Goal: Task Accomplishment & Management: Manage account settings

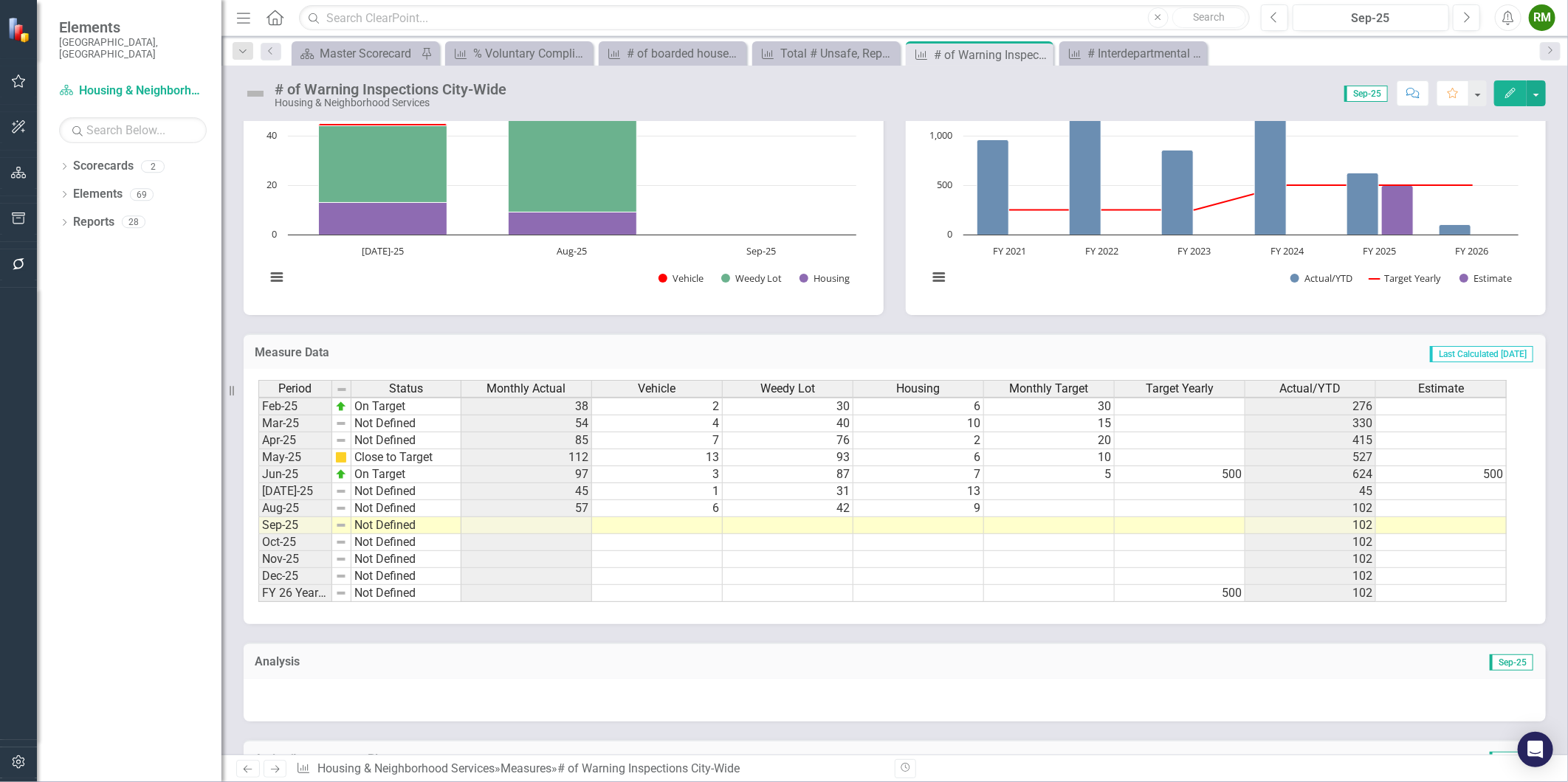
scroll to position [325, 0]
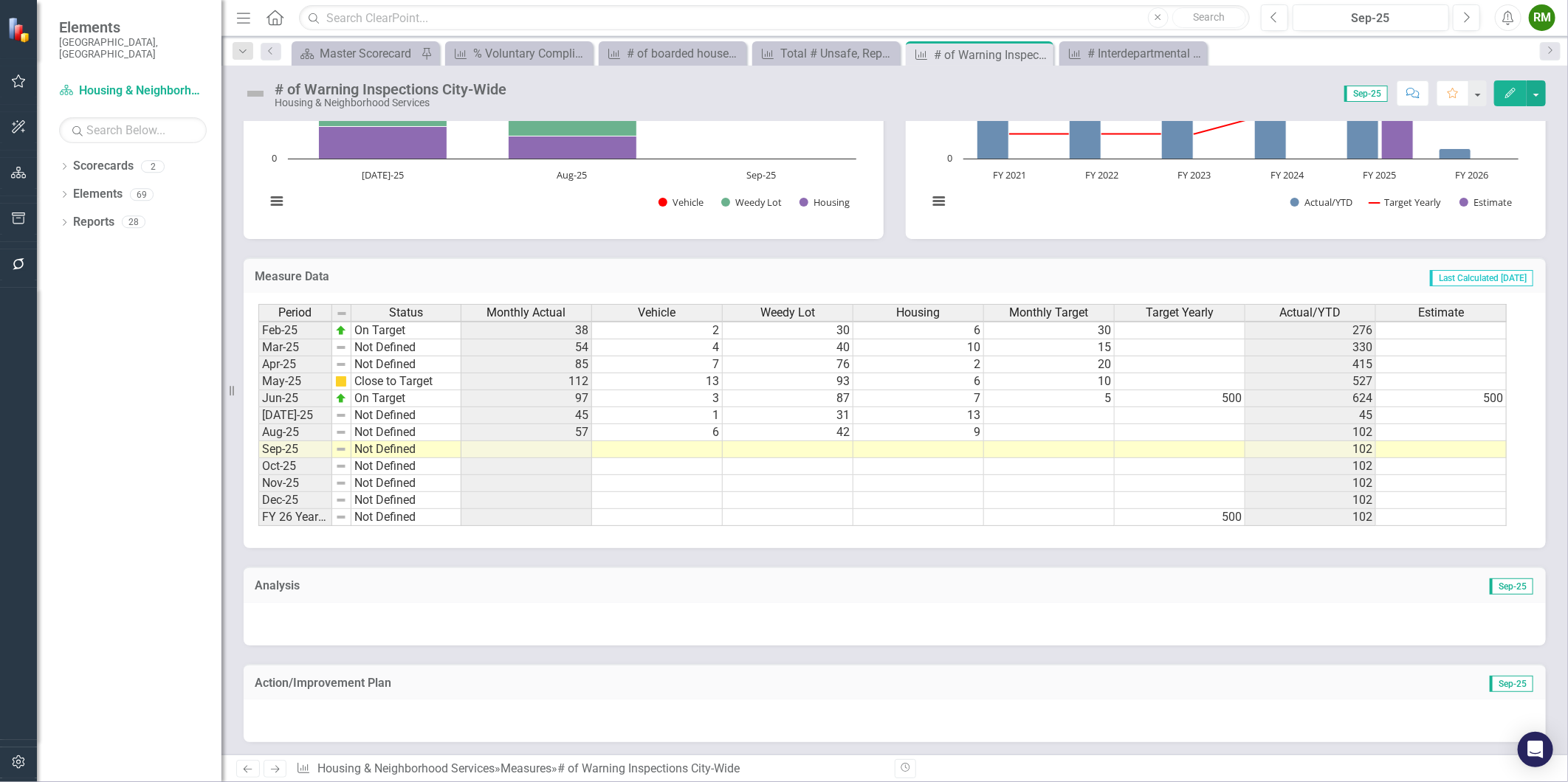
click at [894, 437] on td "9" at bounding box center [919, 433] width 131 height 17
click at [807, 444] on td at bounding box center [787, 450] width 131 height 17
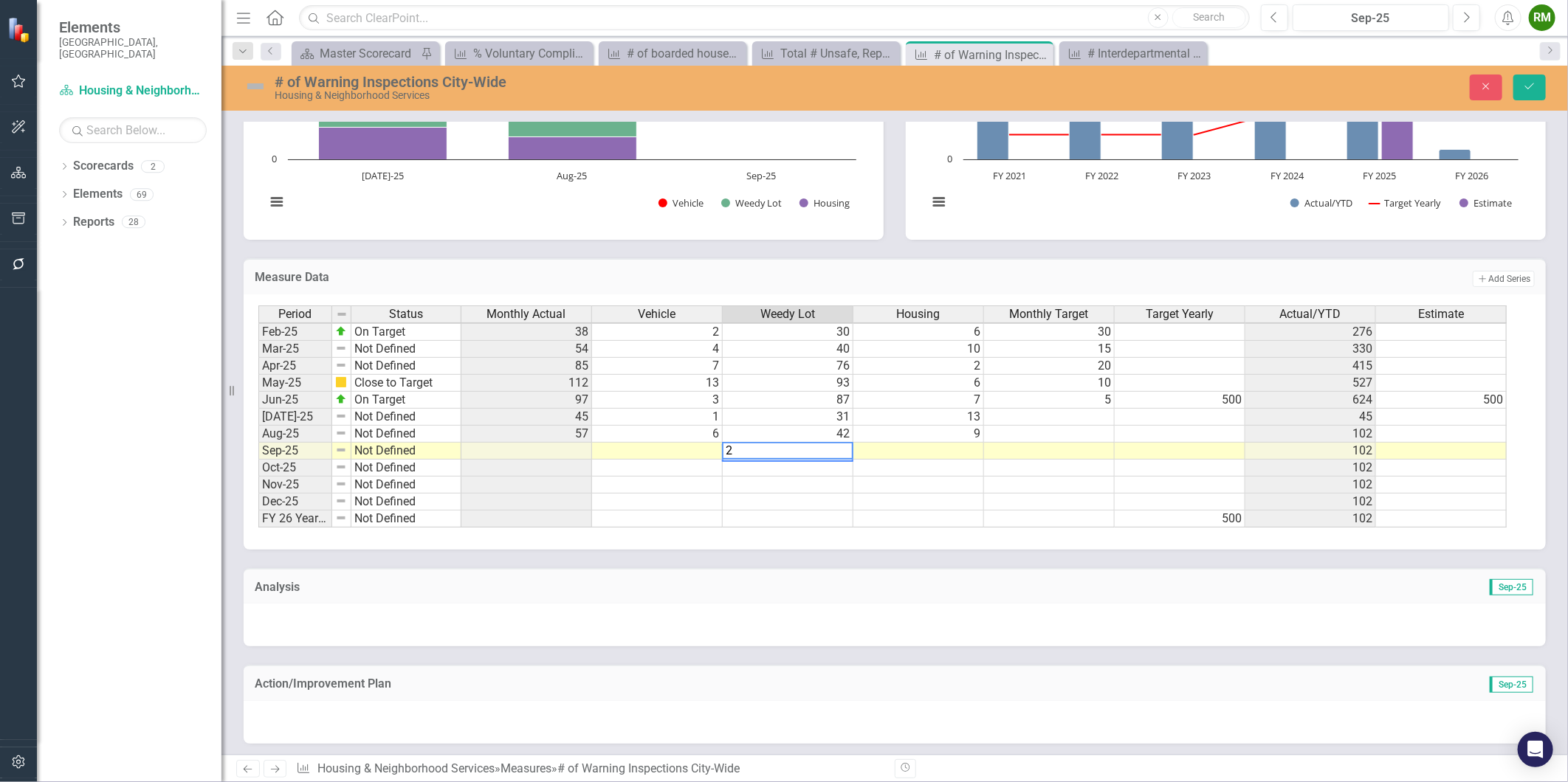
type textarea "20"
click at [958, 455] on td at bounding box center [919, 451] width 131 height 17
type textarea "1"
click at [698, 445] on td at bounding box center [657, 451] width 131 height 17
type textarea "0"
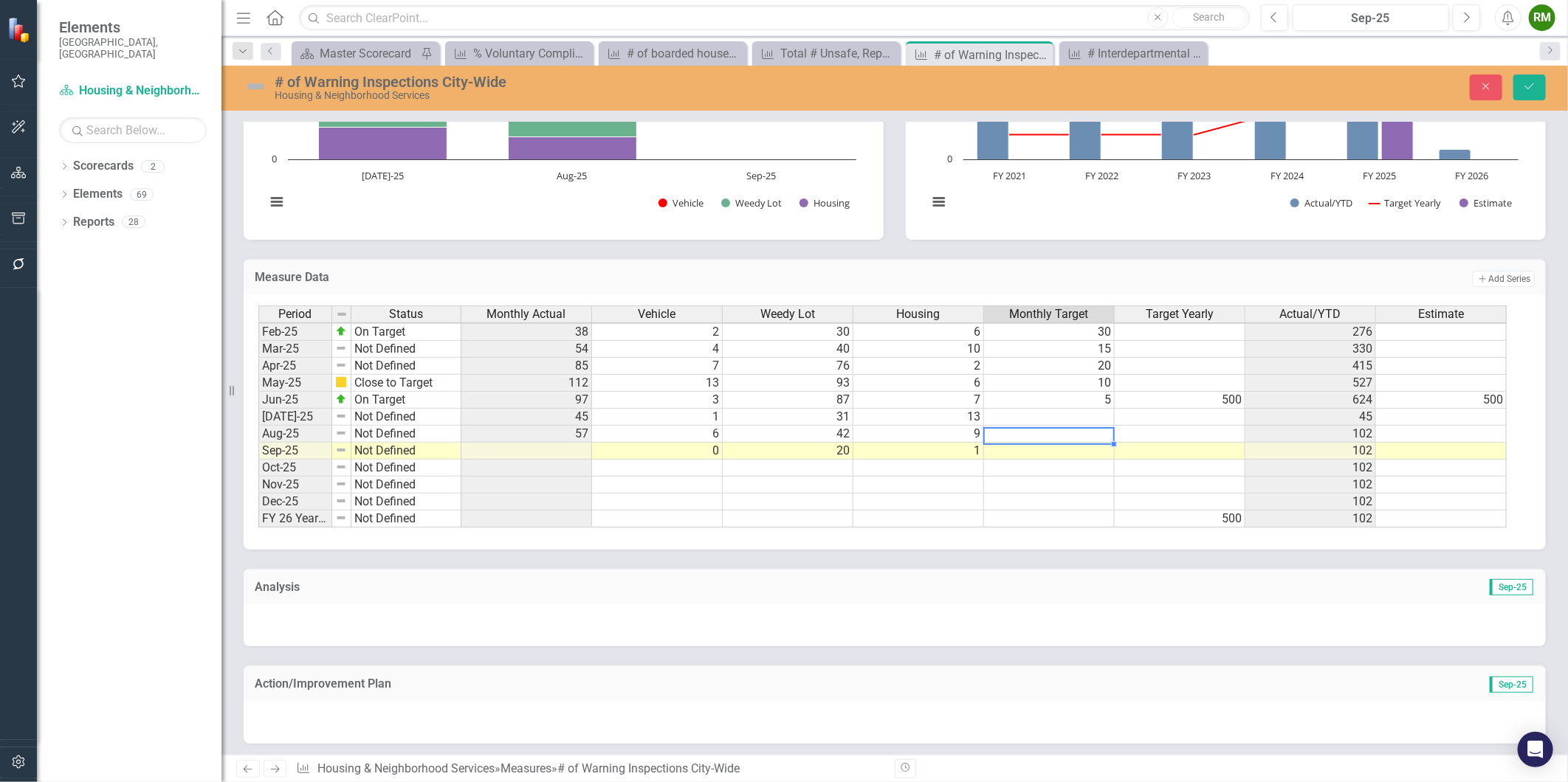
click at [259, 424] on div "Period Status Monthly Actual Vehicle Weedy Lot Housing Monthly Target Target Ye…" at bounding box center [259, 306] width 0 height 443
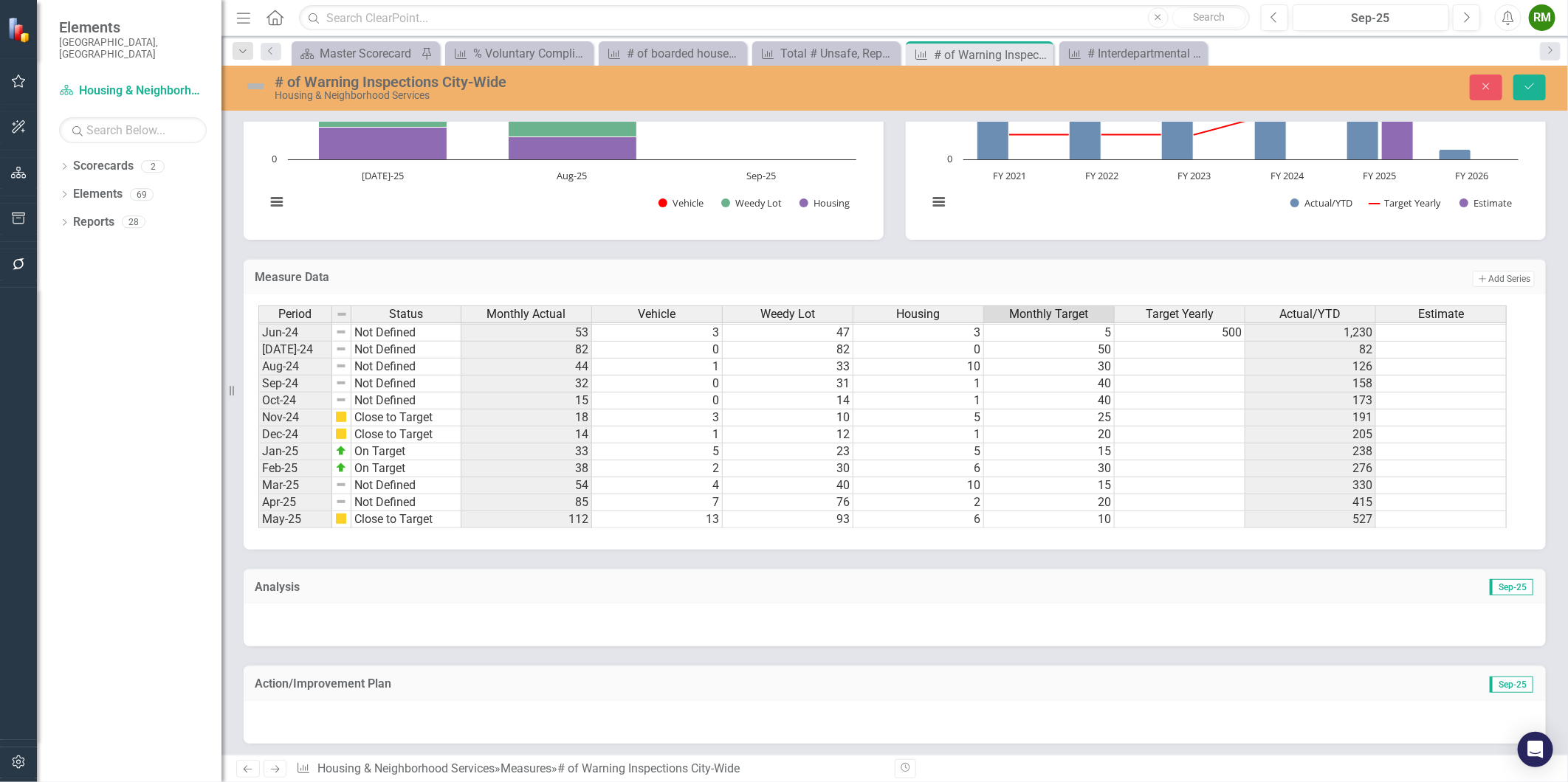
scroll to position [584, 0]
click at [1046, 377] on tbody "Jan-24 On Target 98 10 81 7 15 862 Feb-24 Not Defined 88 3 68 17 30 950 Mar-24 …" at bounding box center [883, 478] width 1249 height 425
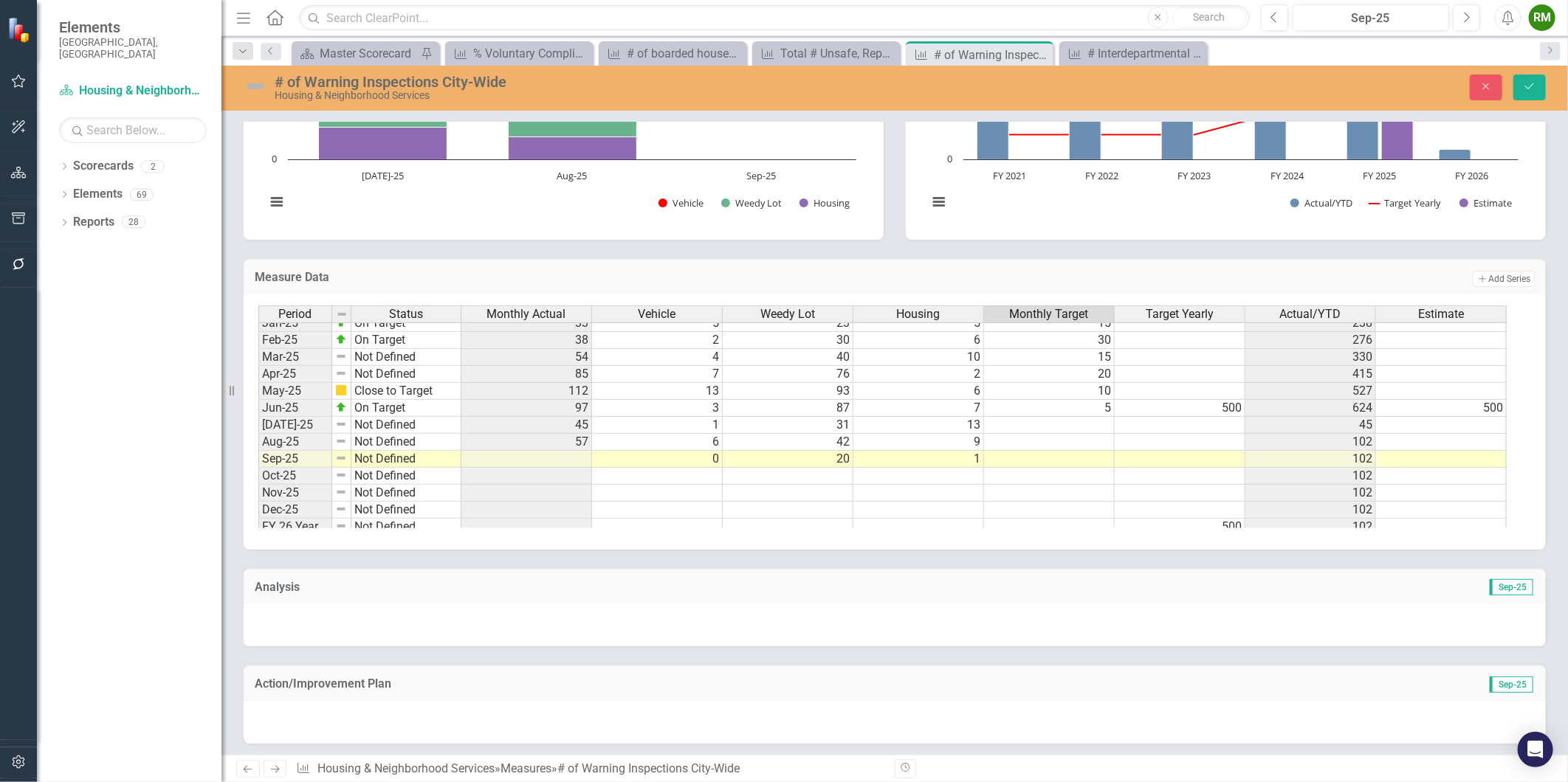
scroll to position [749, 0]
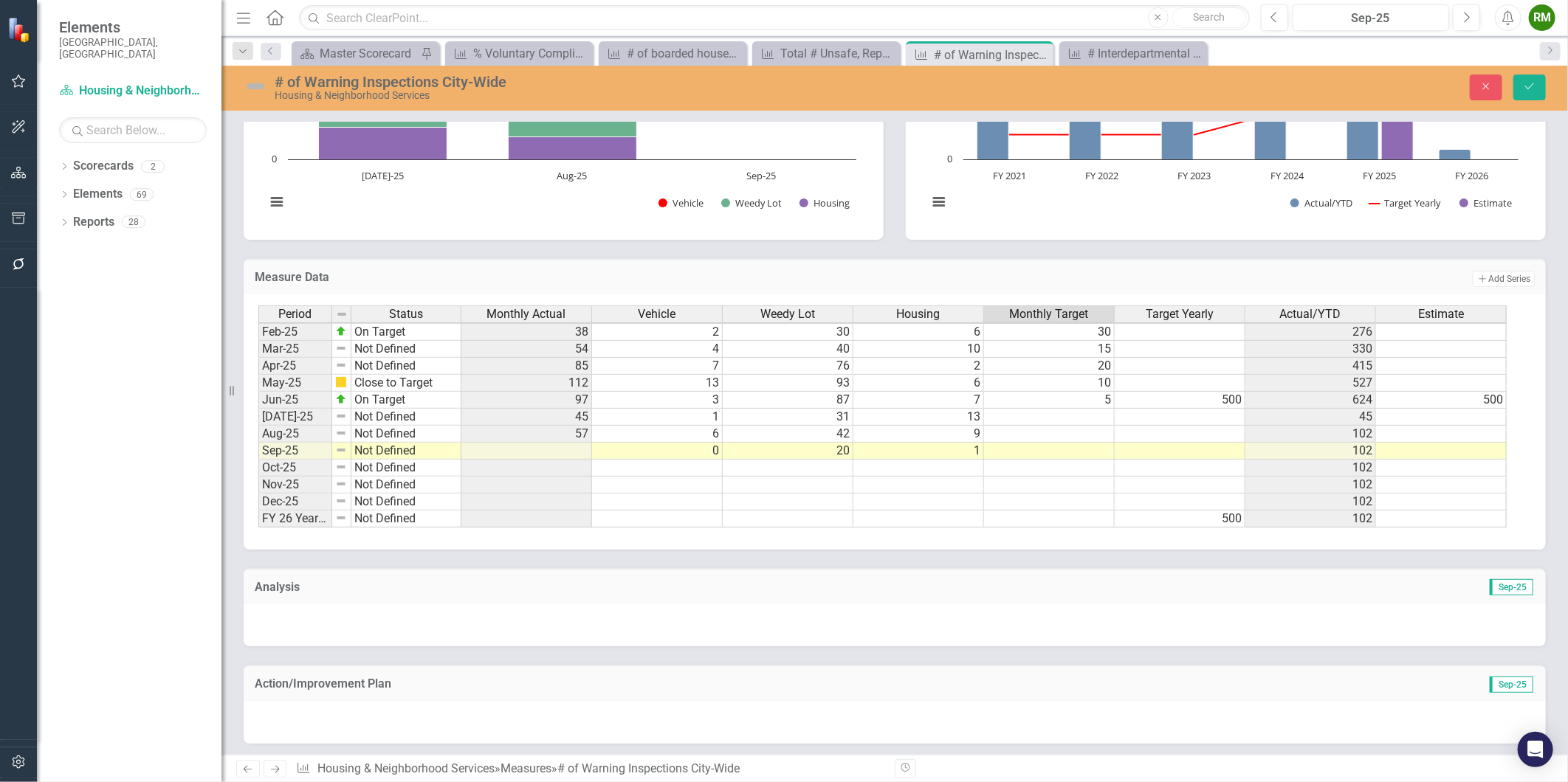
click at [1072, 416] on td at bounding box center [1049, 417] width 131 height 17
type textarea "50"
click at [1531, 90] on icon "Save" at bounding box center [1530, 86] width 13 height 10
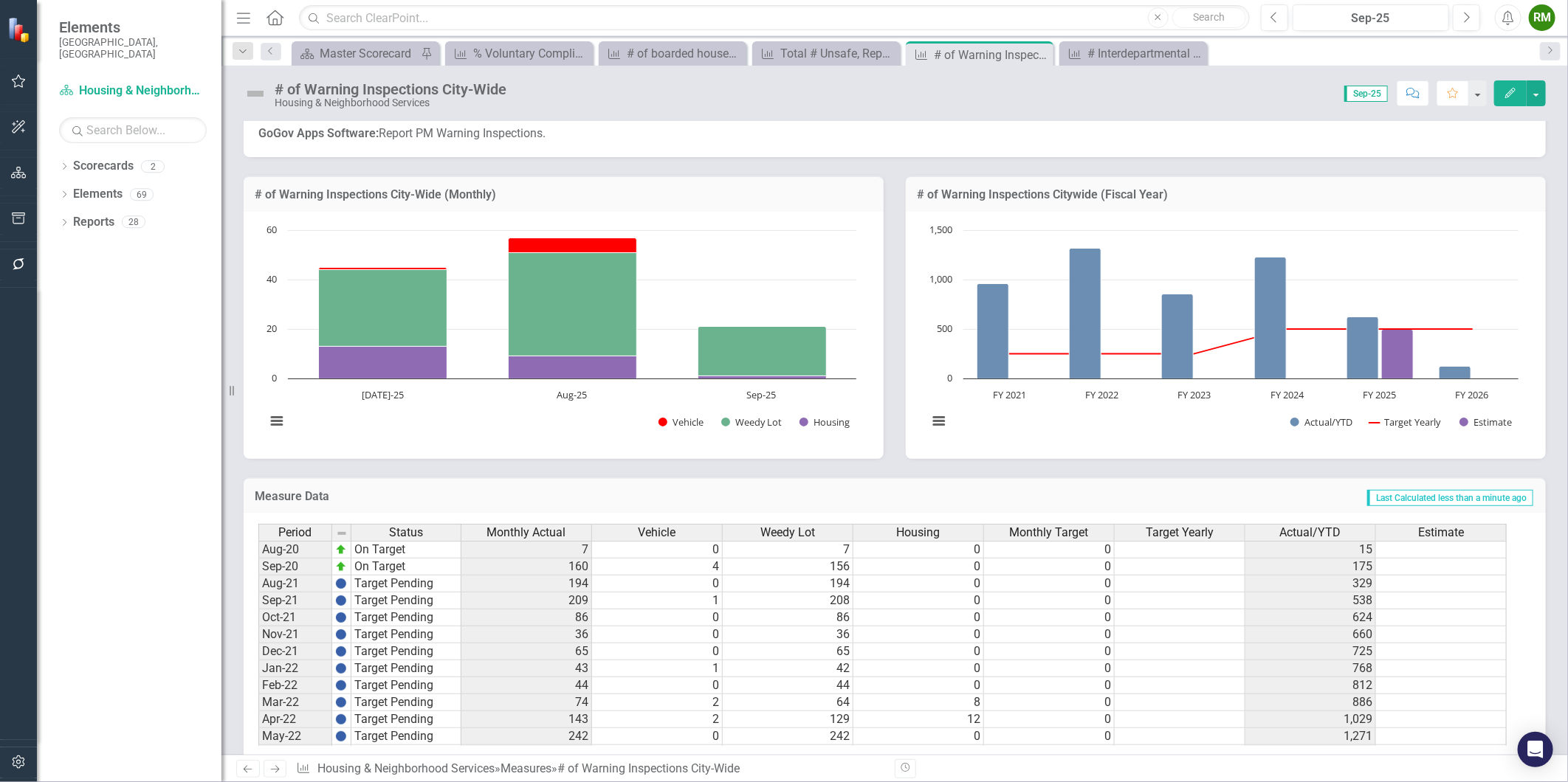
scroll to position [0, 0]
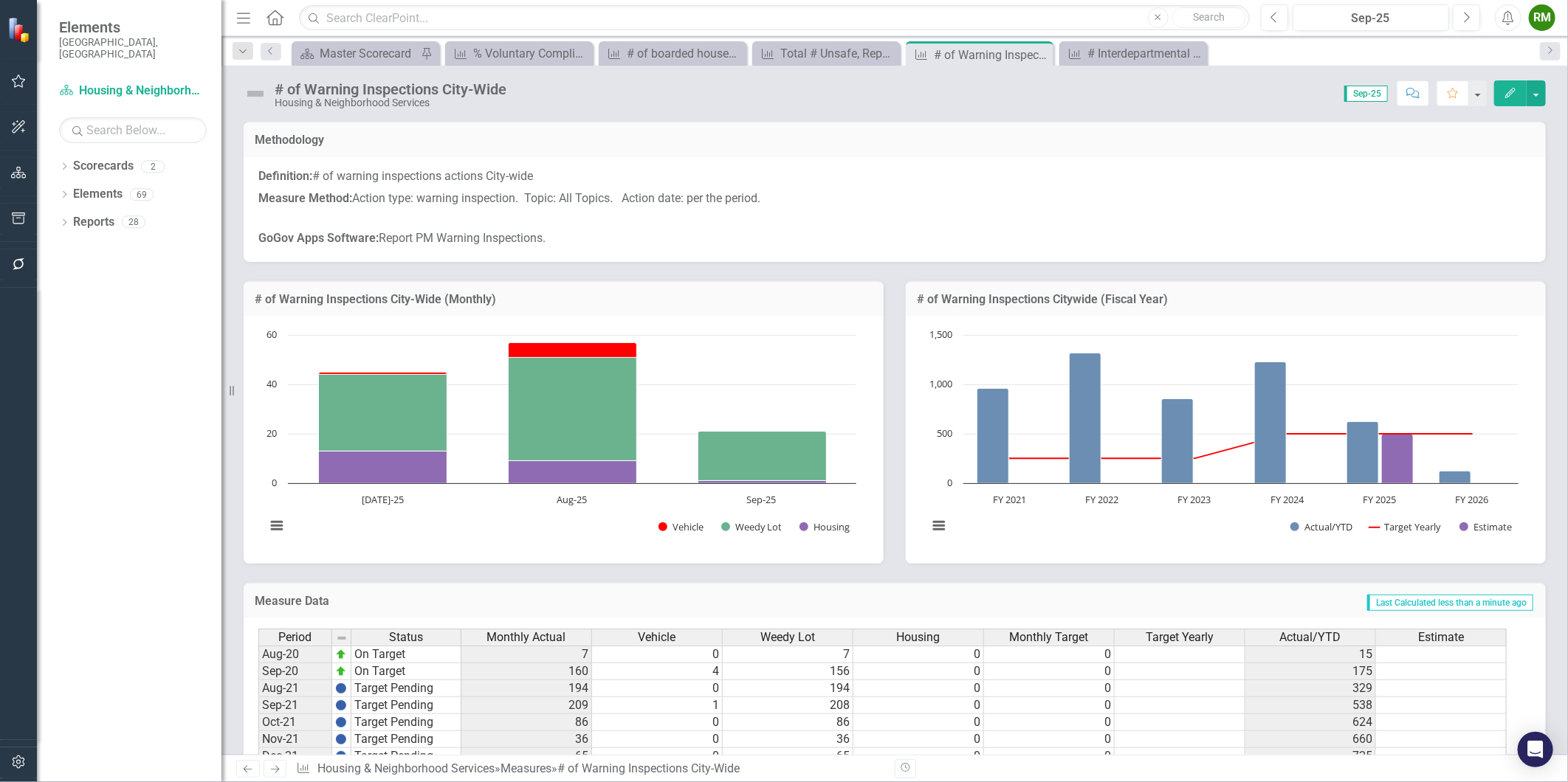
drag, startPoint x: 1039, startPoint y: 52, endPoint x: 960, endPoint y: 70, distance: 81.0
click at [0, 0] on icon "Close" at bounding box center [0, 0] width 0 height 0
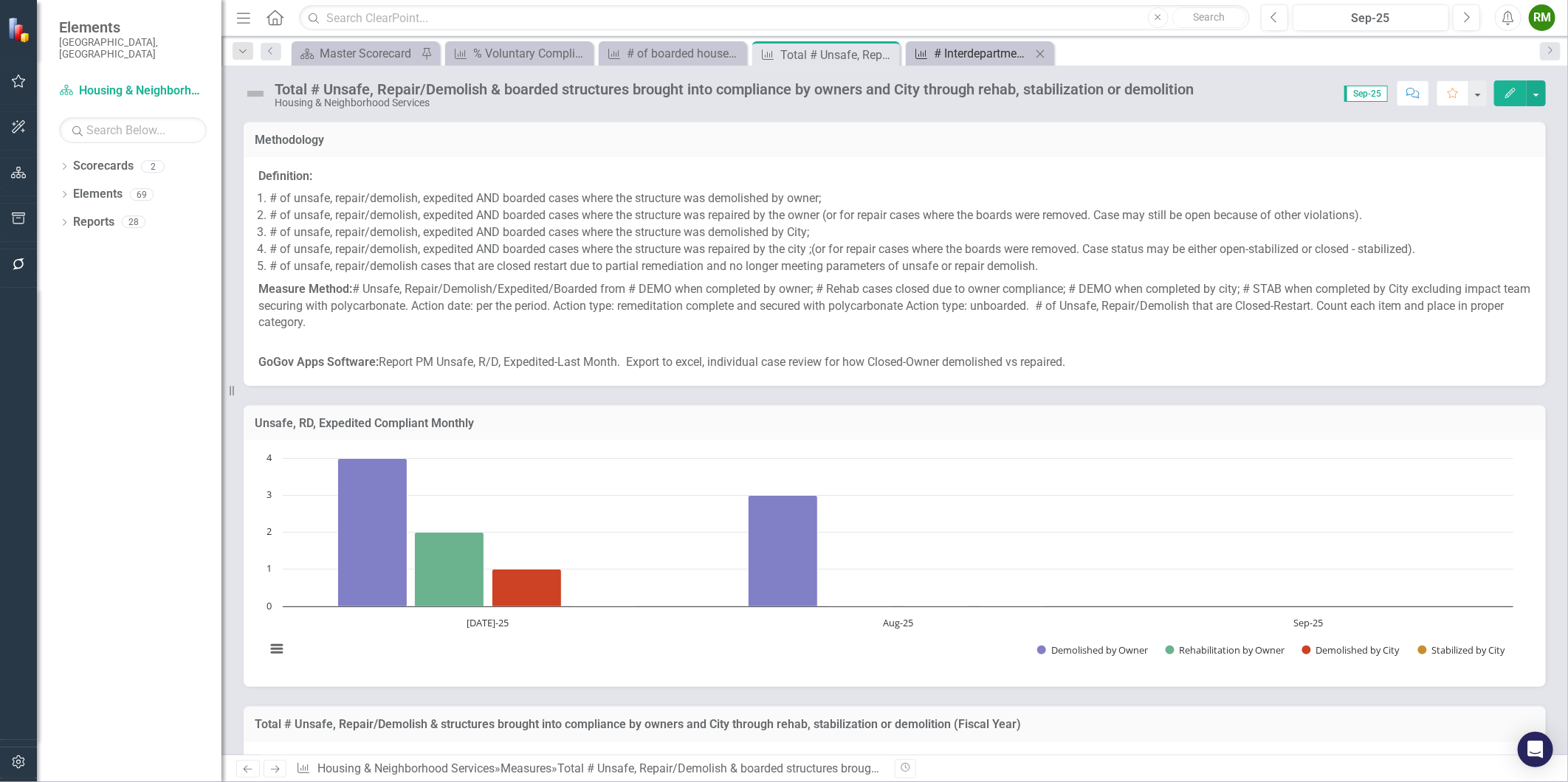
click at [950, 60] on div "# Interdepartmental Collaborations" at bounding box center [982, 53] width 97 height 18
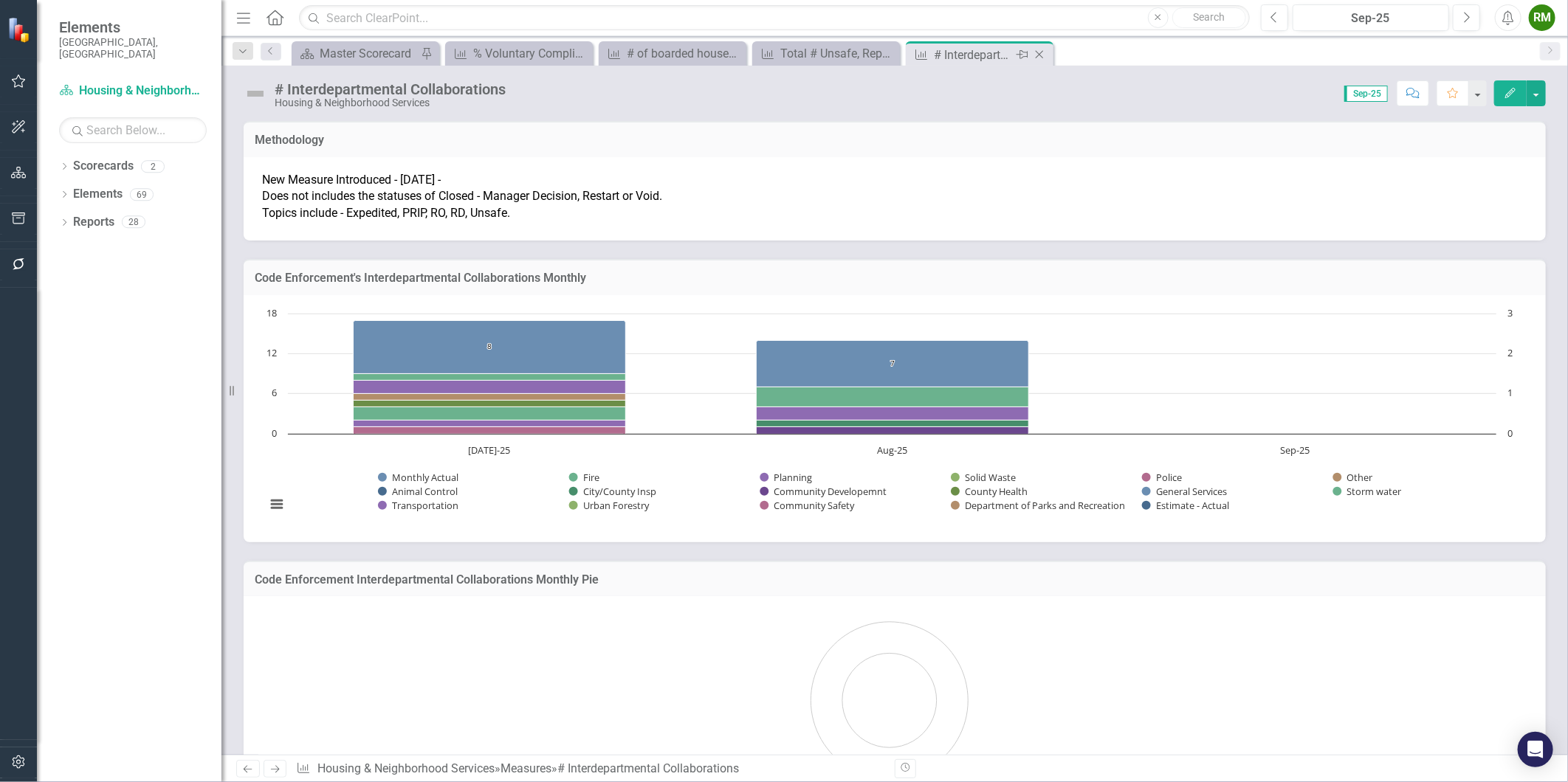
click at [949, 54] on div "# Interdepartmental Collaborations" at bounding box center [973, 55] width 79 height 18
click at [675, 52] on div "# of boarded houses City-wide" at bounding box center [675, 53] width 97 height 18
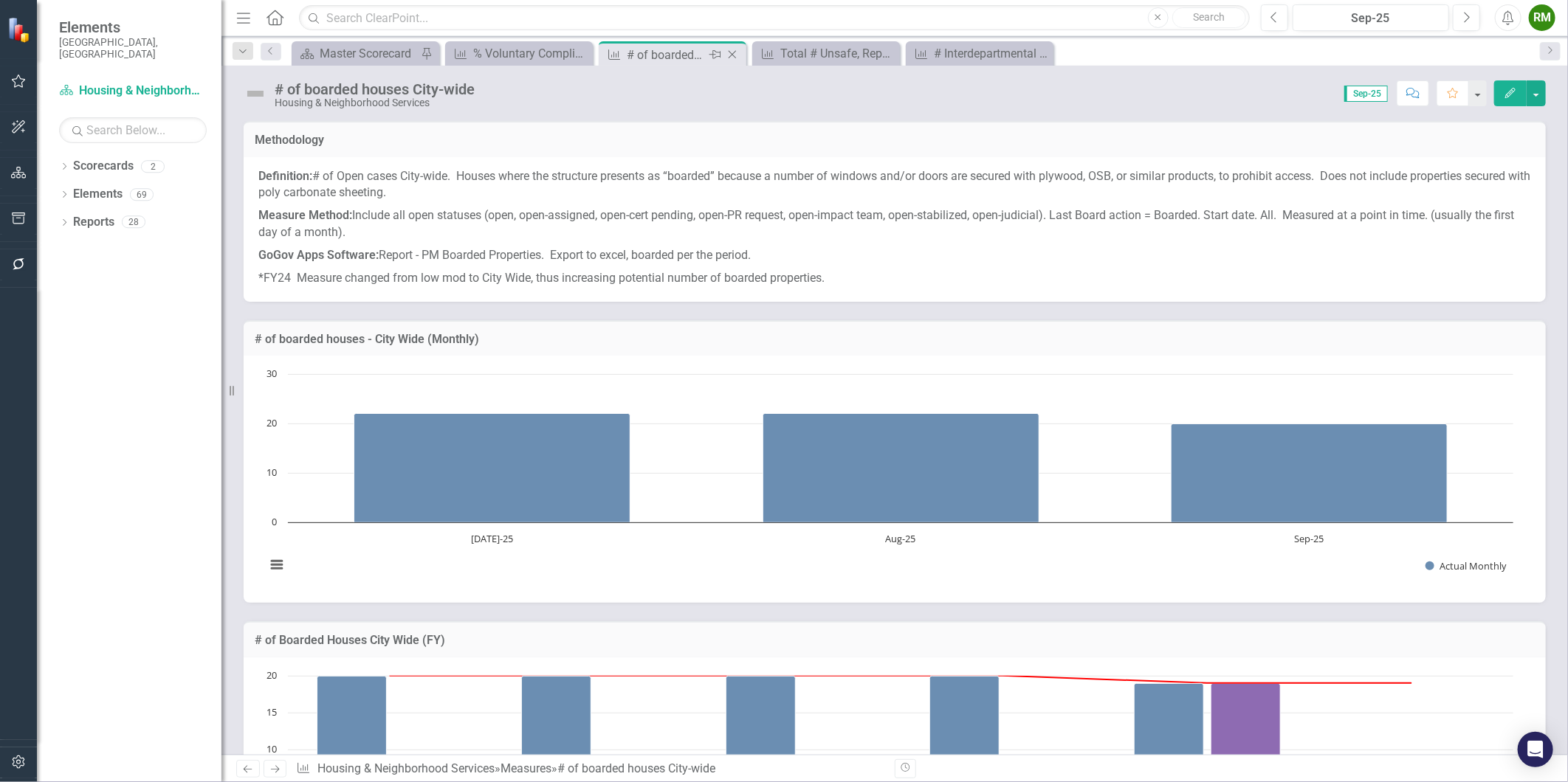
click at [732, 52] on icon "Close" at bounding box center [732, 55] width 15 height 12
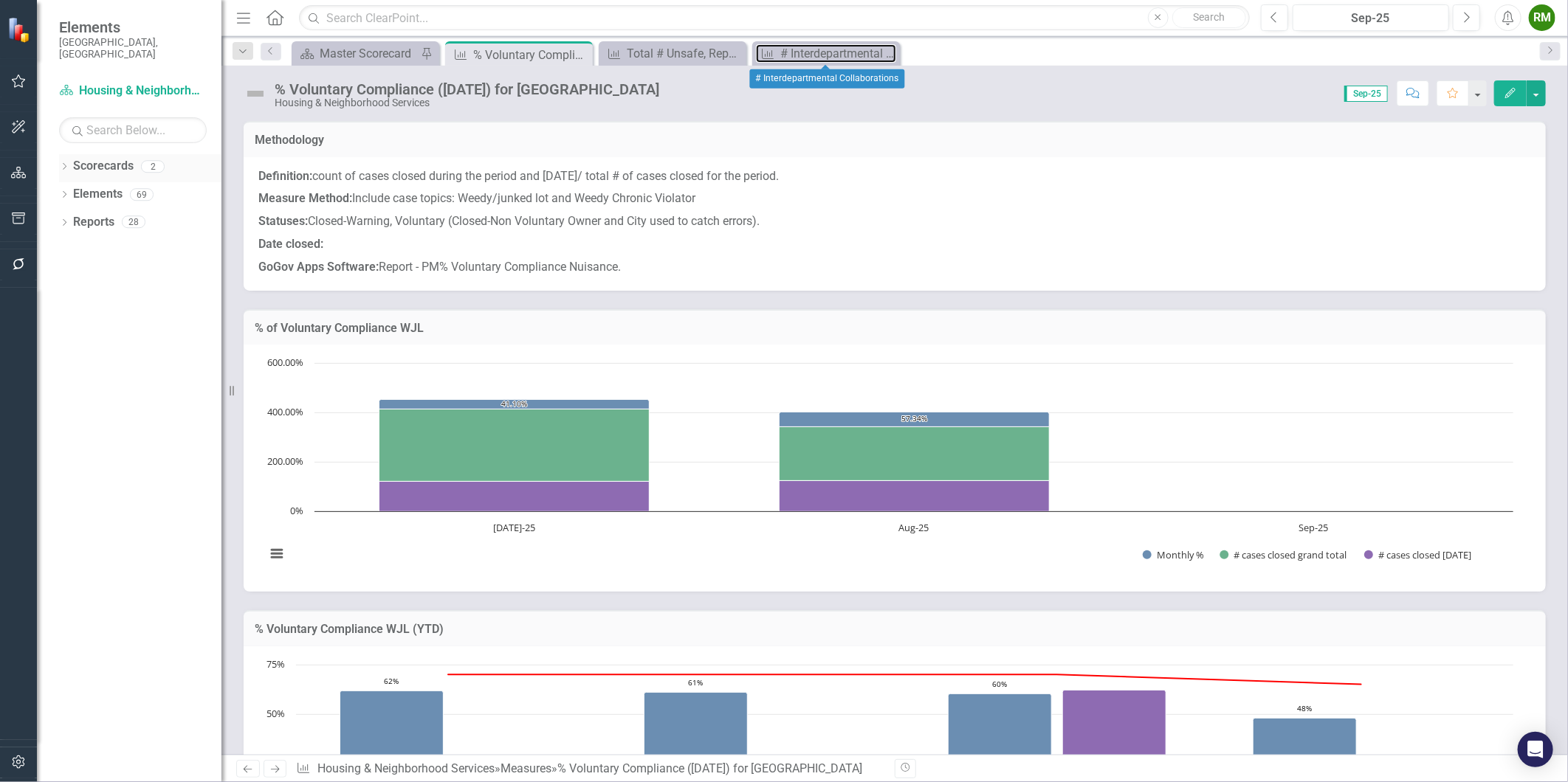
drag, startPoint x: 791, startPoint y: 55, endPoint x: 69, endPoint y: 159, distance: 729.5
click at [791, 55] on div "# Interdepartmental Collaborations" at bounding box center [838, 53] width 116 height 18
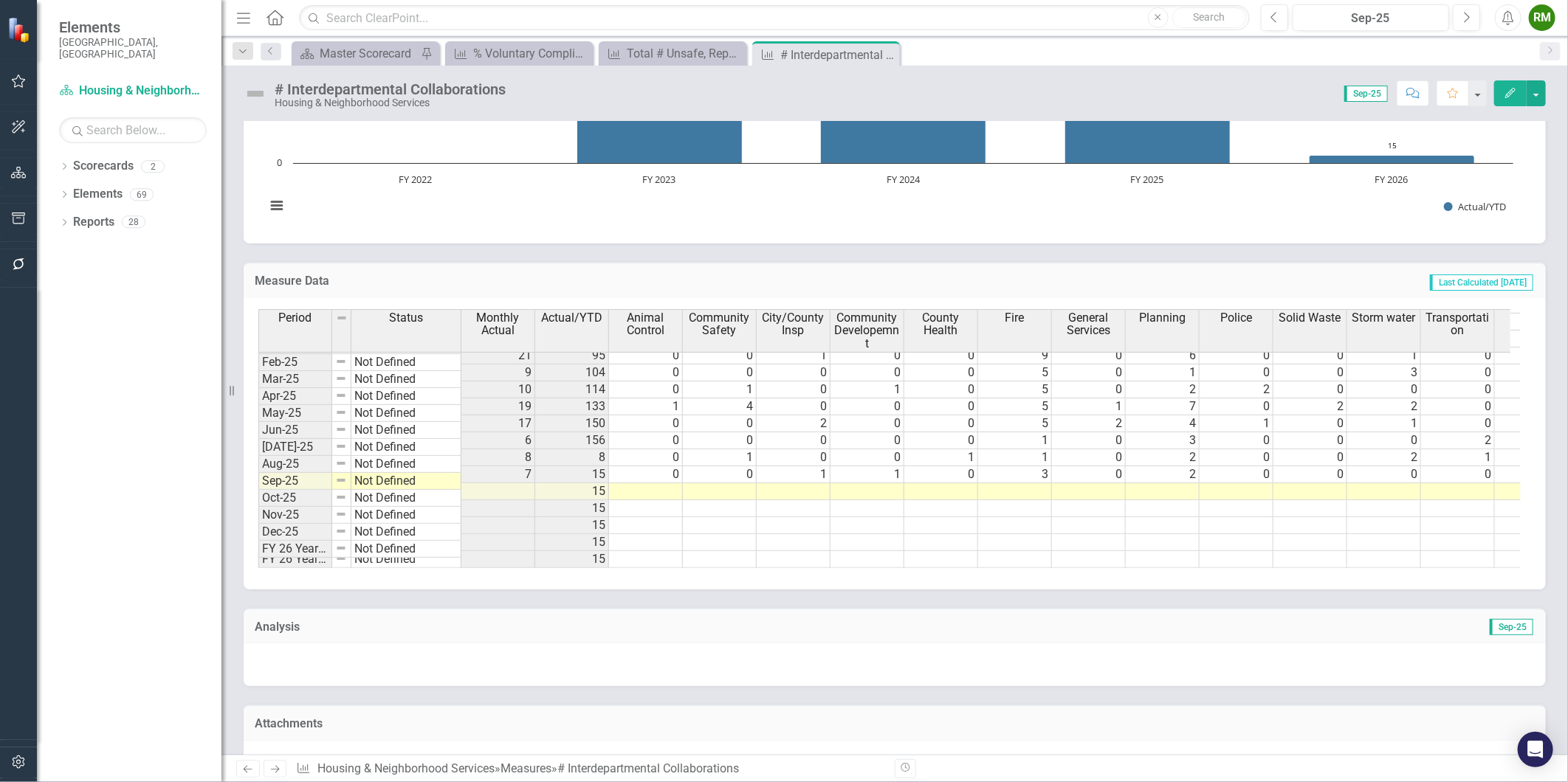
scroll to position [749, 0]
click at [659, 478] on tbody "Nov-23 Not Defined 14 164 0 0 0 0 2 0 5 3 1 0 0 0 3 Dec-23 Not Defined 15 179 0…" at bounding box center [1062, 338] width 1606 height 459
type textarea "0"
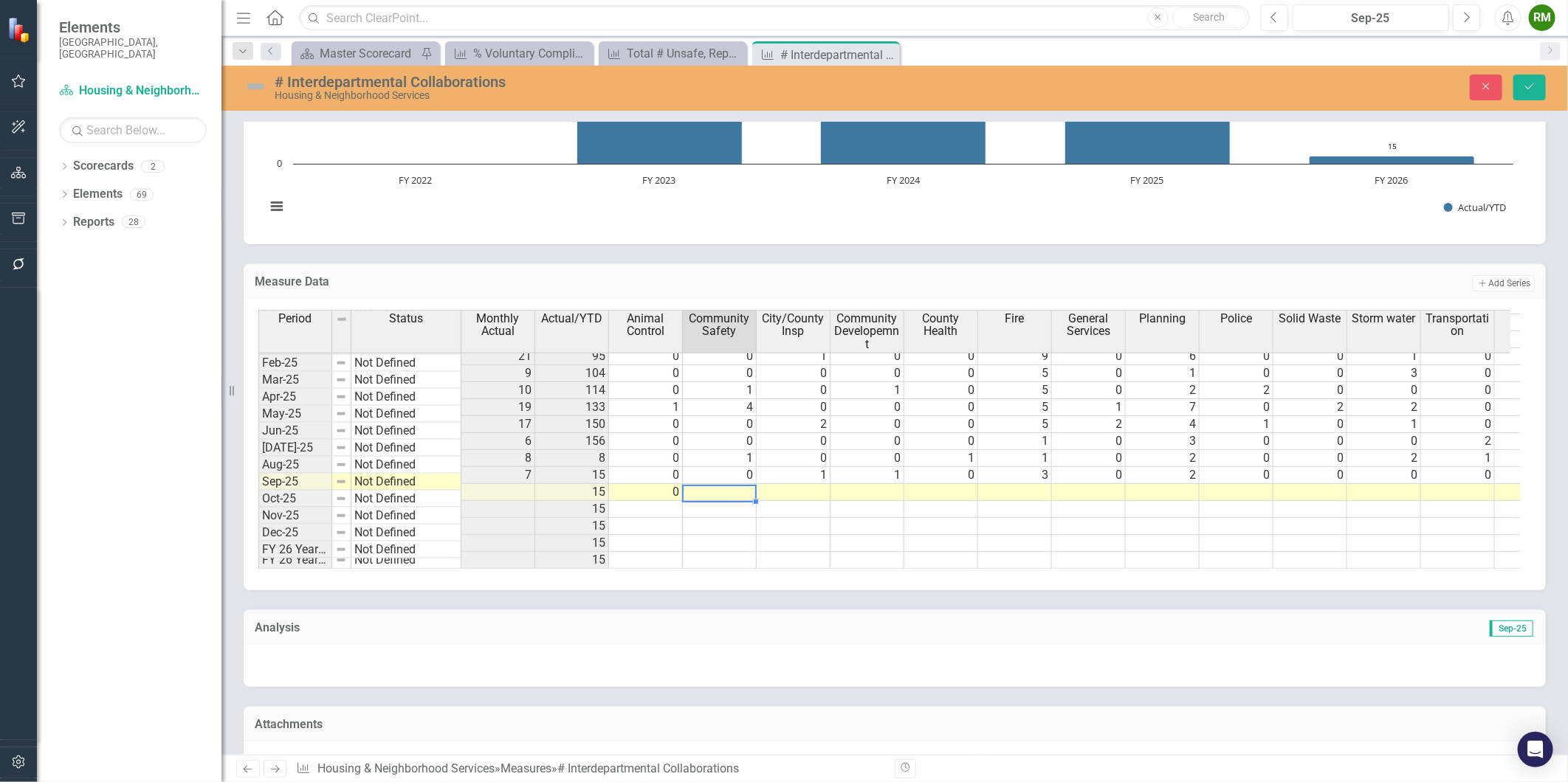
type textarea "1"
type textarea "0"
type textarea "1"
type textarea "3"
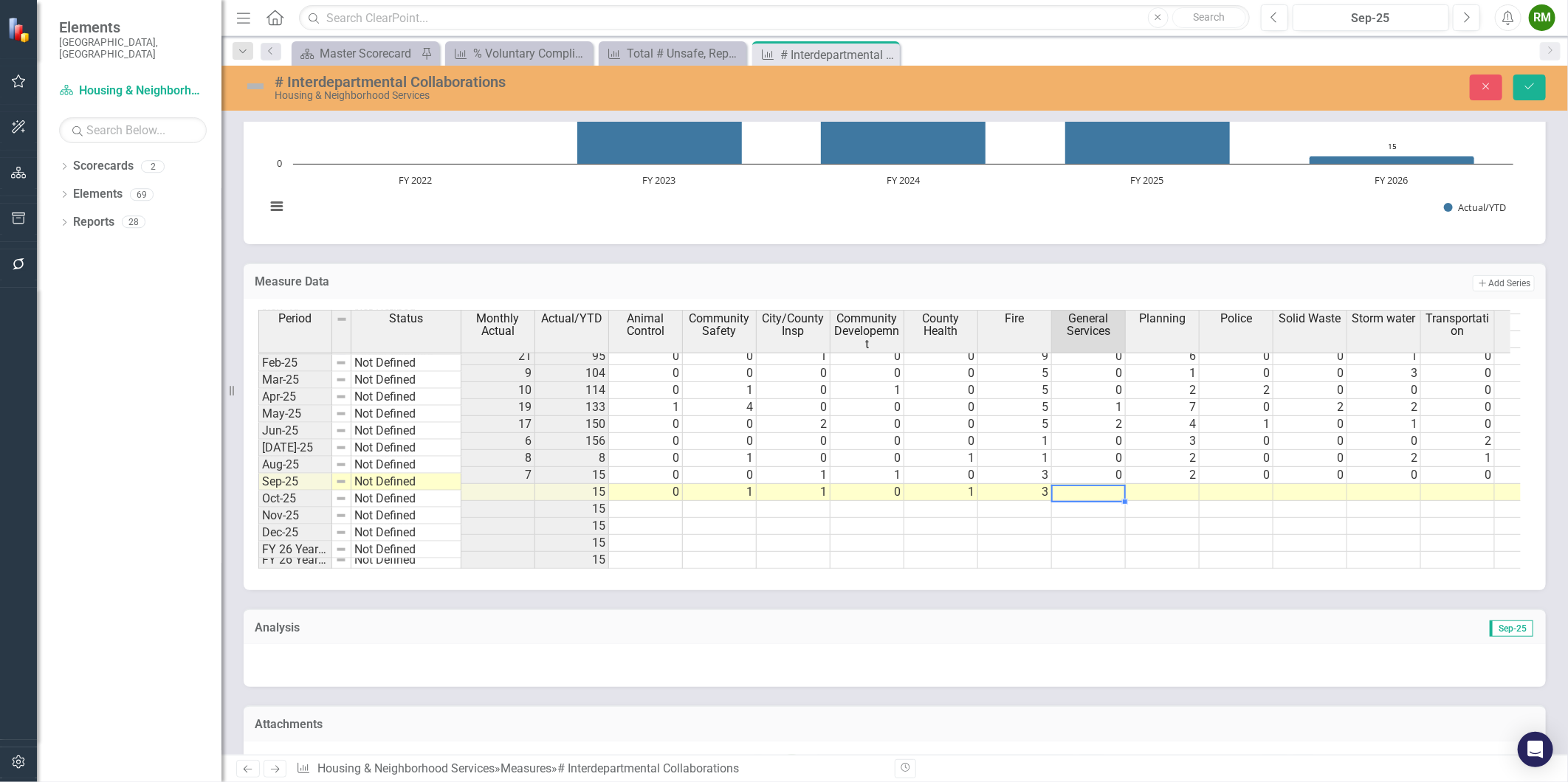
type textarea "0"
type textarea "1"
type textarea "0"
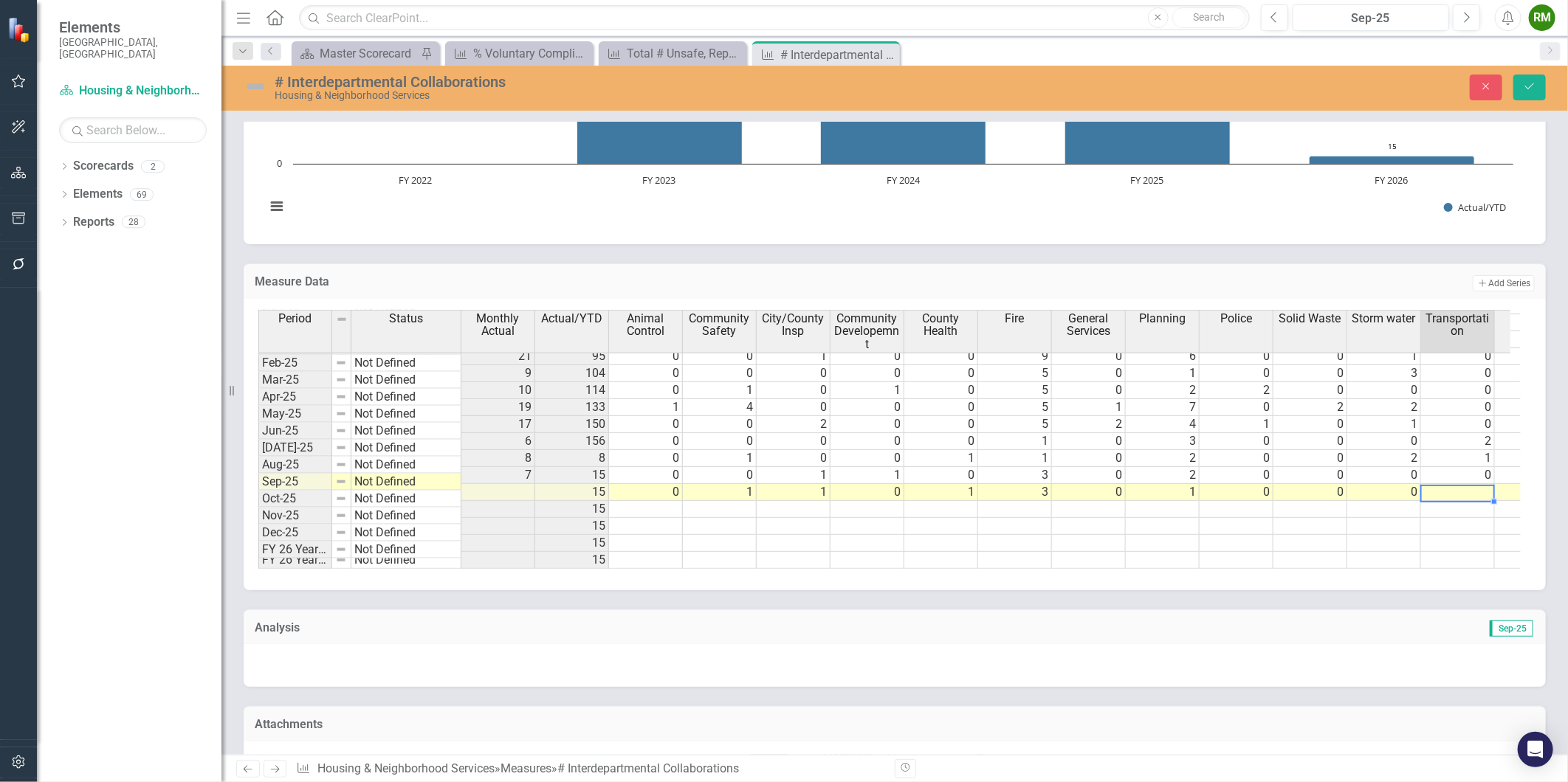
type textarea "0"
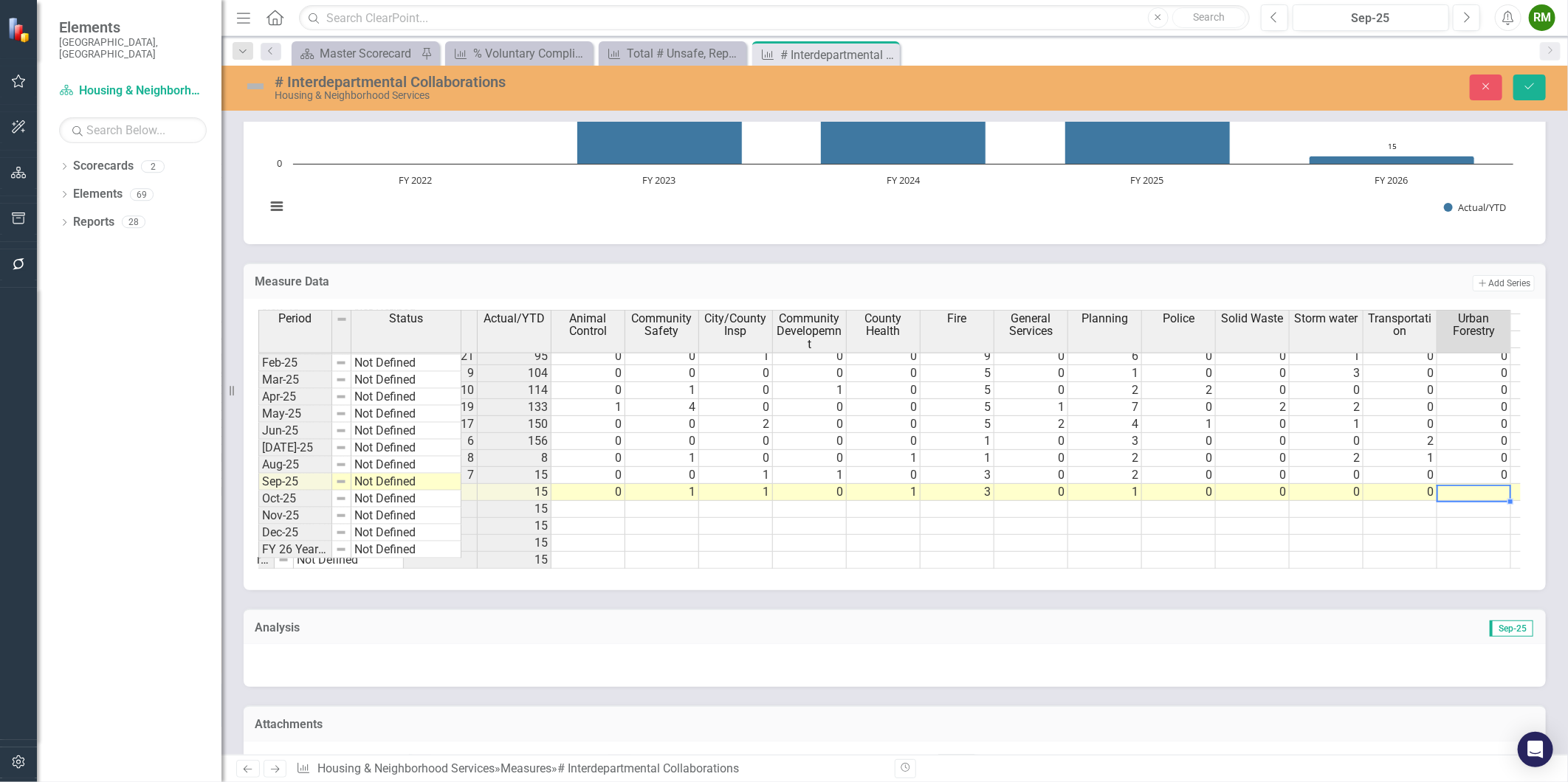
type textarea "0"
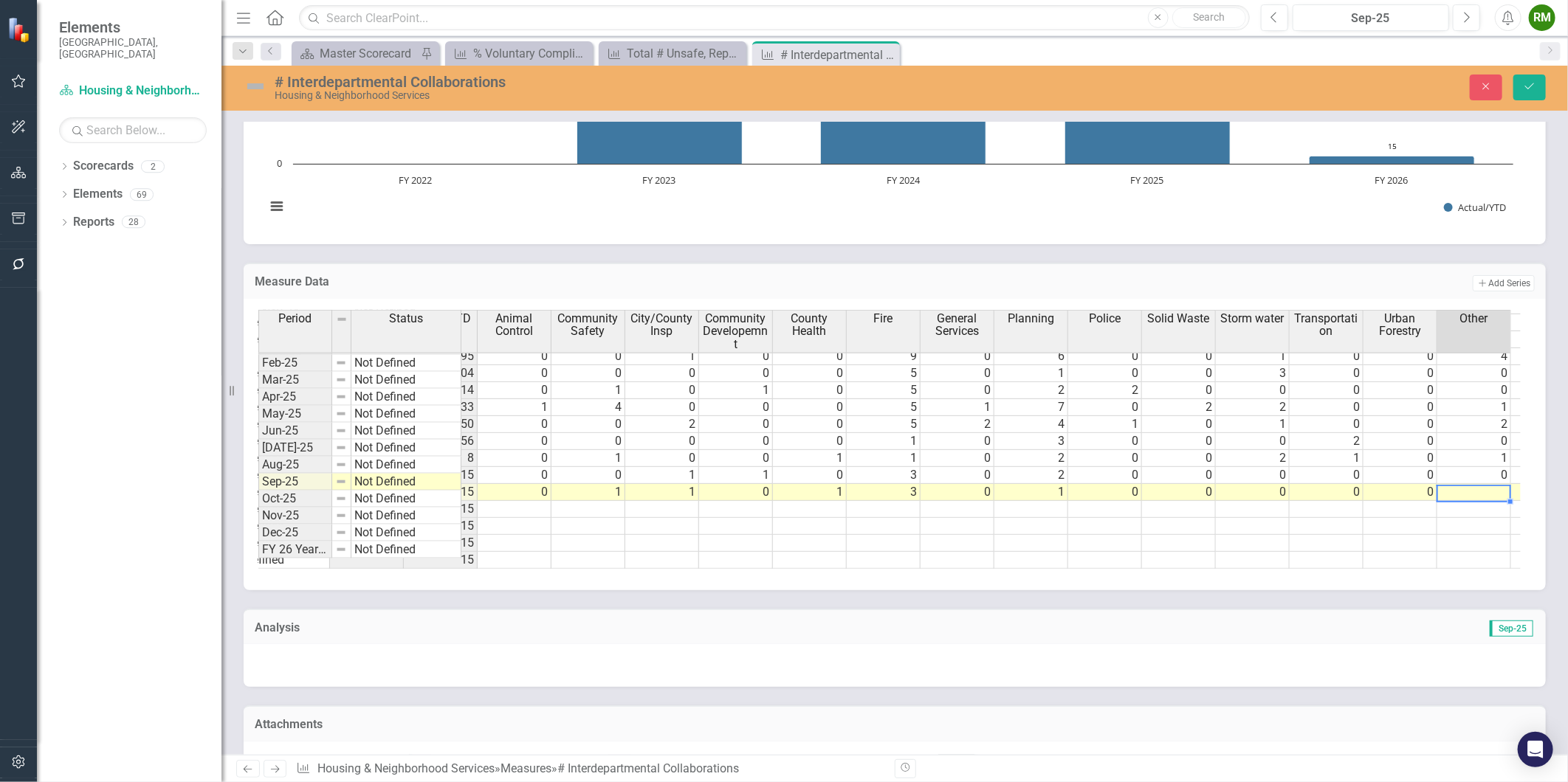
type textarea "1"
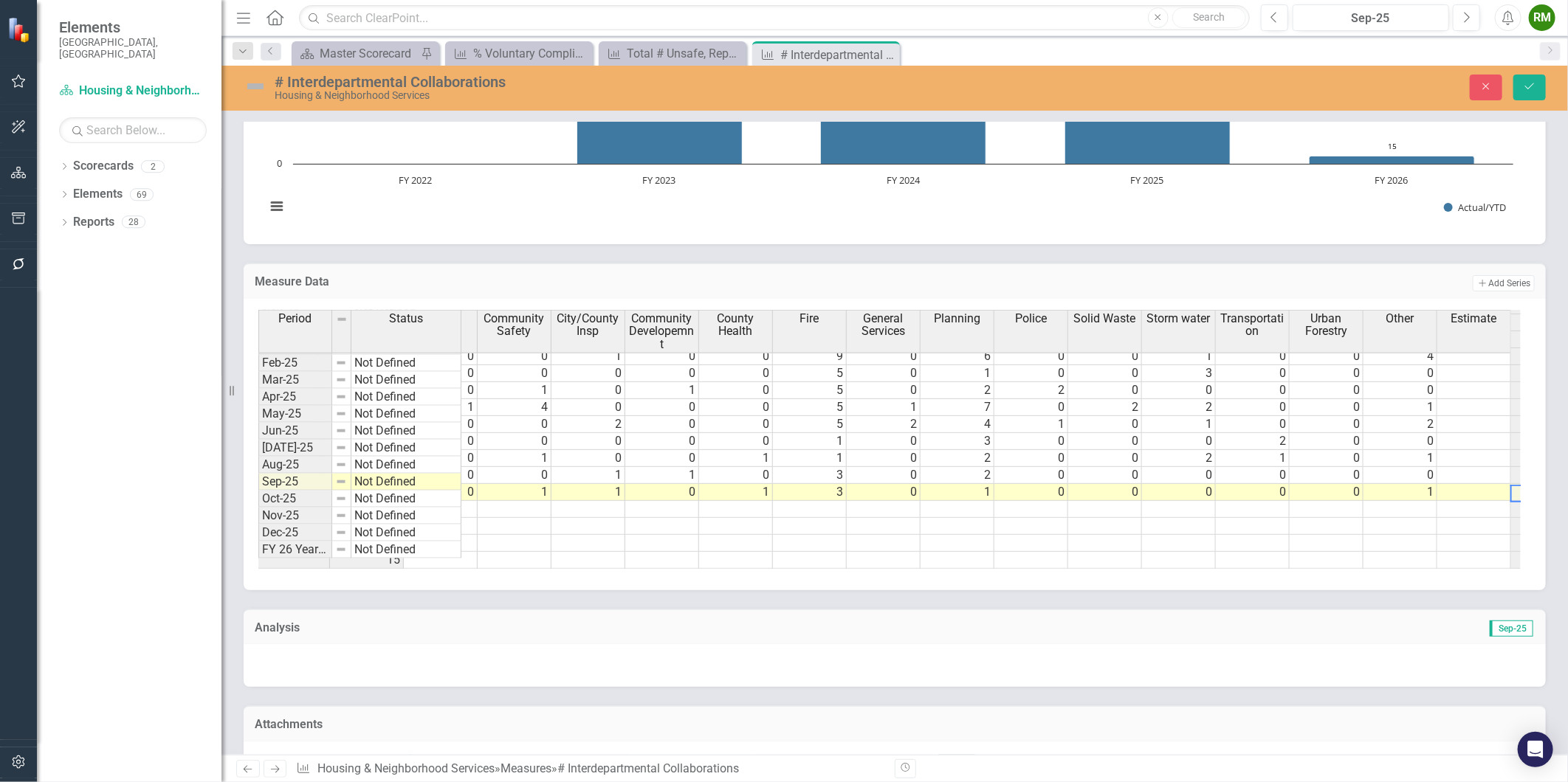
scroll to position [0, 0]
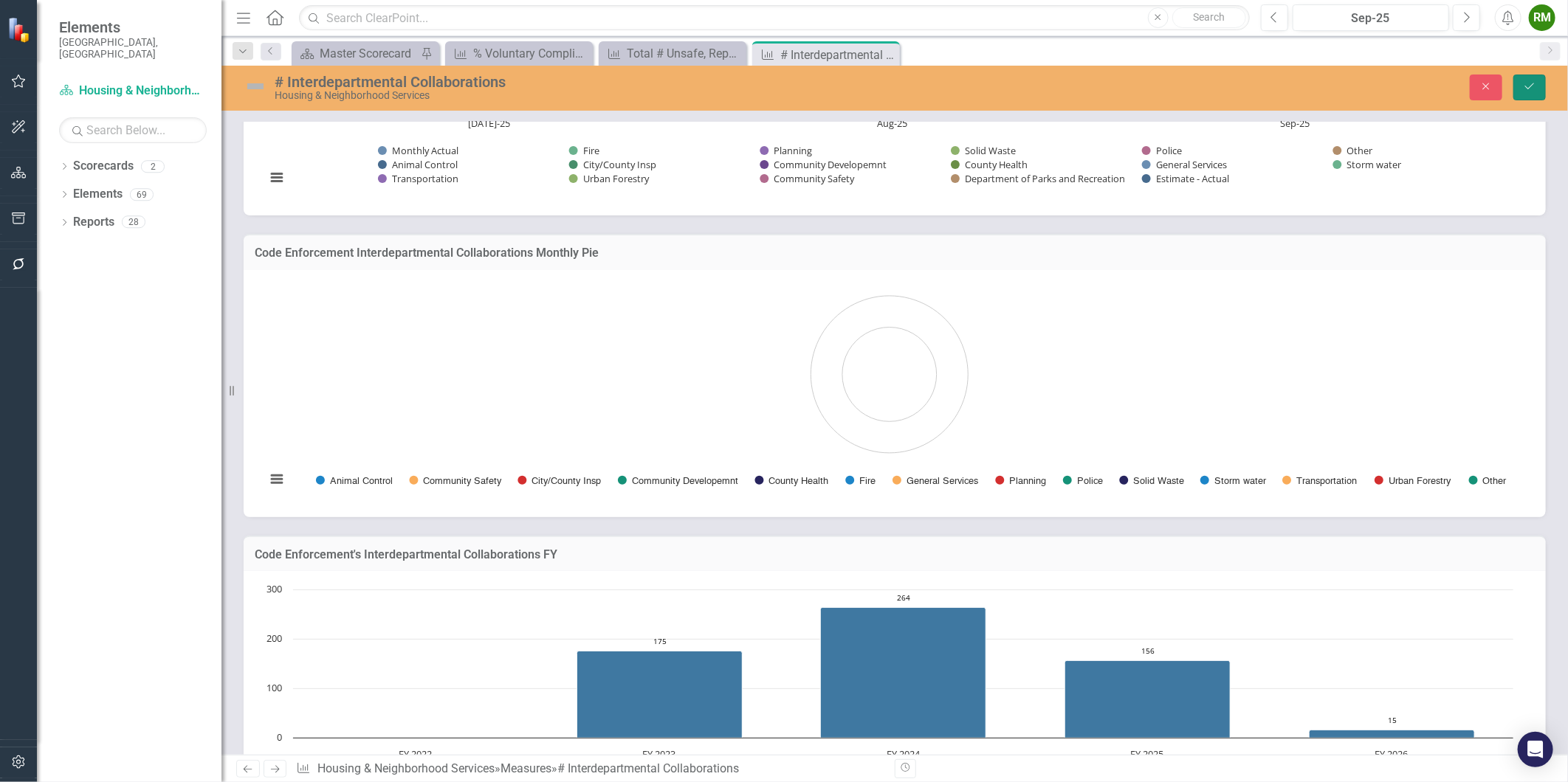
click at [1531, 89] on icon "Save" at bounding box center [1530, 86] width 13 height 10
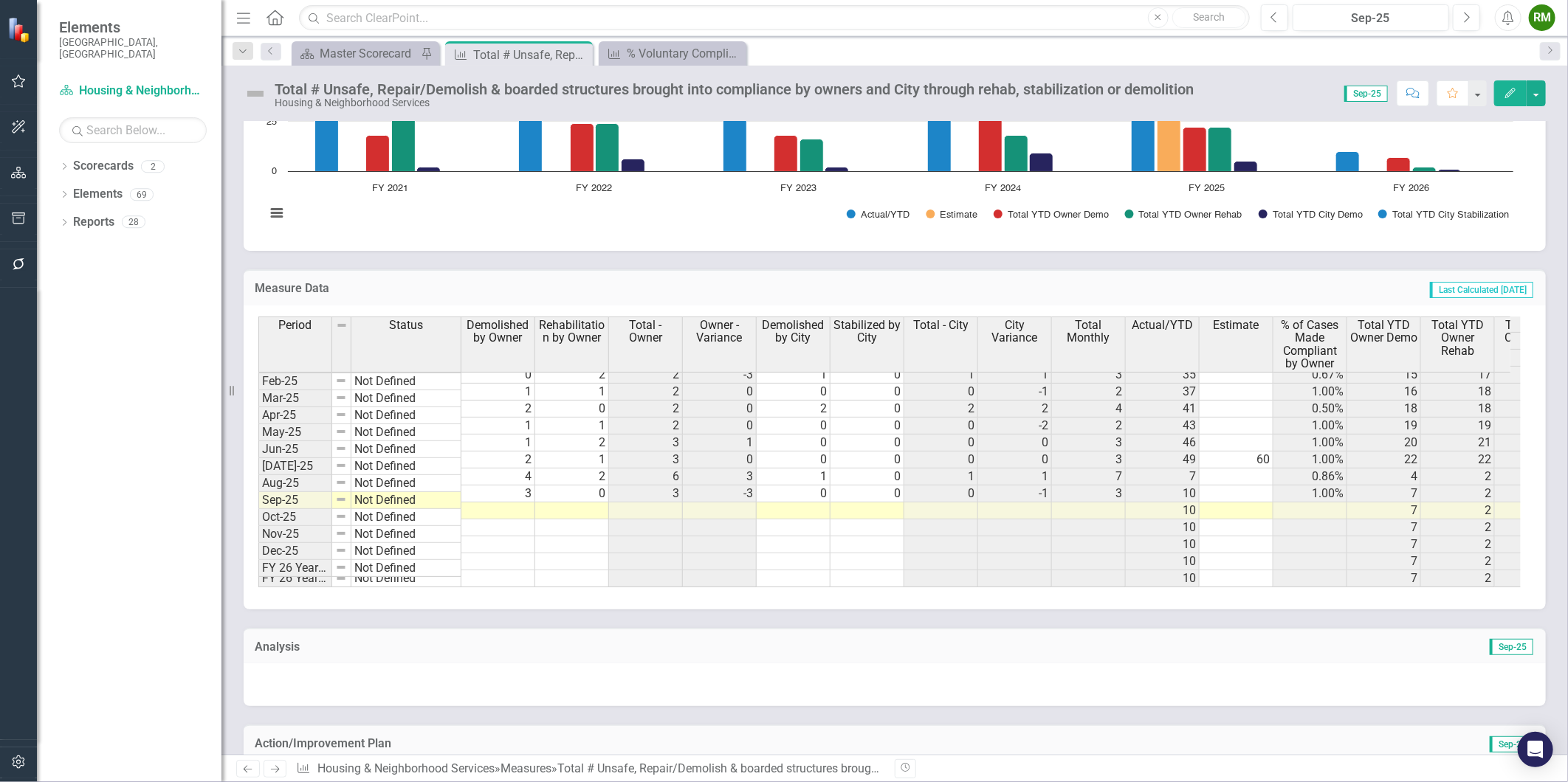
scroll to position [746, 0]
click at [820, 503] on td at bounding box center [793, 511] width 74 height 17
type textarea "1"
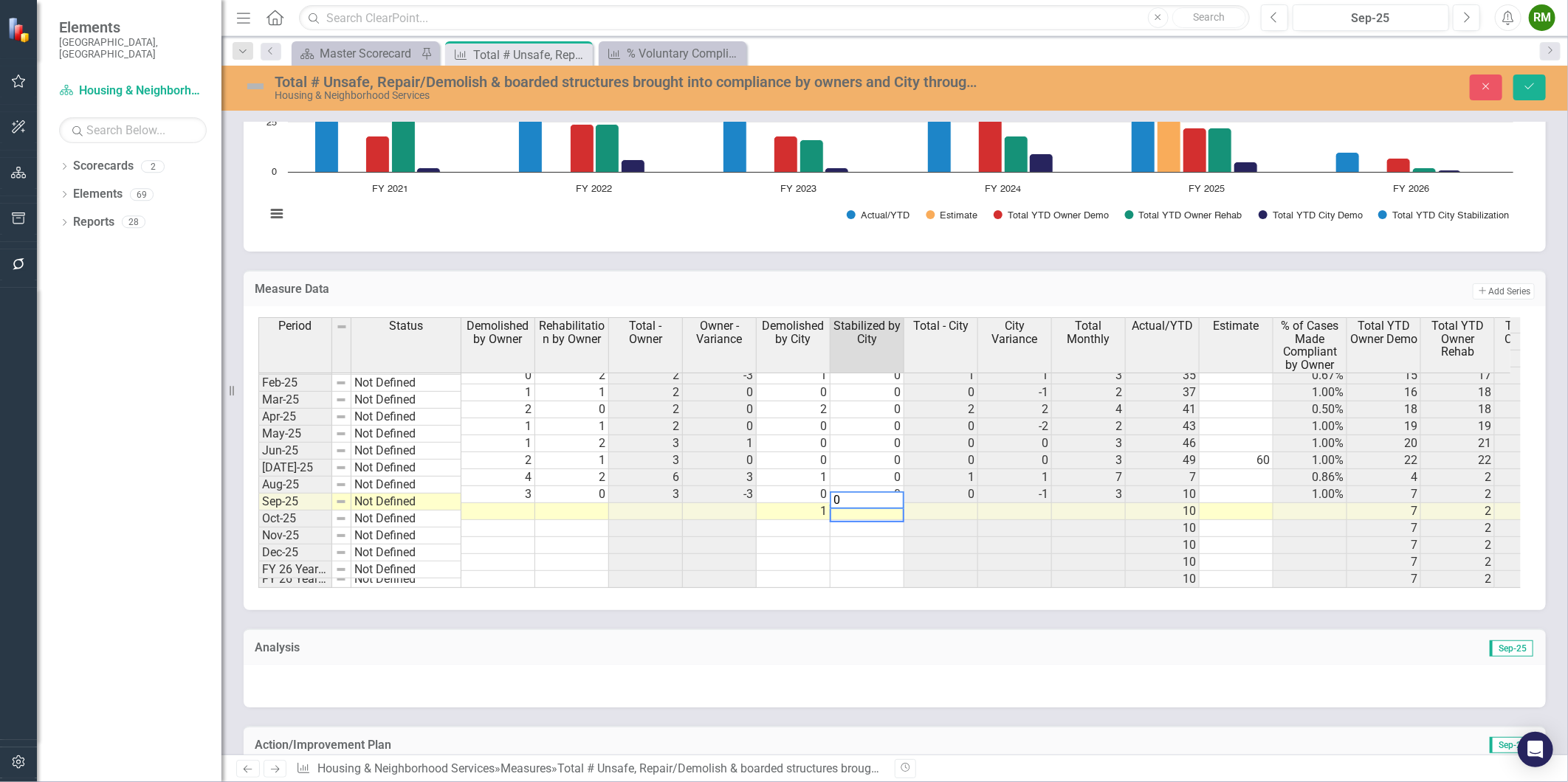
type textarea "0"
click at [510, 504] on td at bounding box center [498, 512] width 74 height 17
type textarea "3"
type textarea "1"
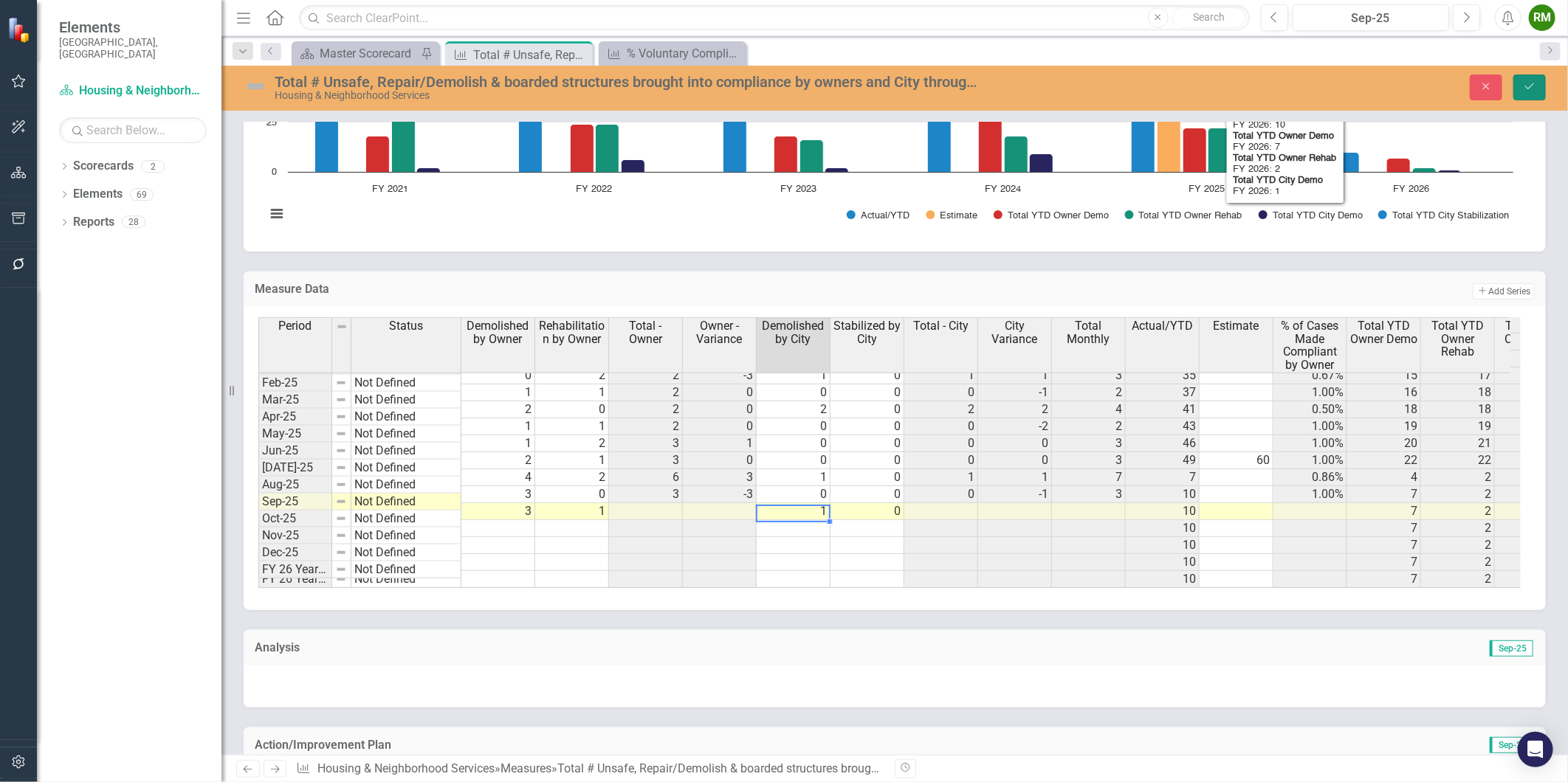
click at [1526, 85] on icon "Save" at bounding box center [1530, 86] width 13 height 10
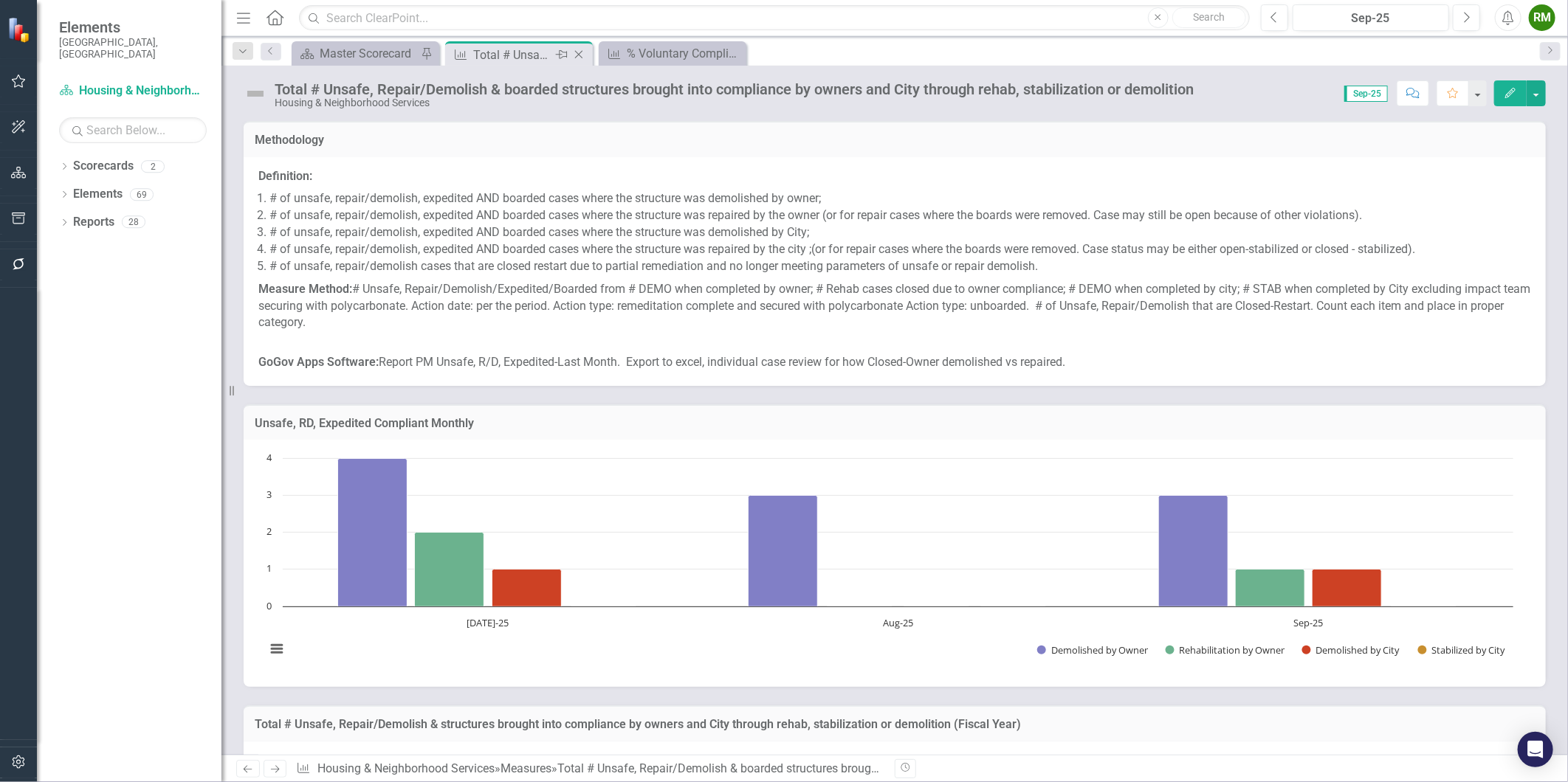
click at [581, 50] on icon "Close" at bounding box center [579, 55] width 15 height 12
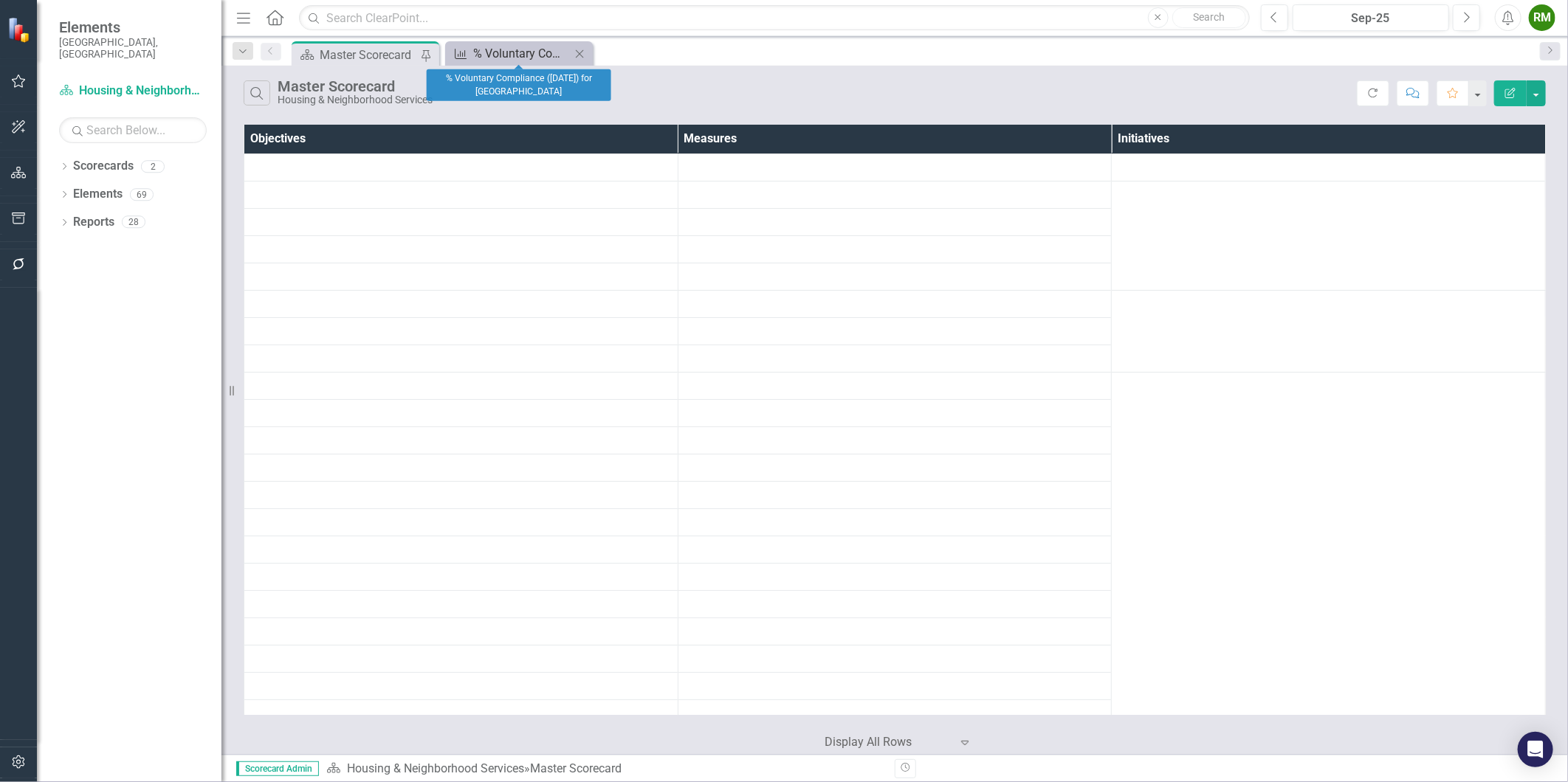
click at [510, 53] on div "% Voluntary Compliance ([DATE]) for [GEOGRAPHIC_DATA]" at bounding box center [521, 53] width 97 height 18
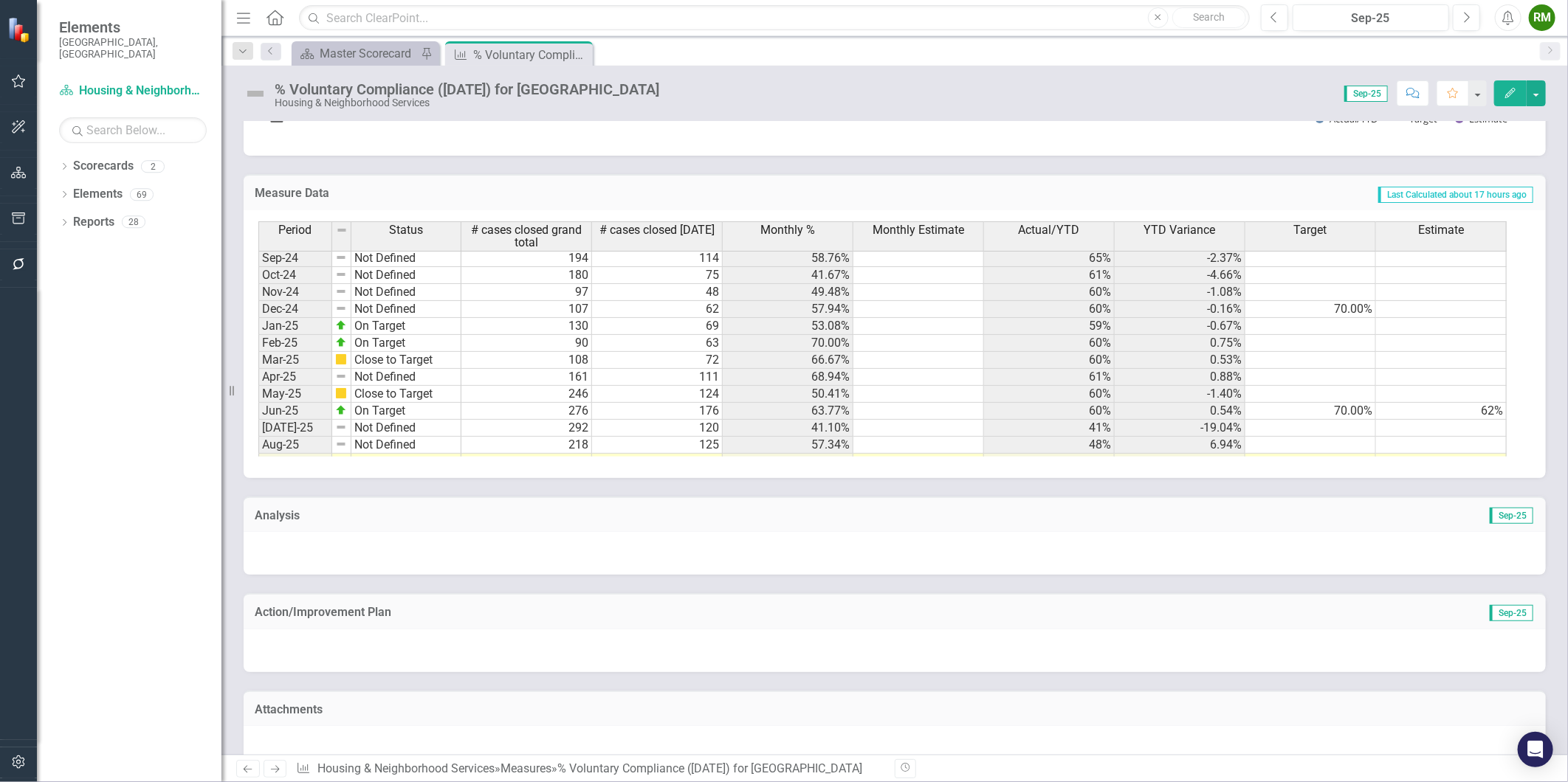
scroll to position [746, 0]
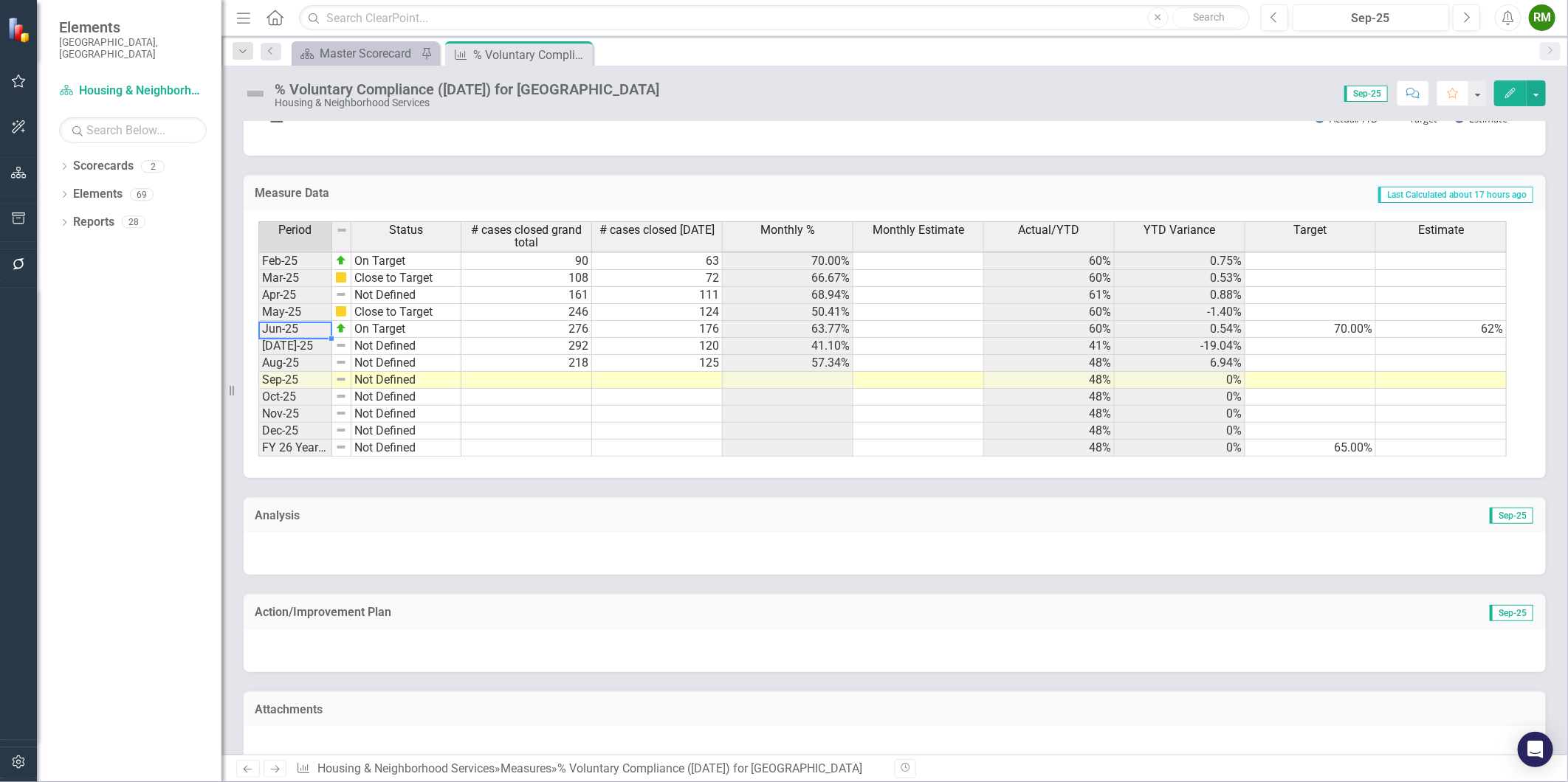
click at [535, 329] on td "276" at bounding box center [526, 329] width 131 height 17
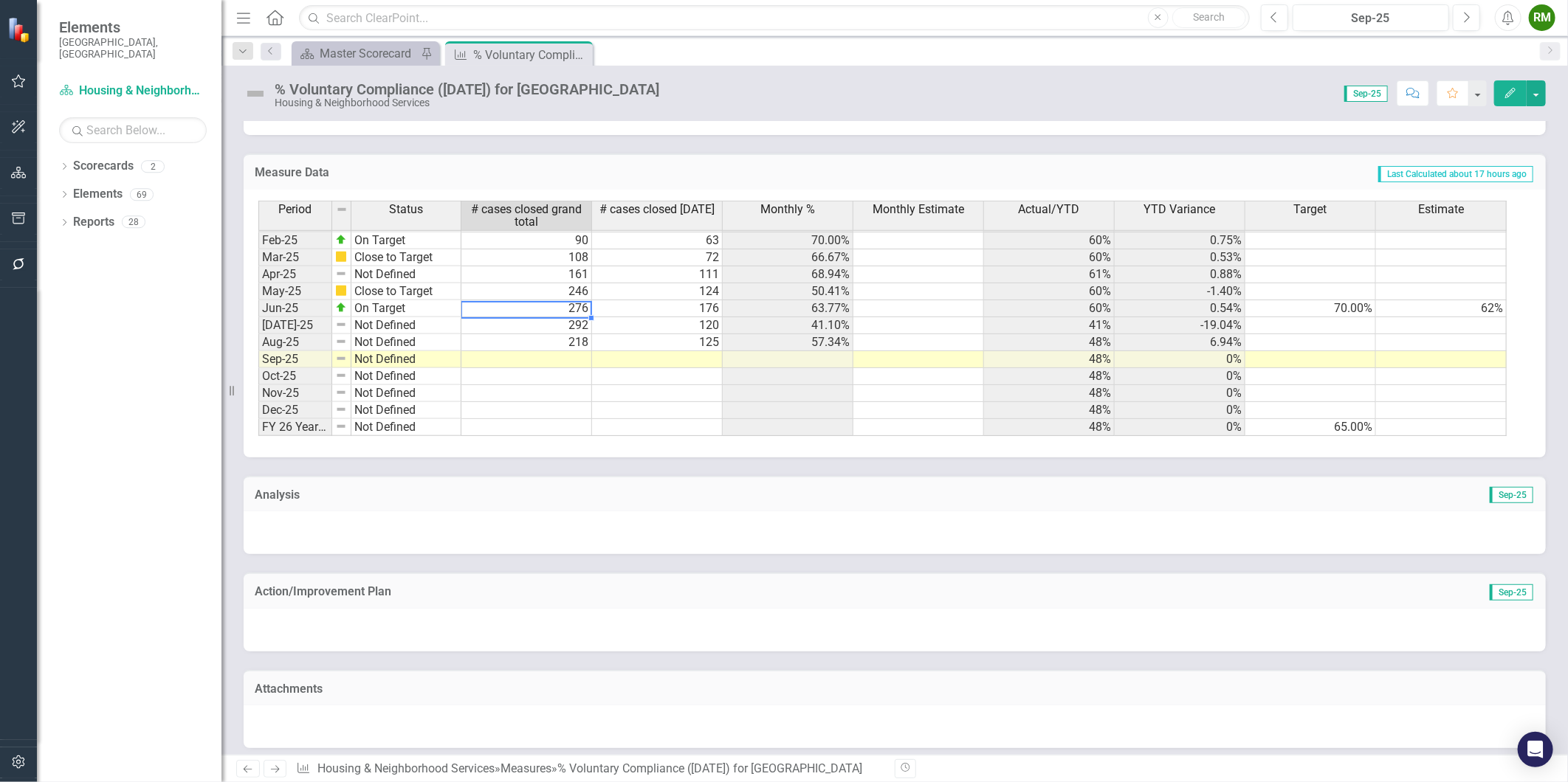
scroll to position [764, 0]
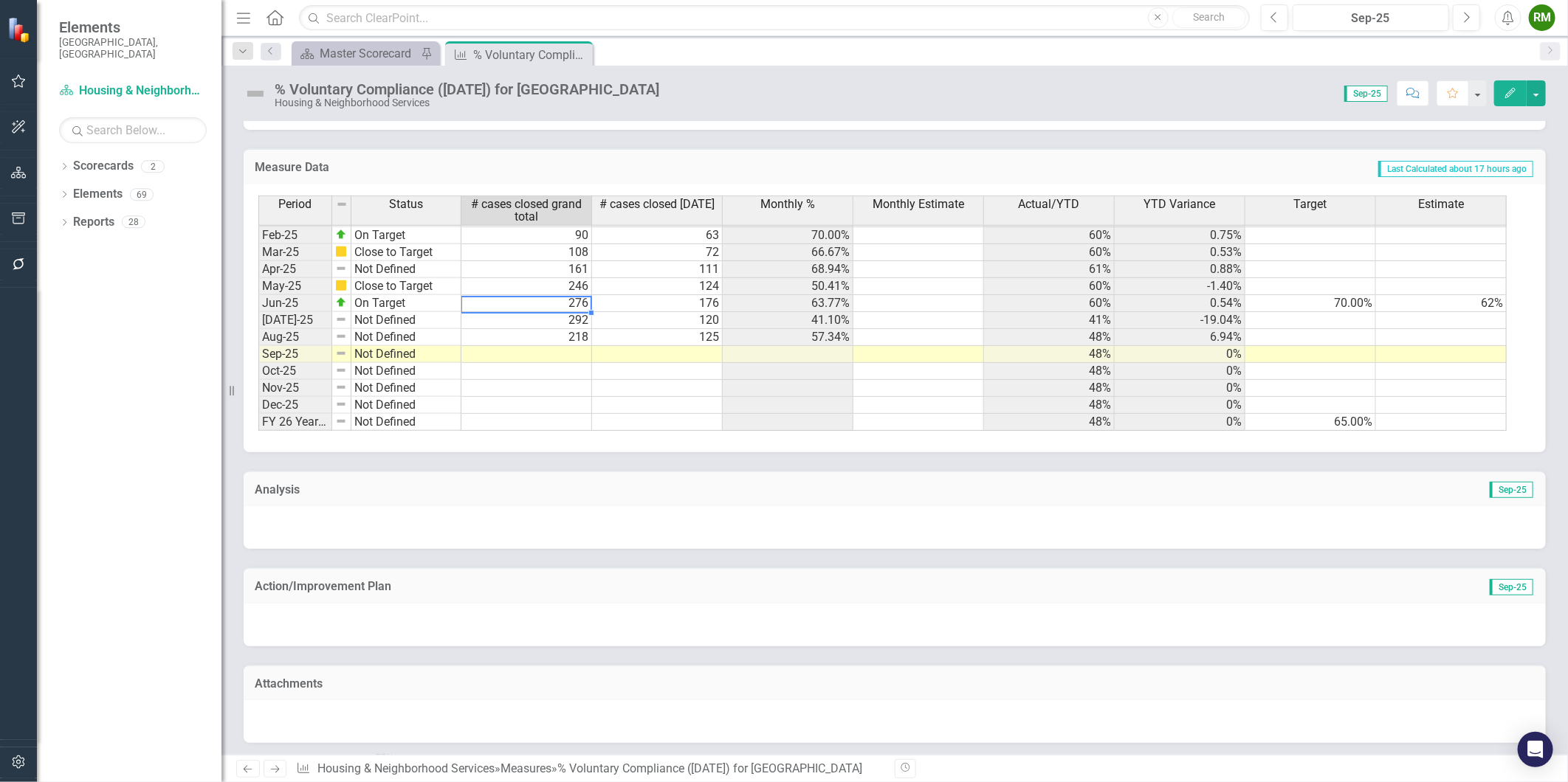
click at [552, 354] on td at bounding box center [526, 355] width 131 height 17
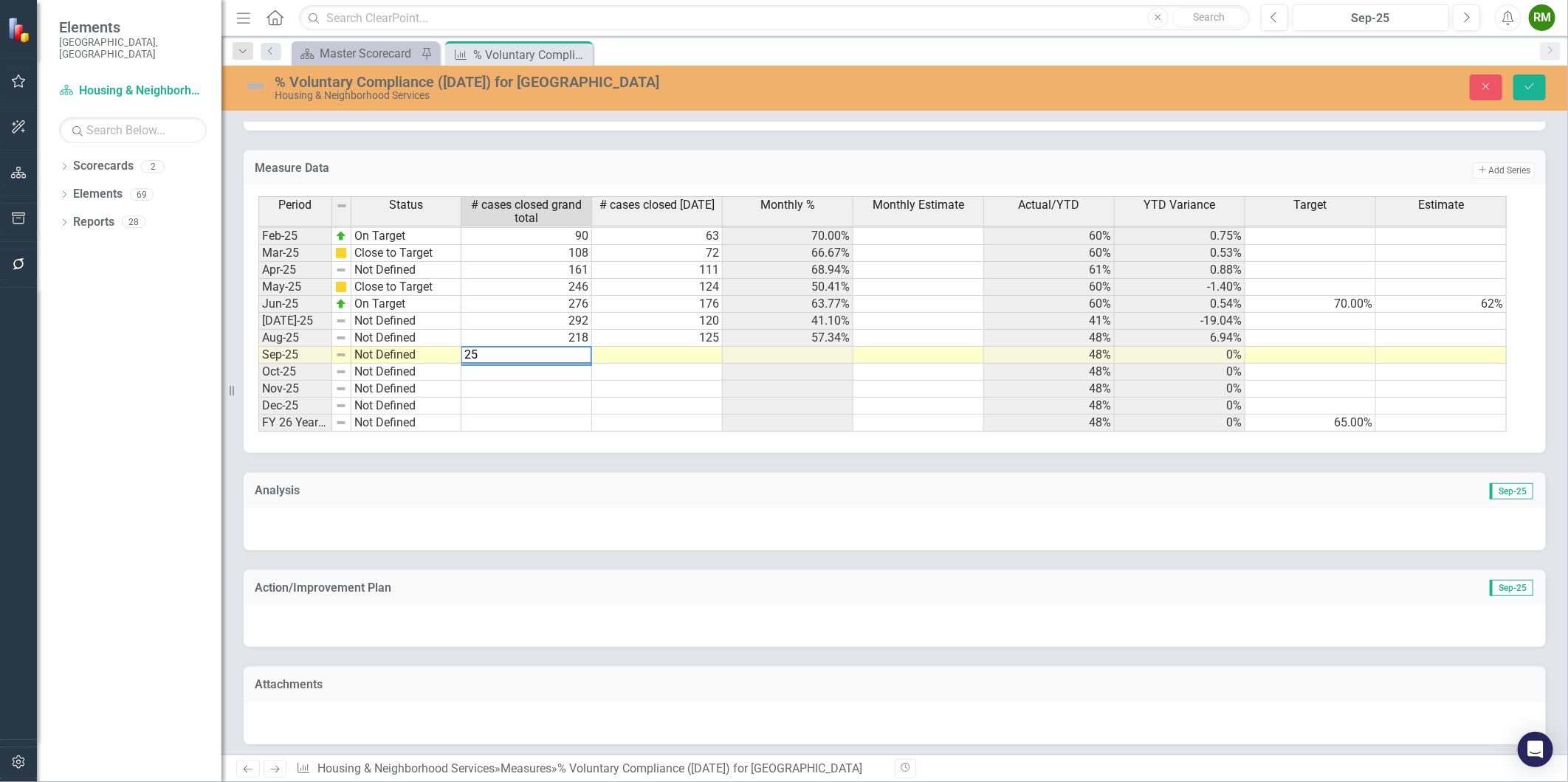
scroll to position [746, 0]
type textarea "251"
click at [657, 355] on td at bounding box center [657, 355] width 131 height 17
click at [698, 354] on td at bounding box center [657, 355] width 131 height 17
type textarea "150"
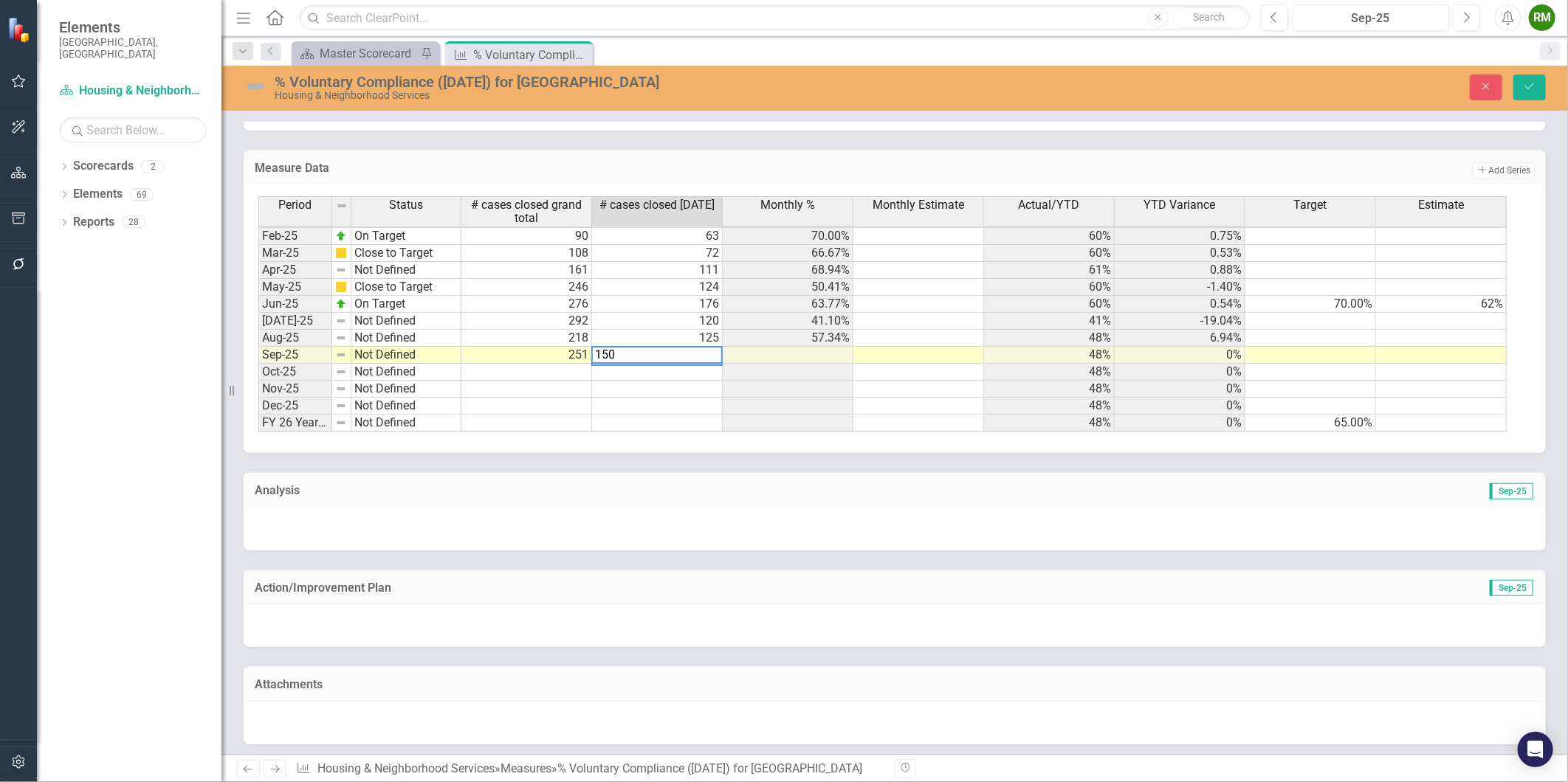
click at [1013, 389] on td "48%" at bounding box center [1049, 389] width 131 height 17
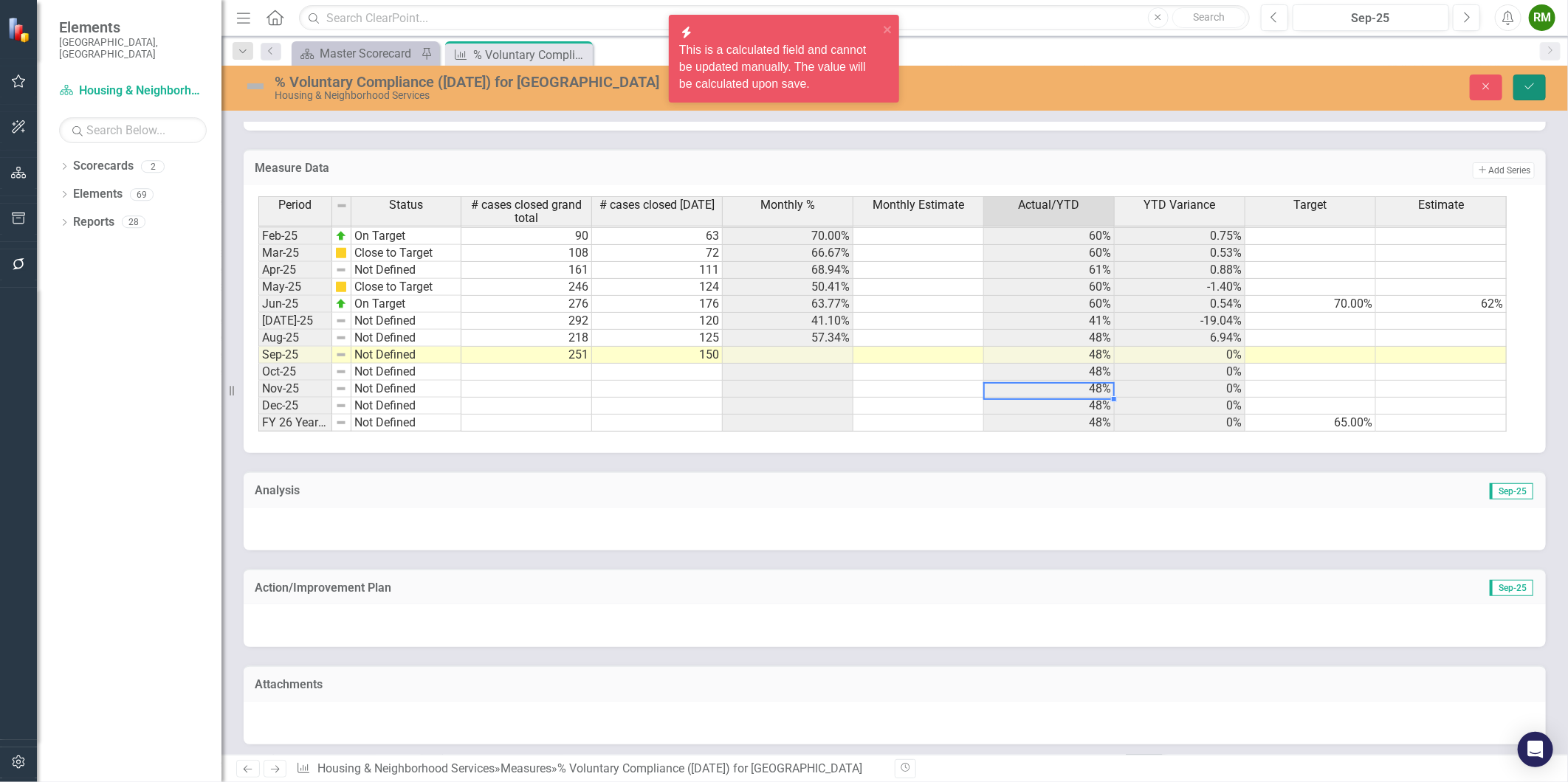
click at [1541, 83] on button "Save" at bounding box center [1530, 87] width 32 height 26
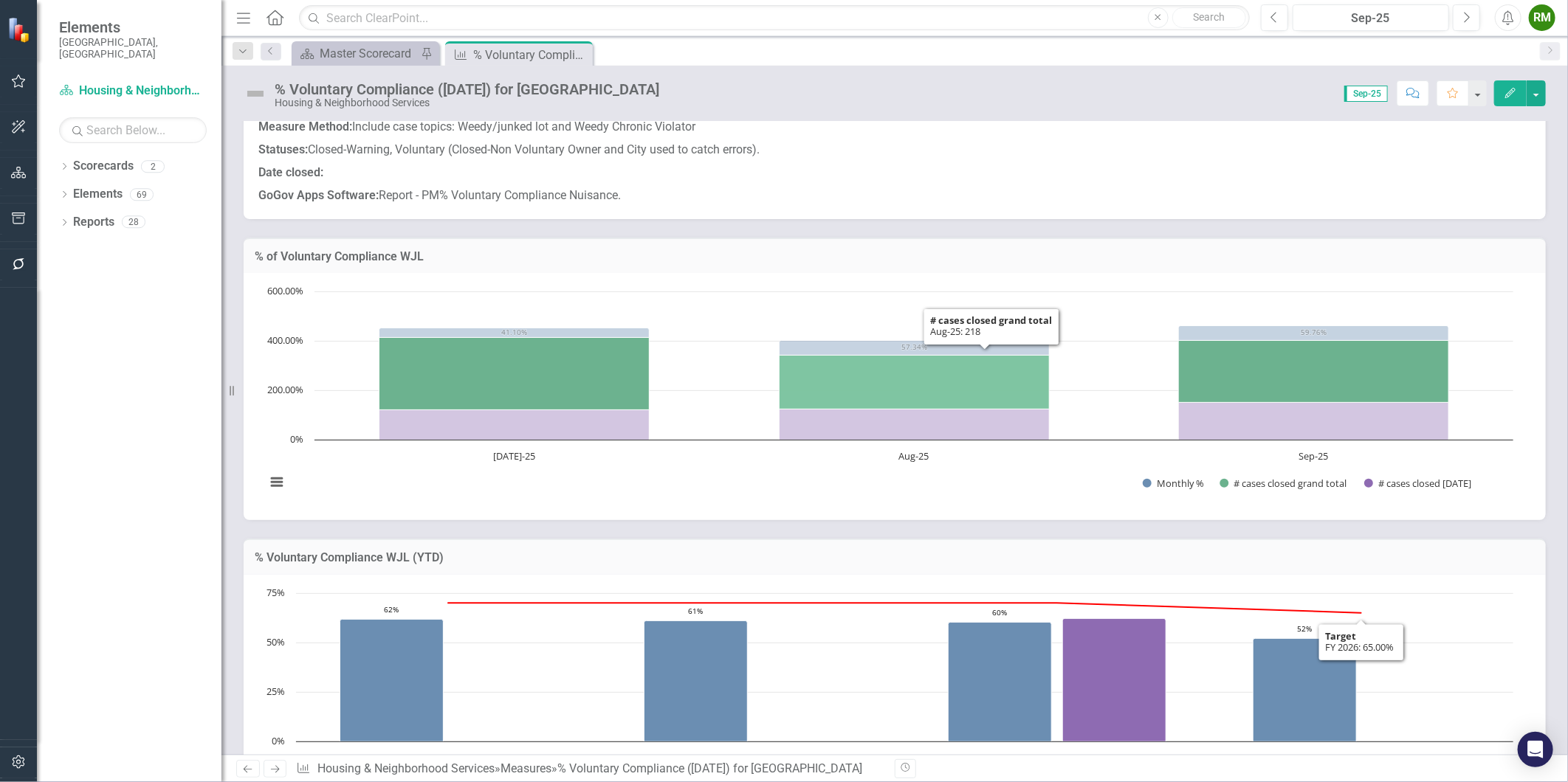
scroll to position [0, 0]
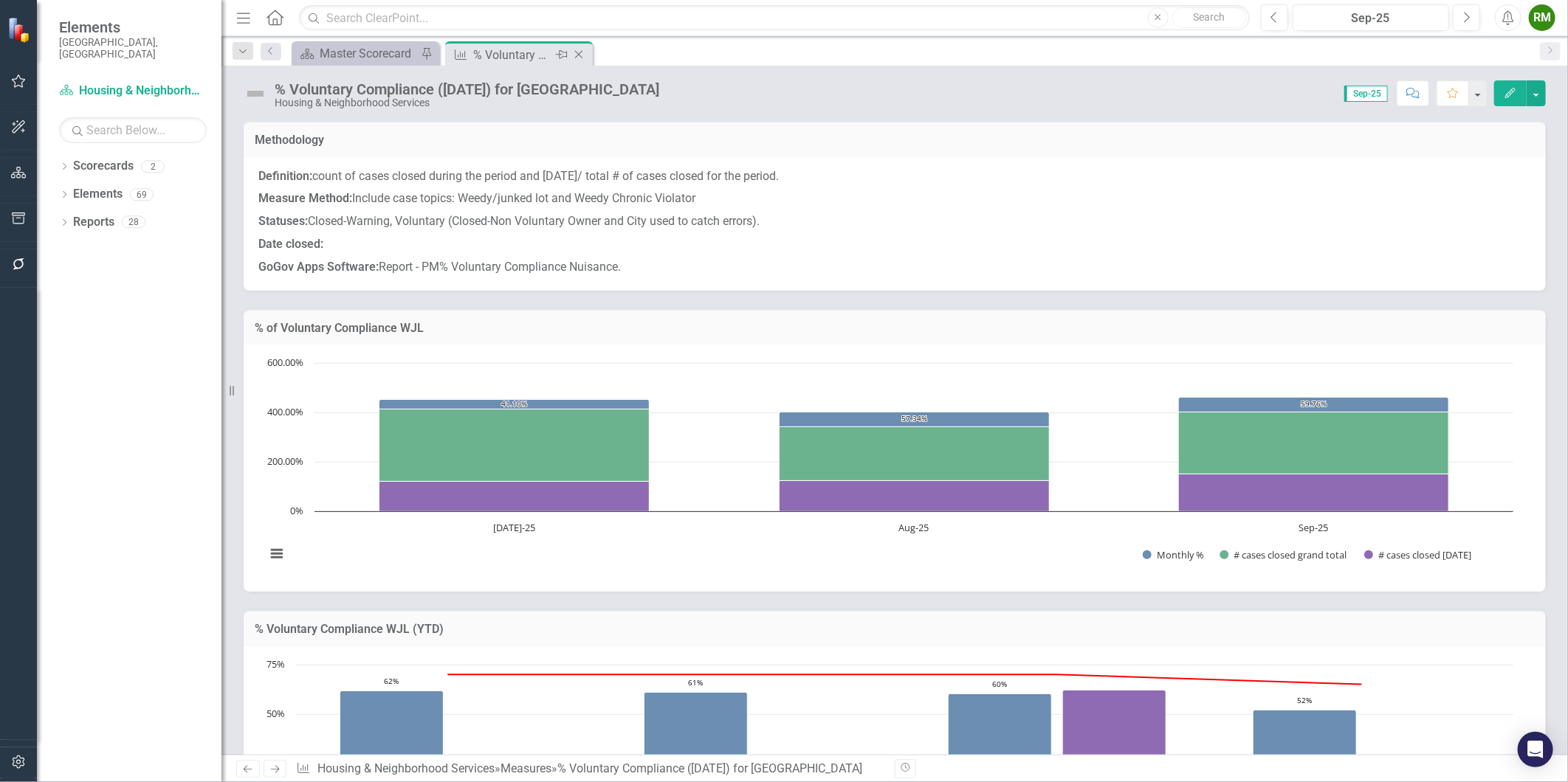
click at [579, 55] on icon at bounding box center [579, 55] width 8 height 8
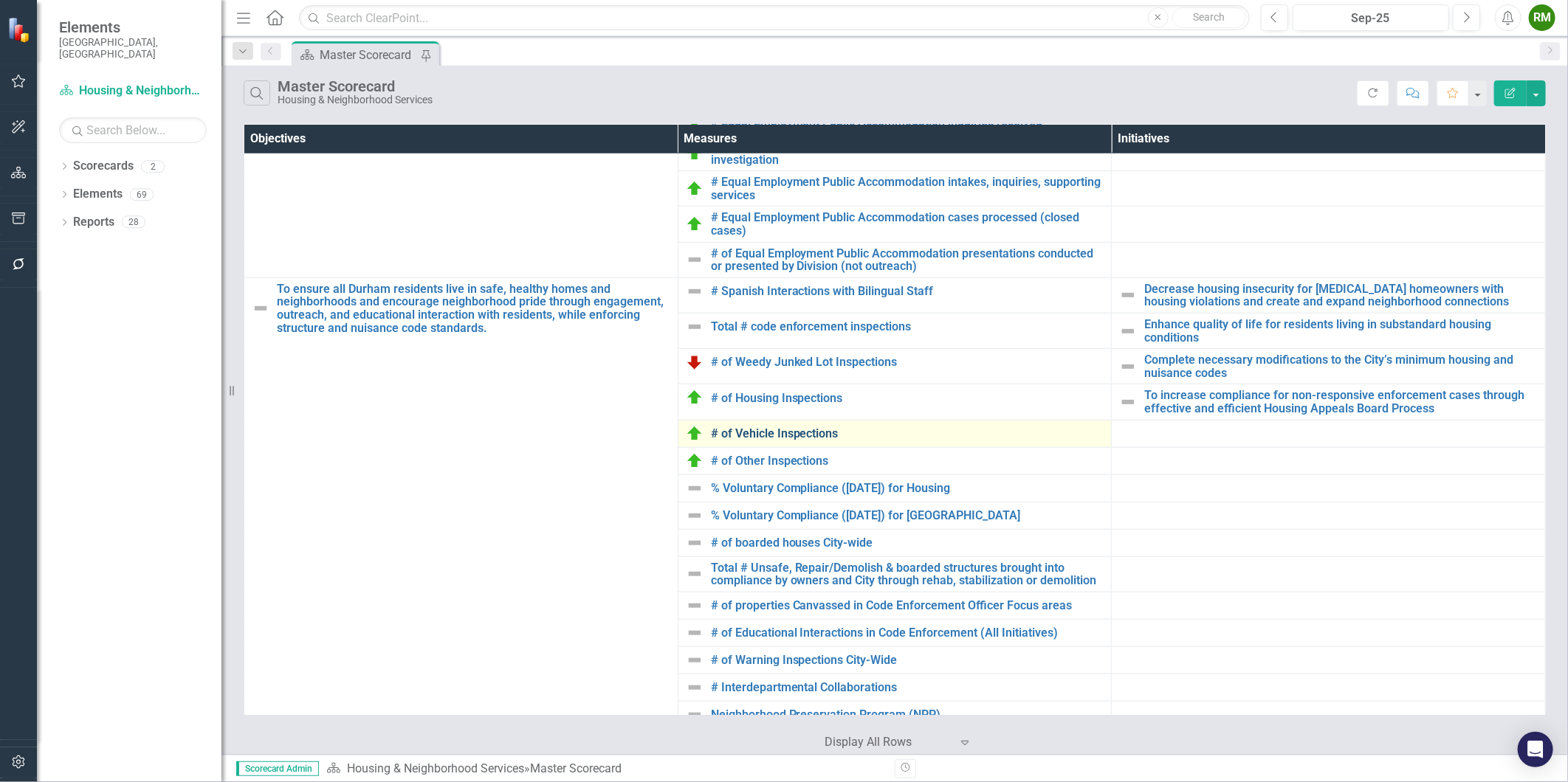
scroll to position [820, 0]
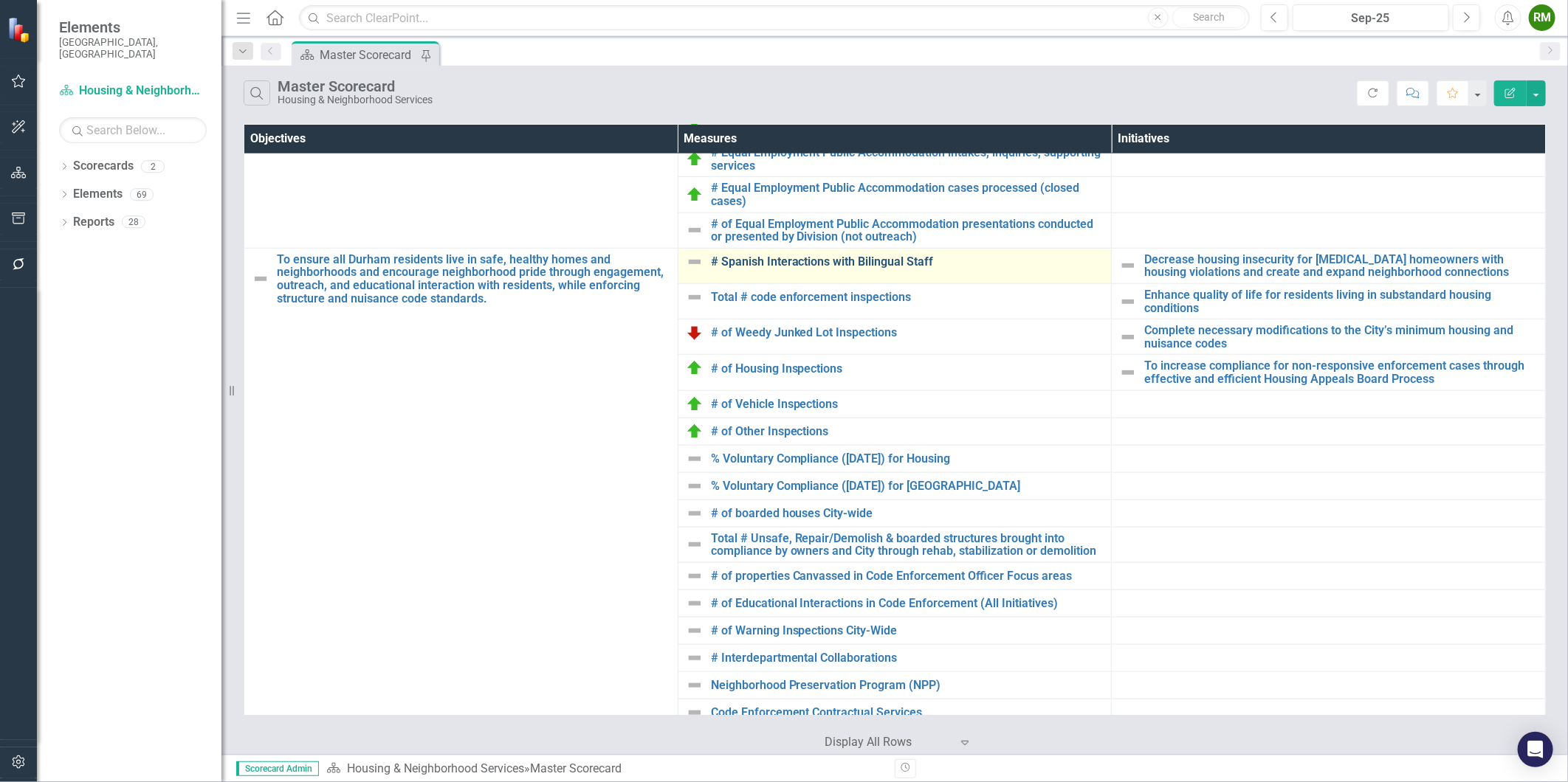
click at [776, 258] on link "# Spanish Interactions with Bilingual Staff" at bounding box center [907, 262] width 393 height 13
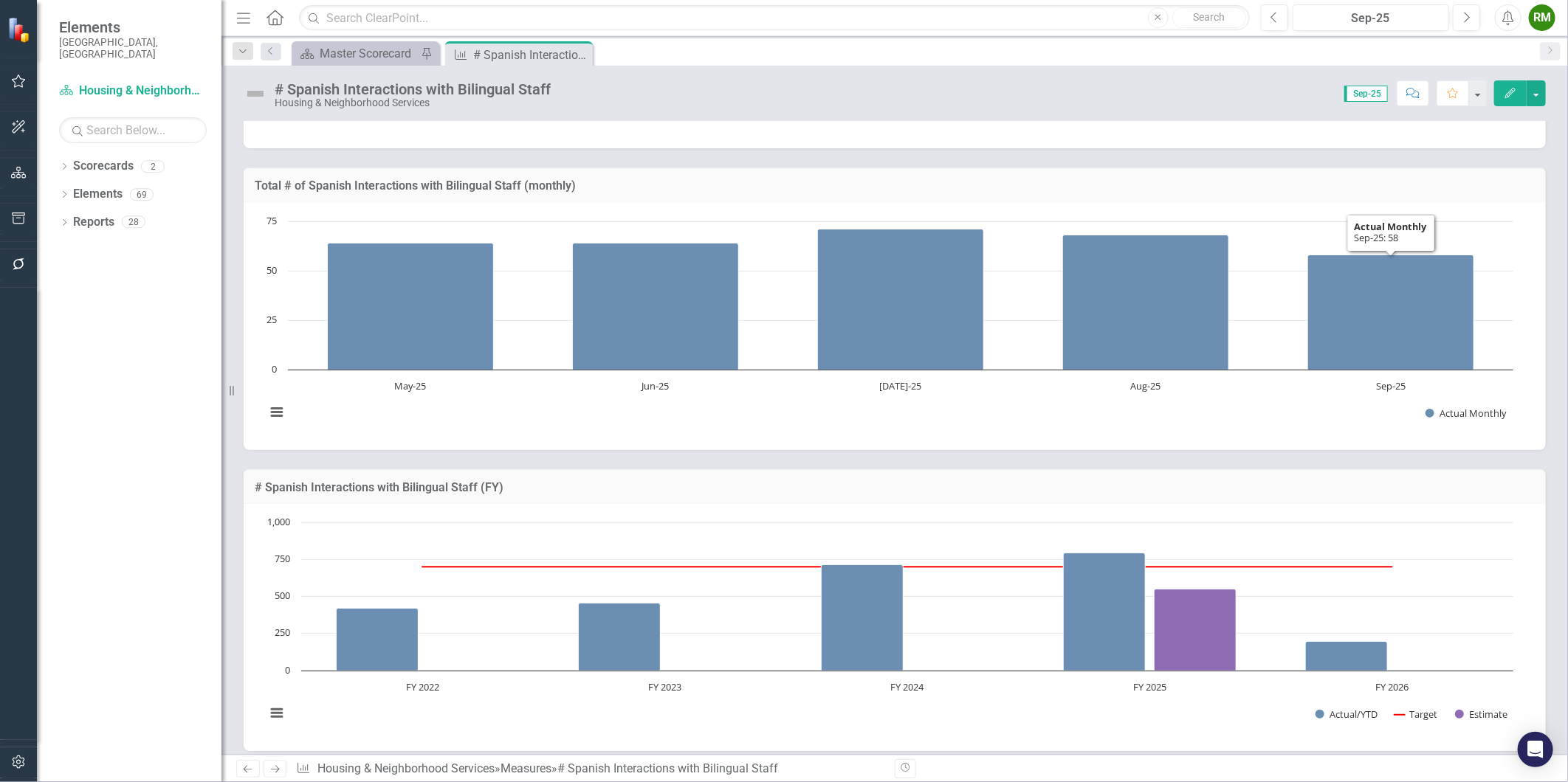
scroll to position [246, 0]
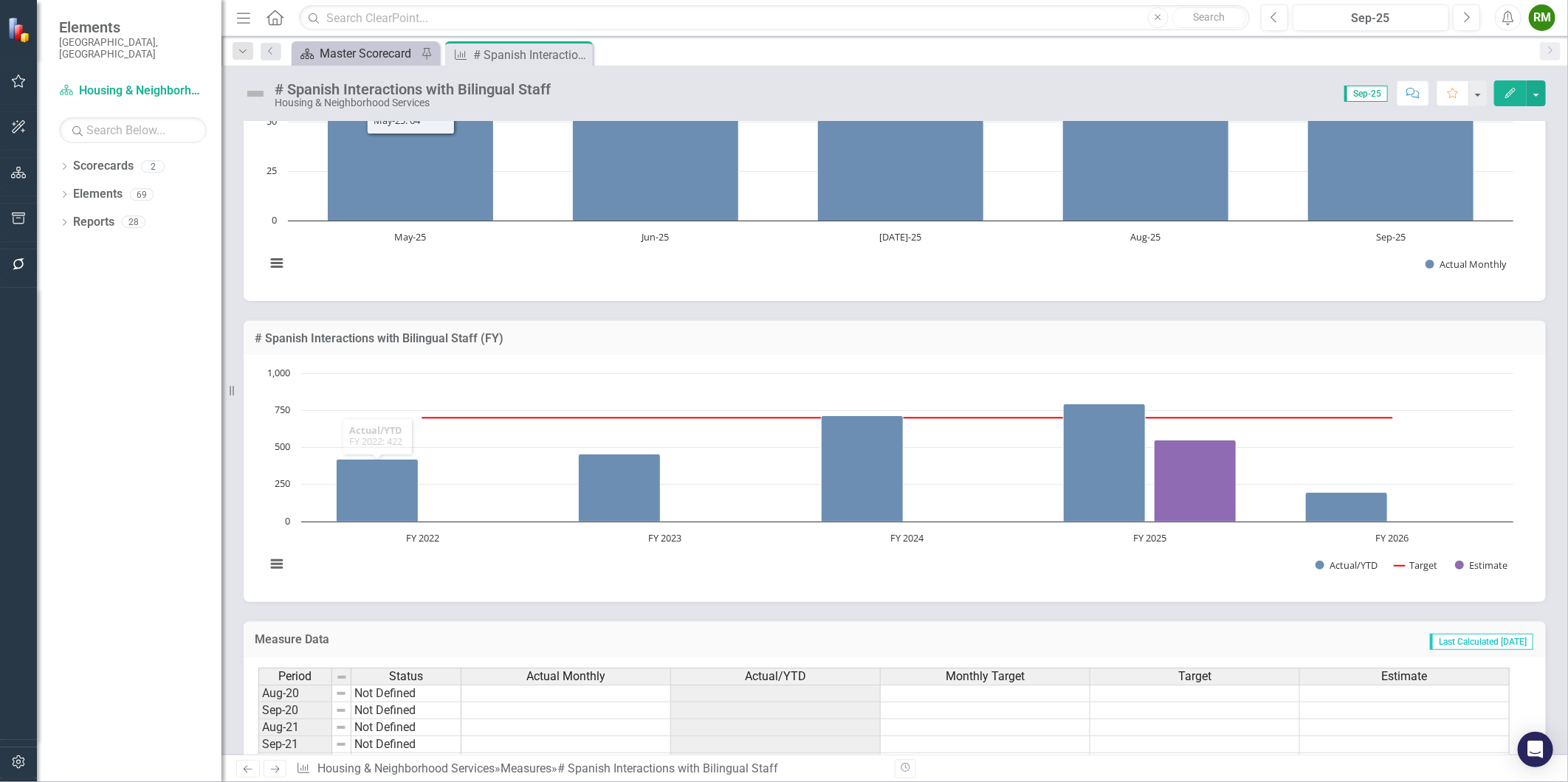
click at [362, 52] on div "Master Scorecard" at bounding box center [368, 53] width 97 height 18
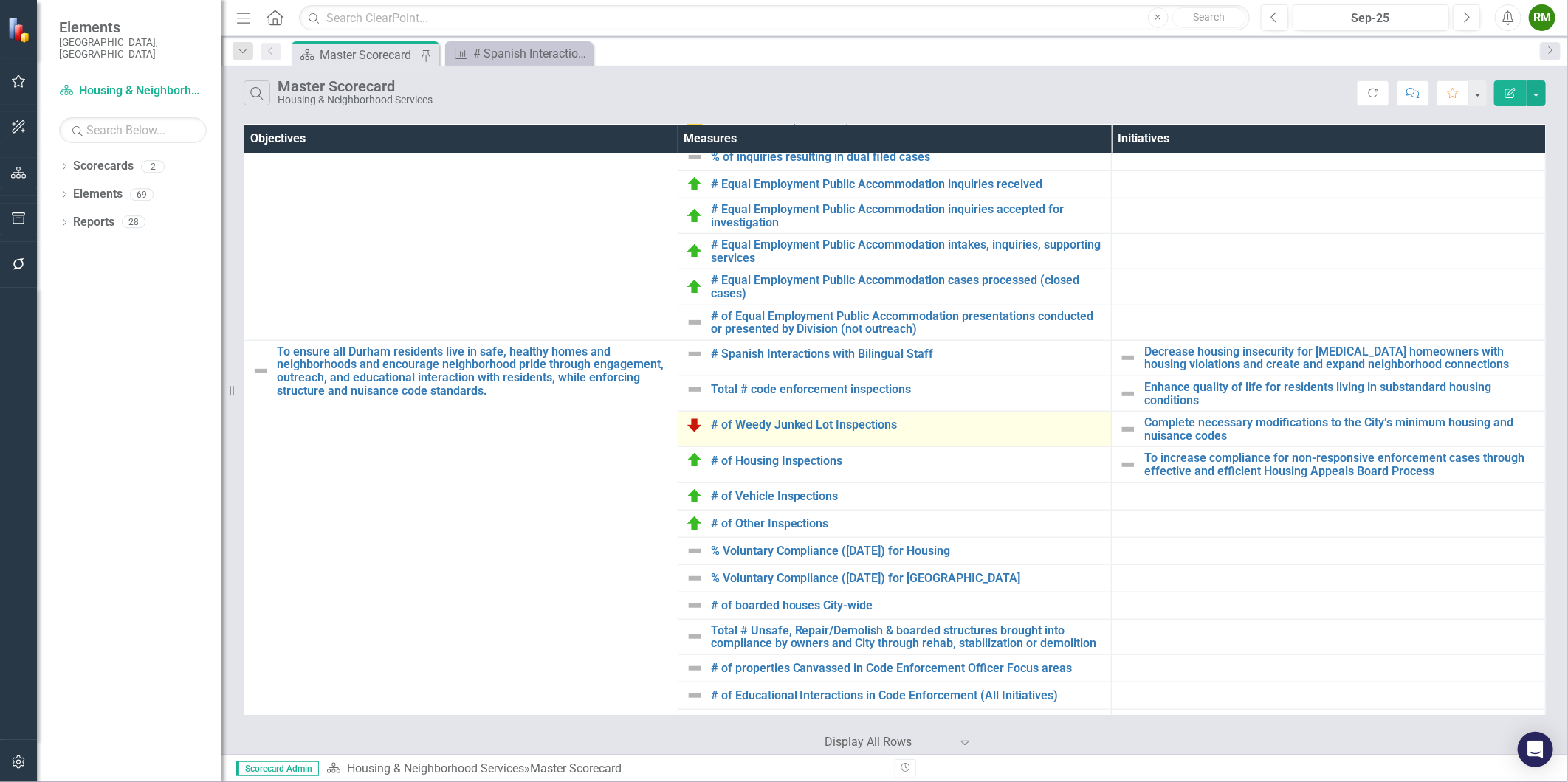
scroll to position [738, 0]
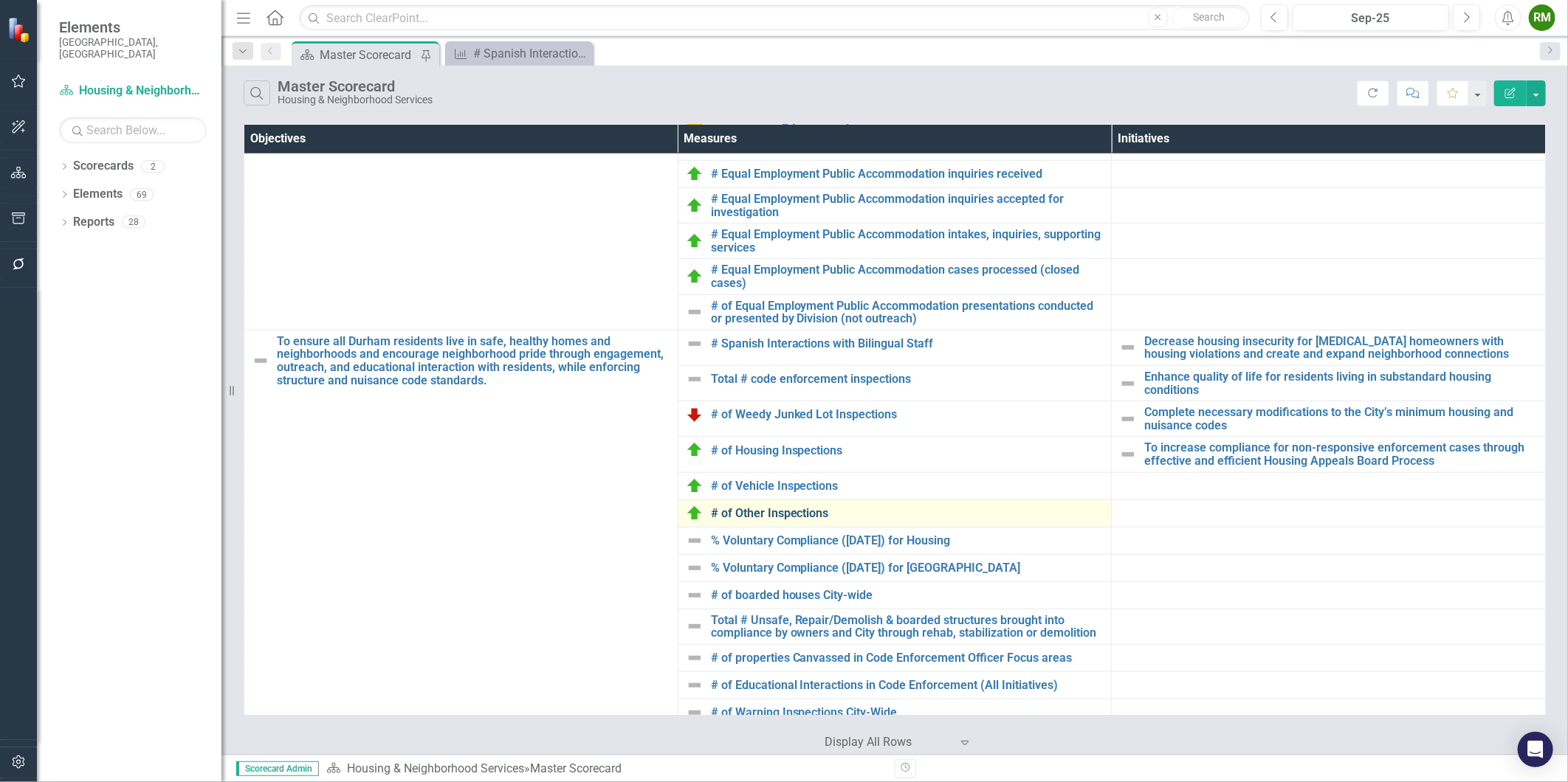
click at [788, 513] on link "# of Other Inspections" at bounding box center [907, 514] width 393 height 13
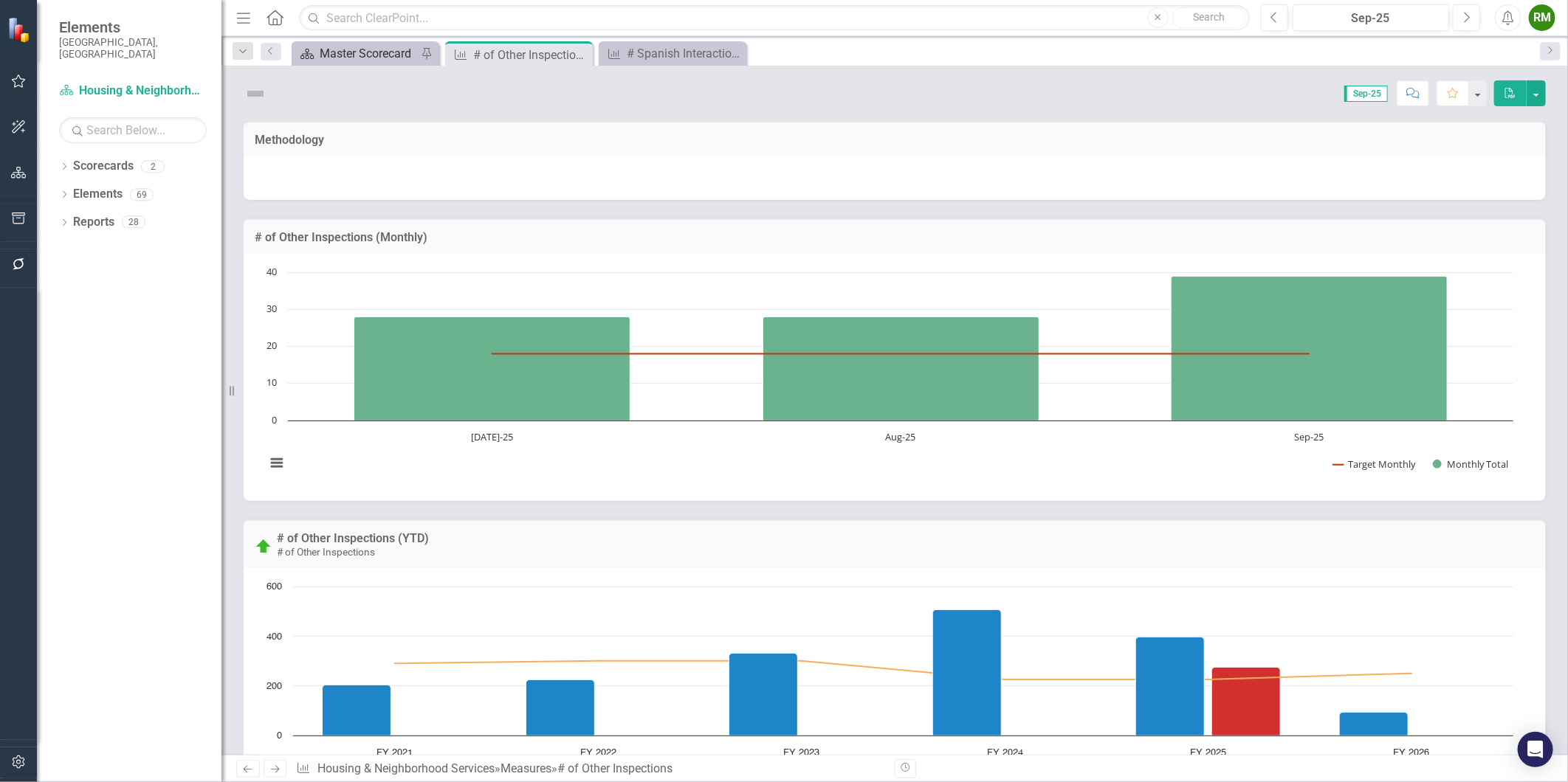
click at [370, 55] on div "Master Scorecard" at bounding box center [368, 53] width 97 height 18
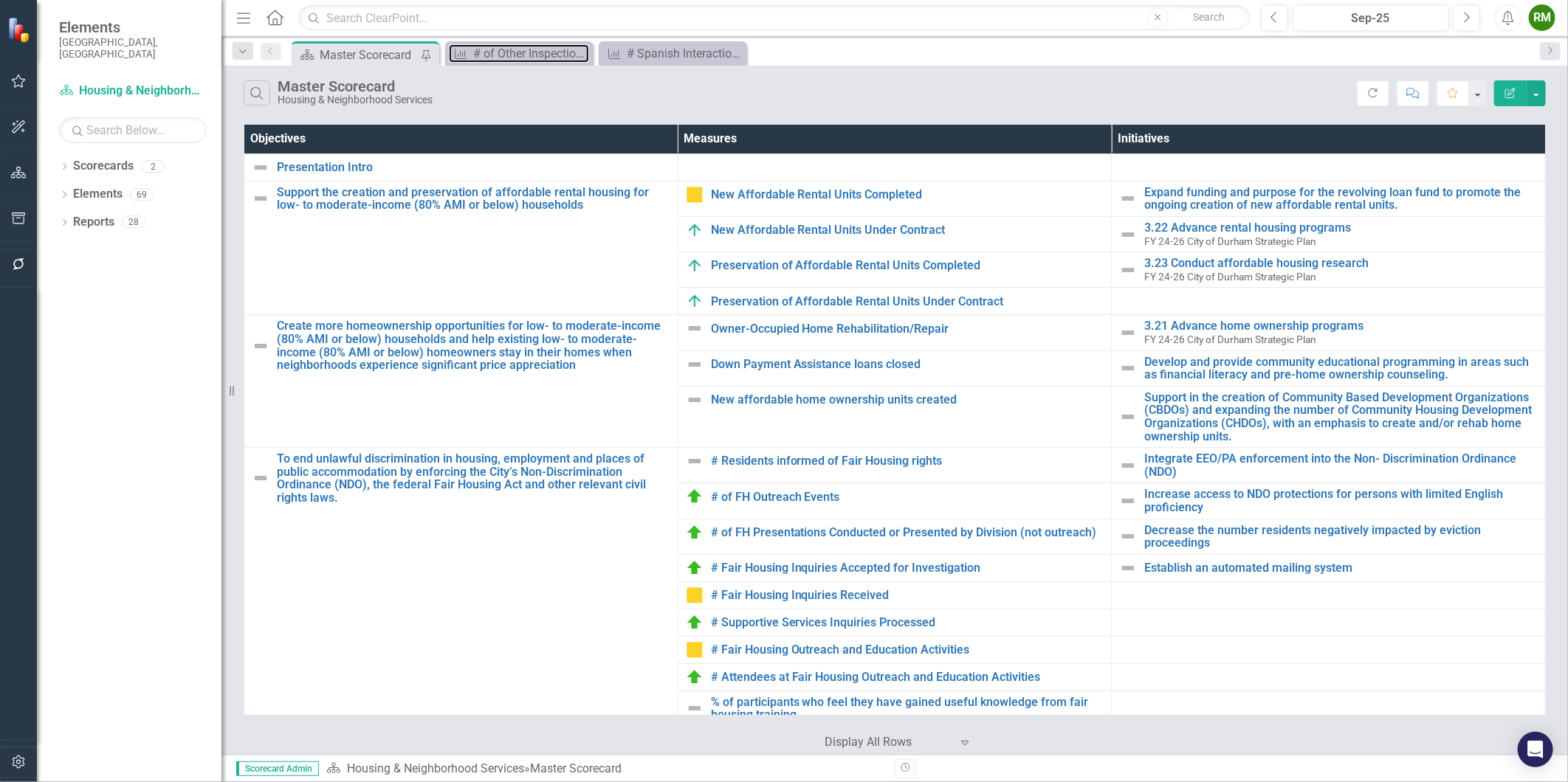
drag, startPoint x: 534, startPoint y: 52, endPoint x: 689, endPoint y: 61, distance: 155.3
click at [769, 56] on div "Scorecard Master Scorecard Pin Measure # of Other Inspections Close Measure # S…" at bounding box center [910, 53] width 1244 height 23
drag, startPoint x: 653, startPoint y: 57, endPoint x: 461, endPoint y: 61, distance: 192.0
click at [461, 61] on div "Scorecard Master Scorecard Pin Measure # of Other Inspections Close Measure # S…" at bounding box center [910, 53] width 1244 height 23
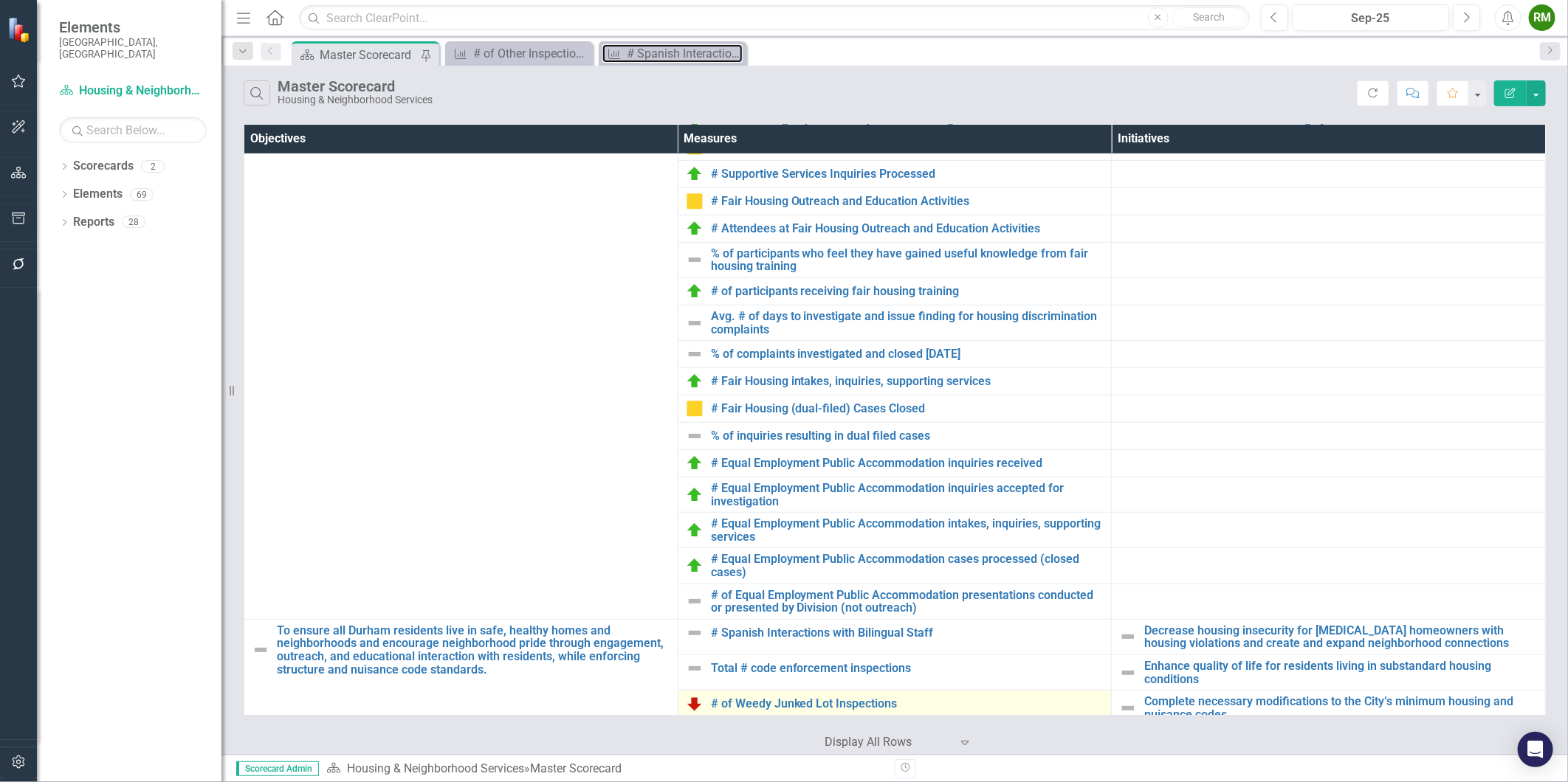
scroll to position [738, 0]
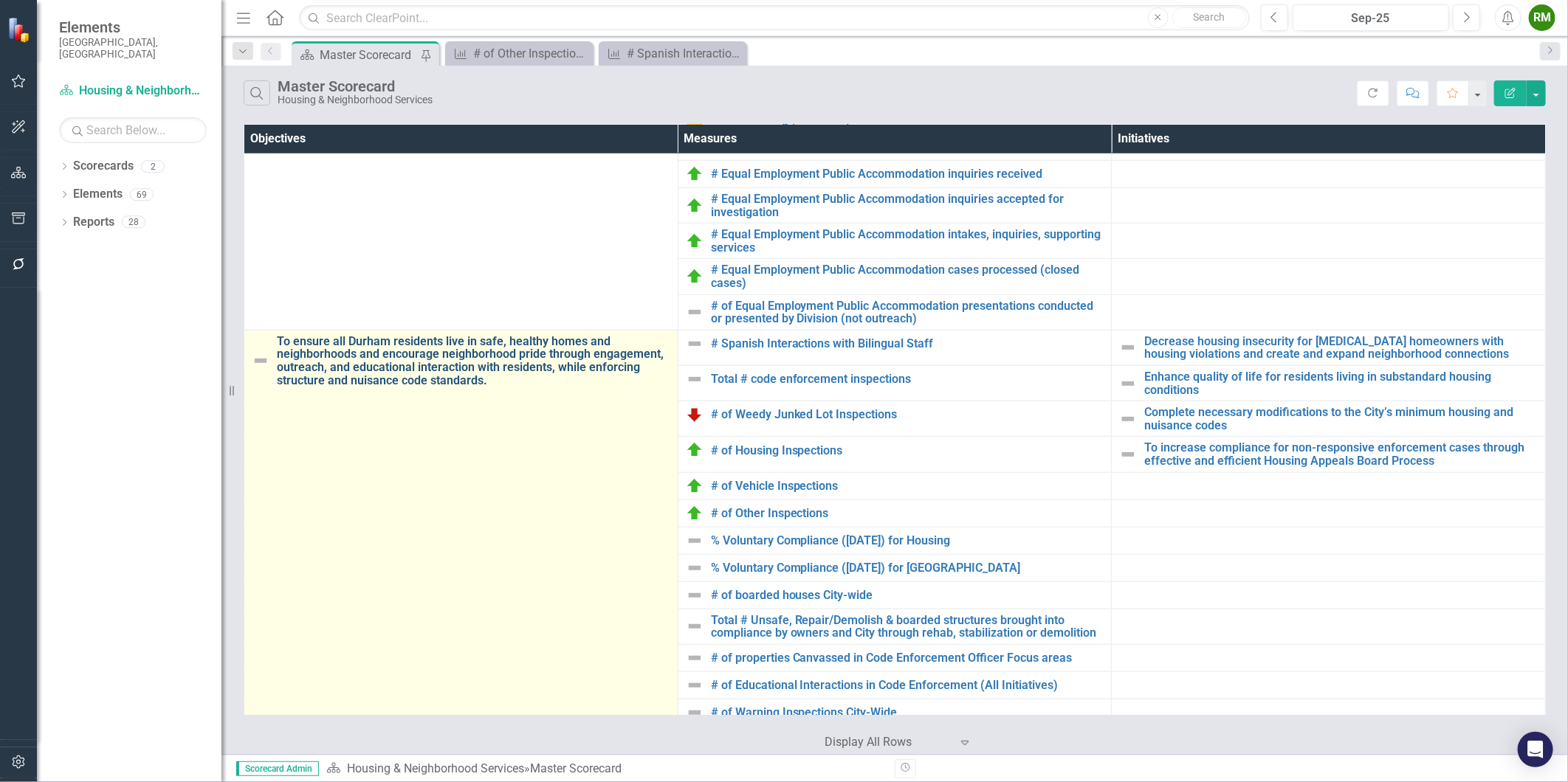
click at [440, 365] on link "To ensure all Durham residents live in safe, healthy homes and neighborhoods an…" at bounding box center [473, 361] width 393 height 52
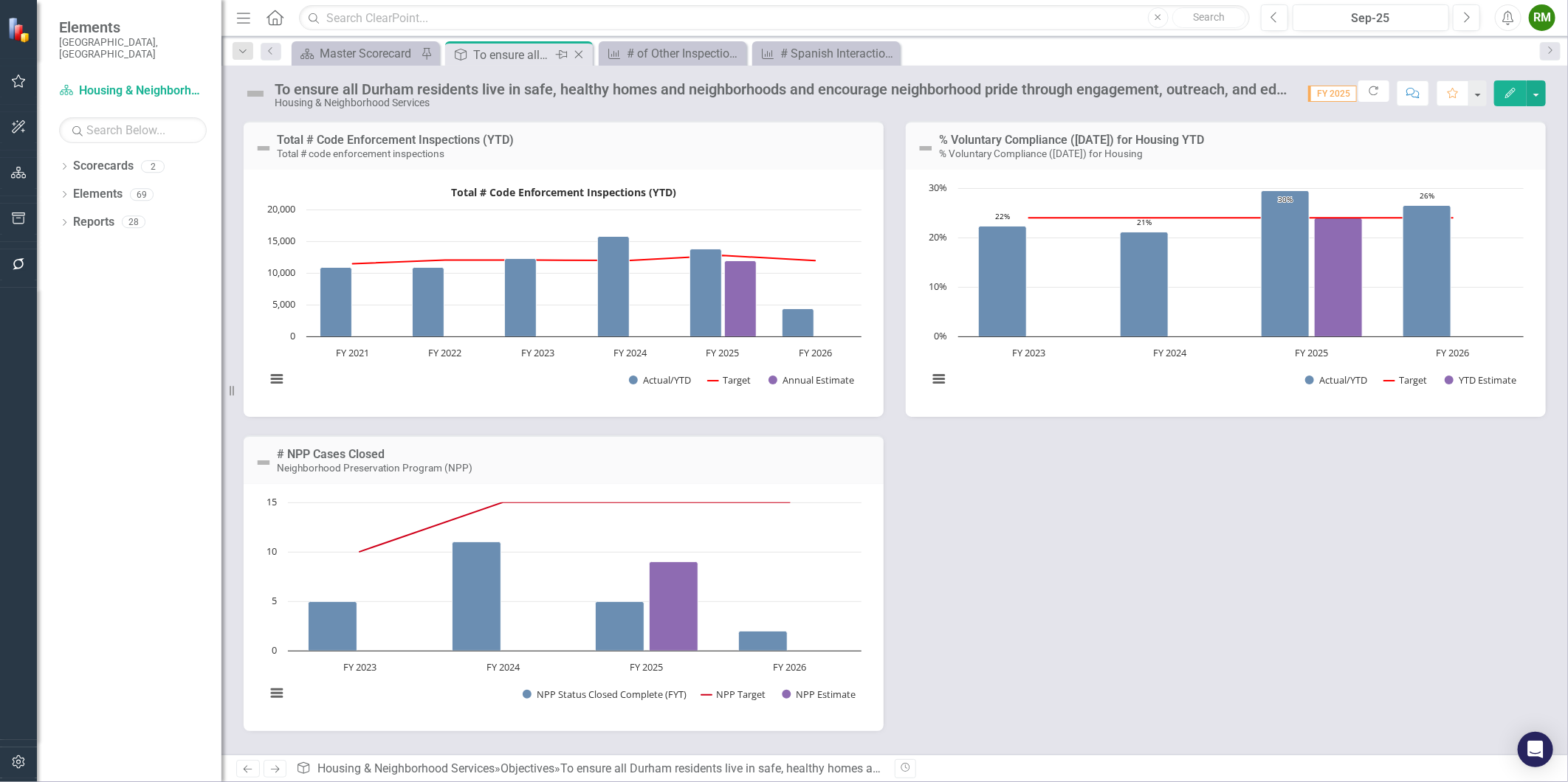
click at [579, 56] on icon at bounding box center [579, 55] width 8 height 8
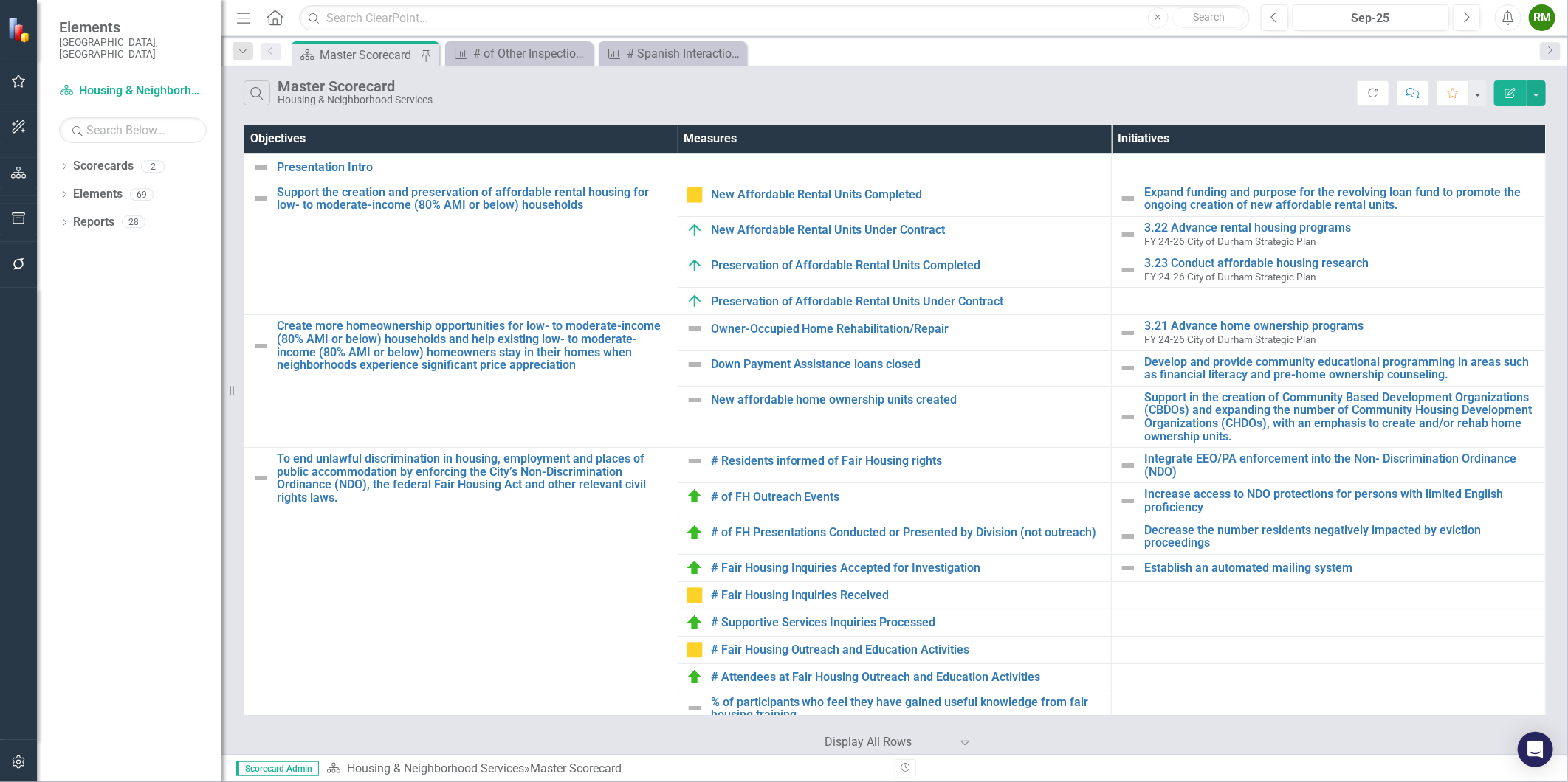
click at [366, 47] on div "Master Scorecard" at bounding box center [368, 55] width 97 height 18
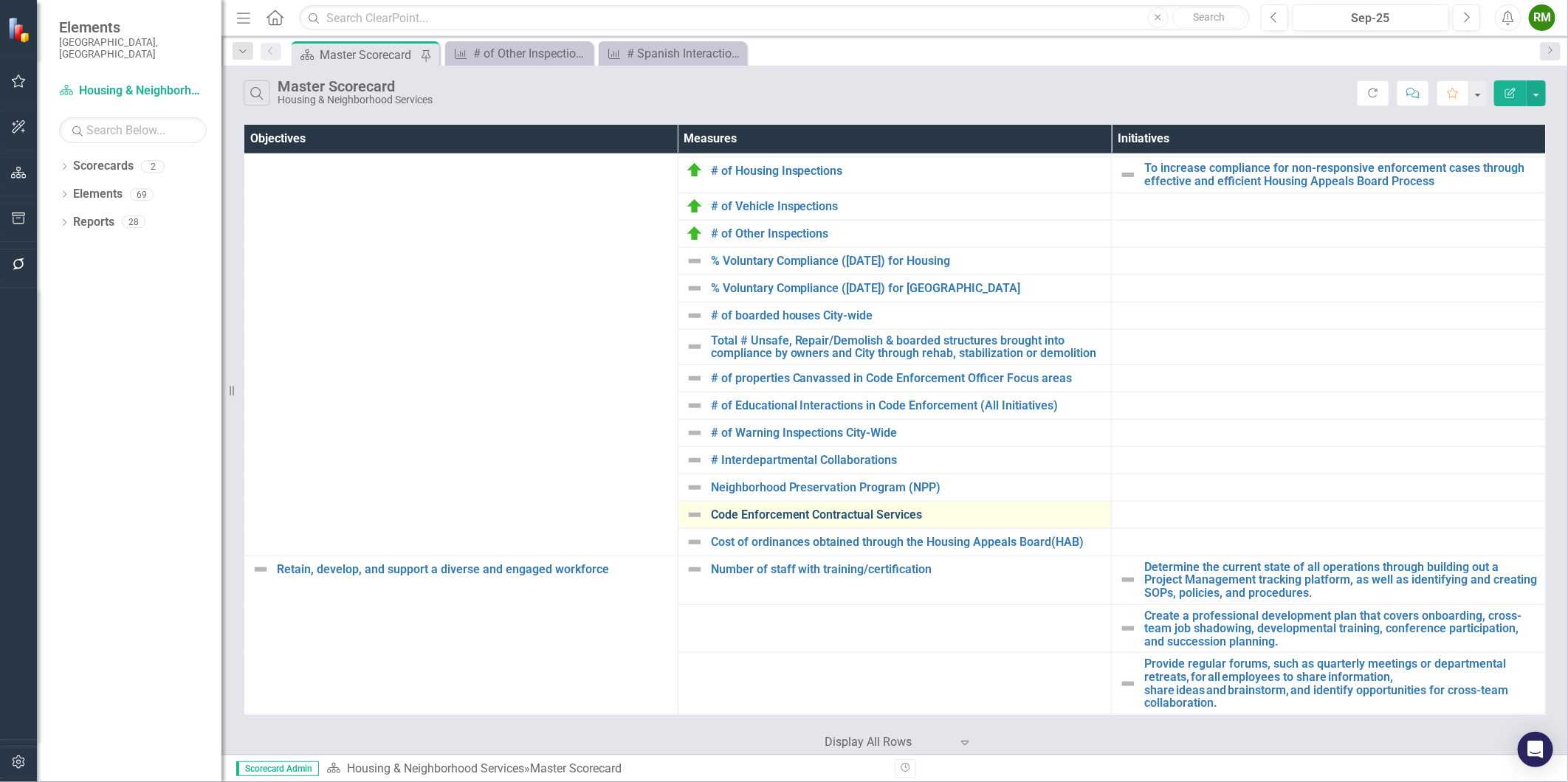
scroll to position [694, 0]
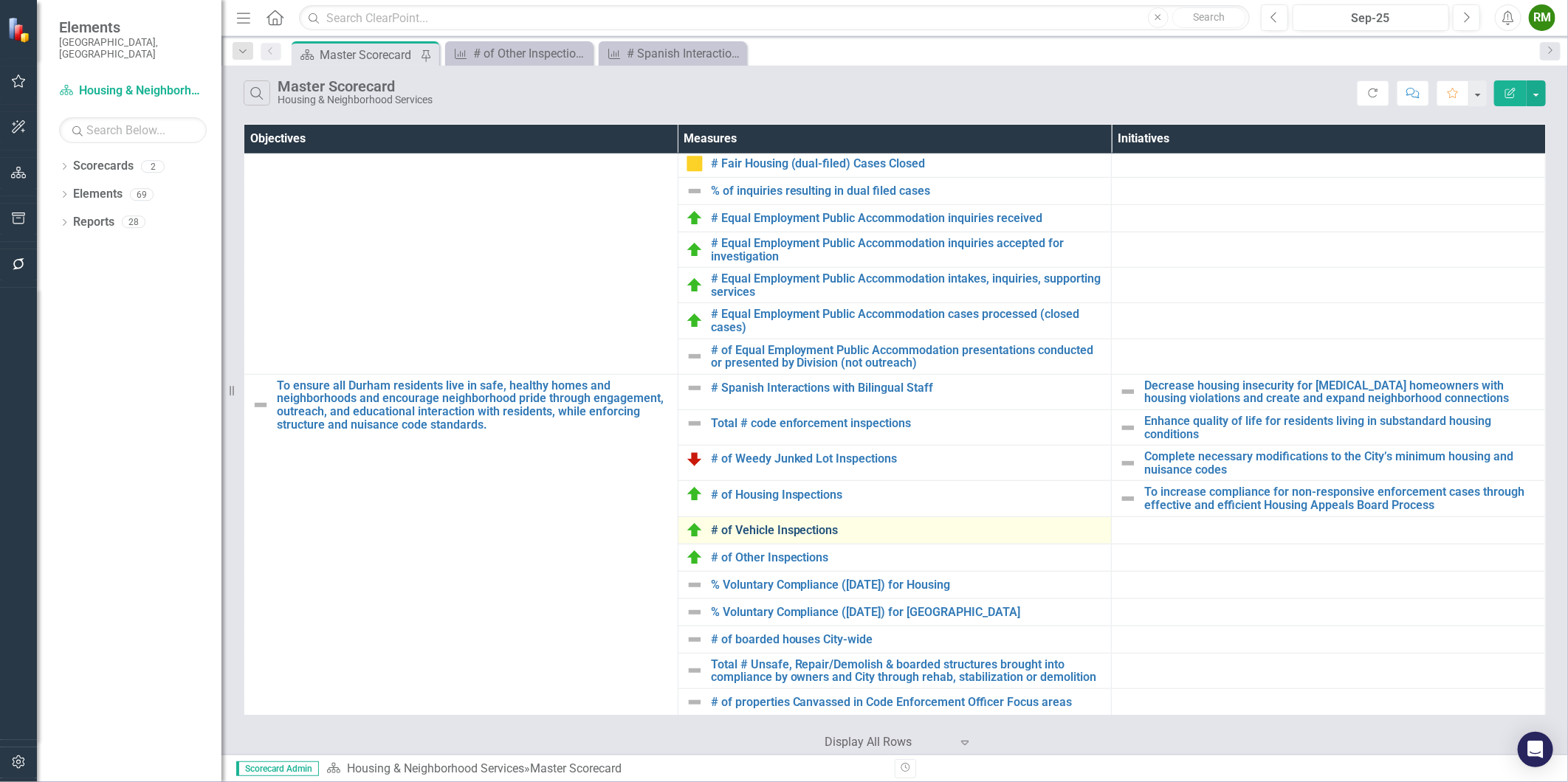
click at [762, 527] on link "# of Vehicle Inspections" at bounding box center [907, 531] width 393 height 13
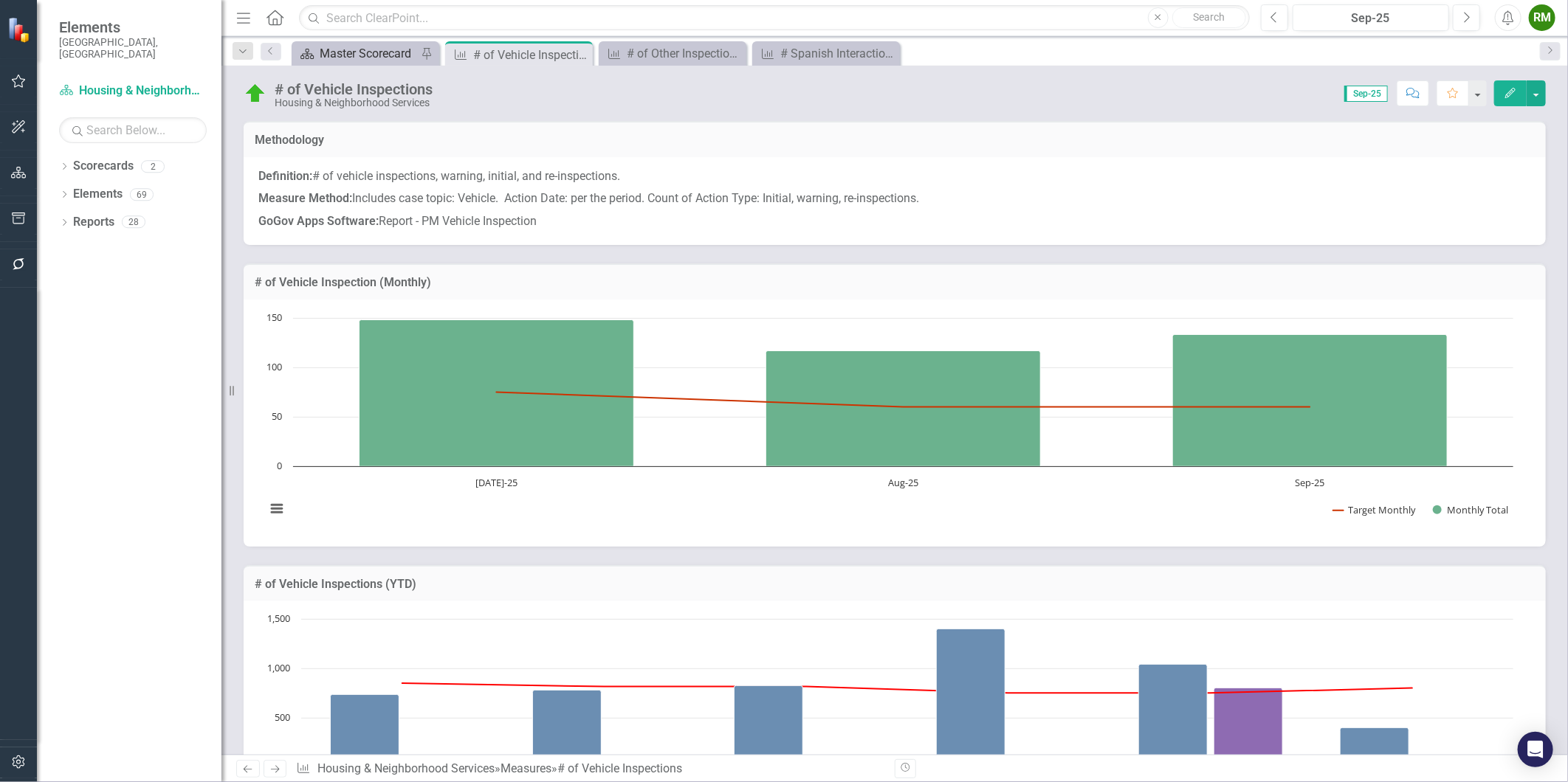
click at [366, 48] on div "Master Scorecard" at bounding box center [368, 53] width 97 height 18
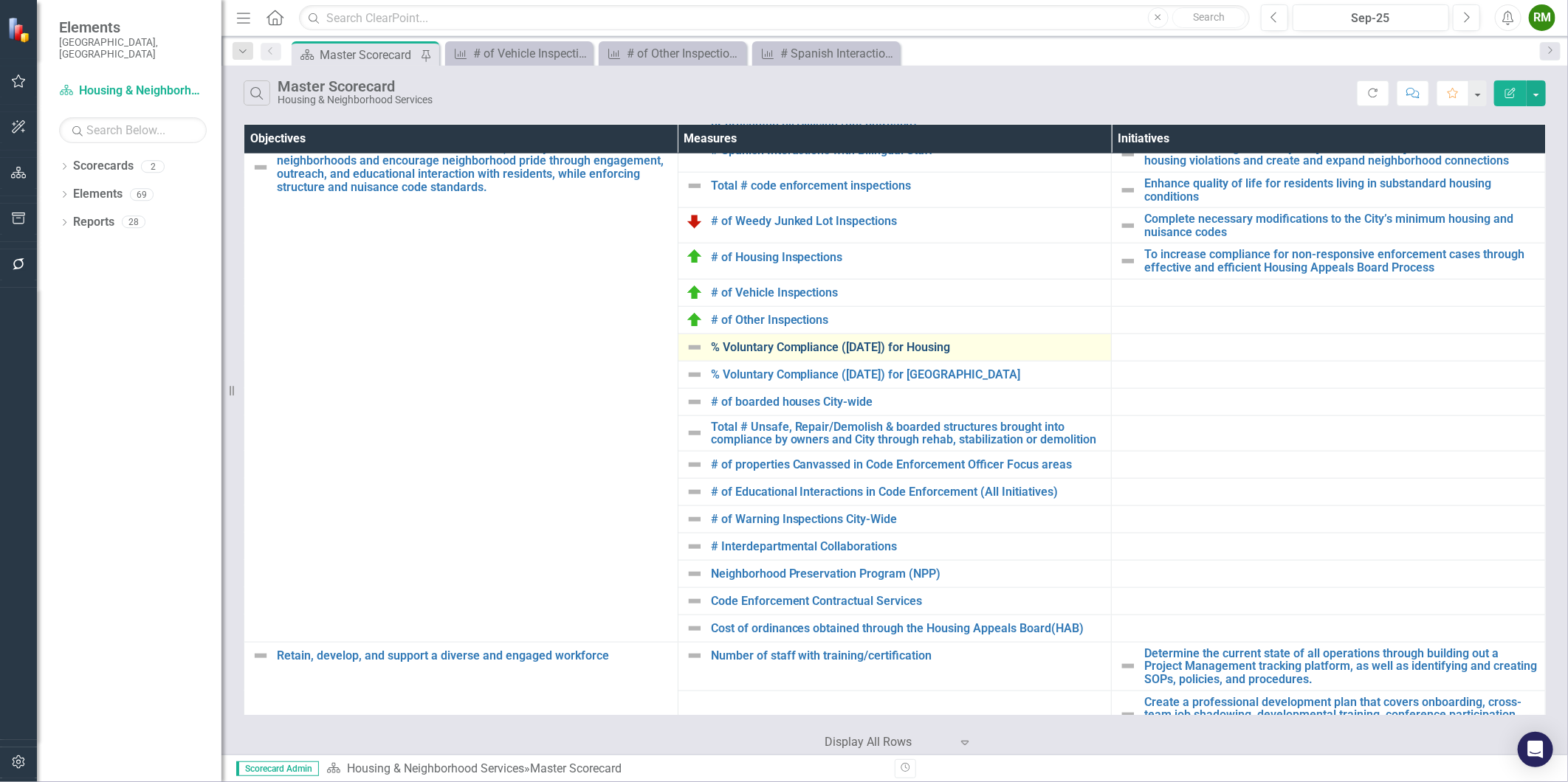
scroll to position [775, 0]
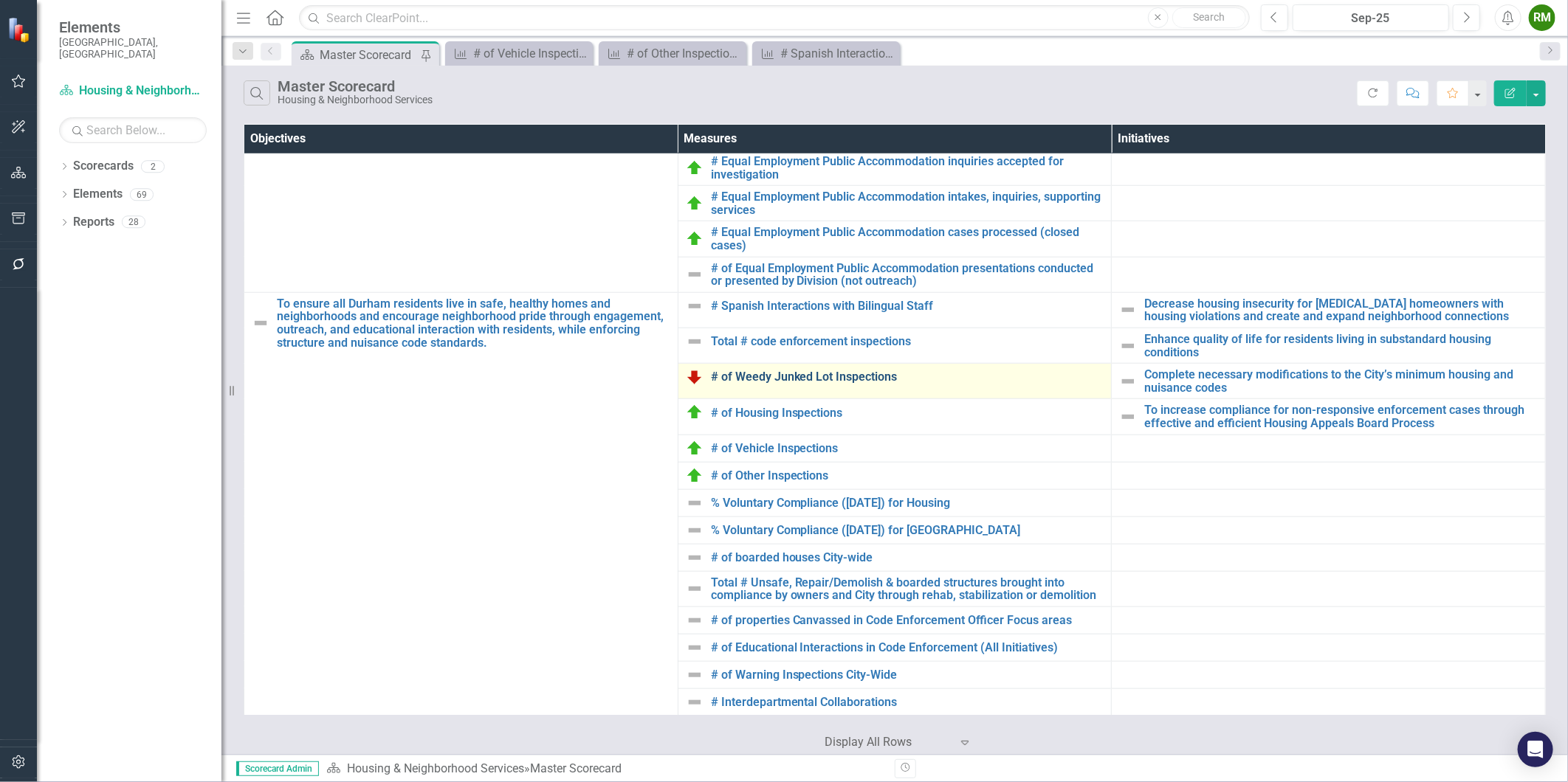
click at [764, 376] on link "# of Weedy Junked Lot Inspections" at bounding box center [907, 377] width 393 height 13
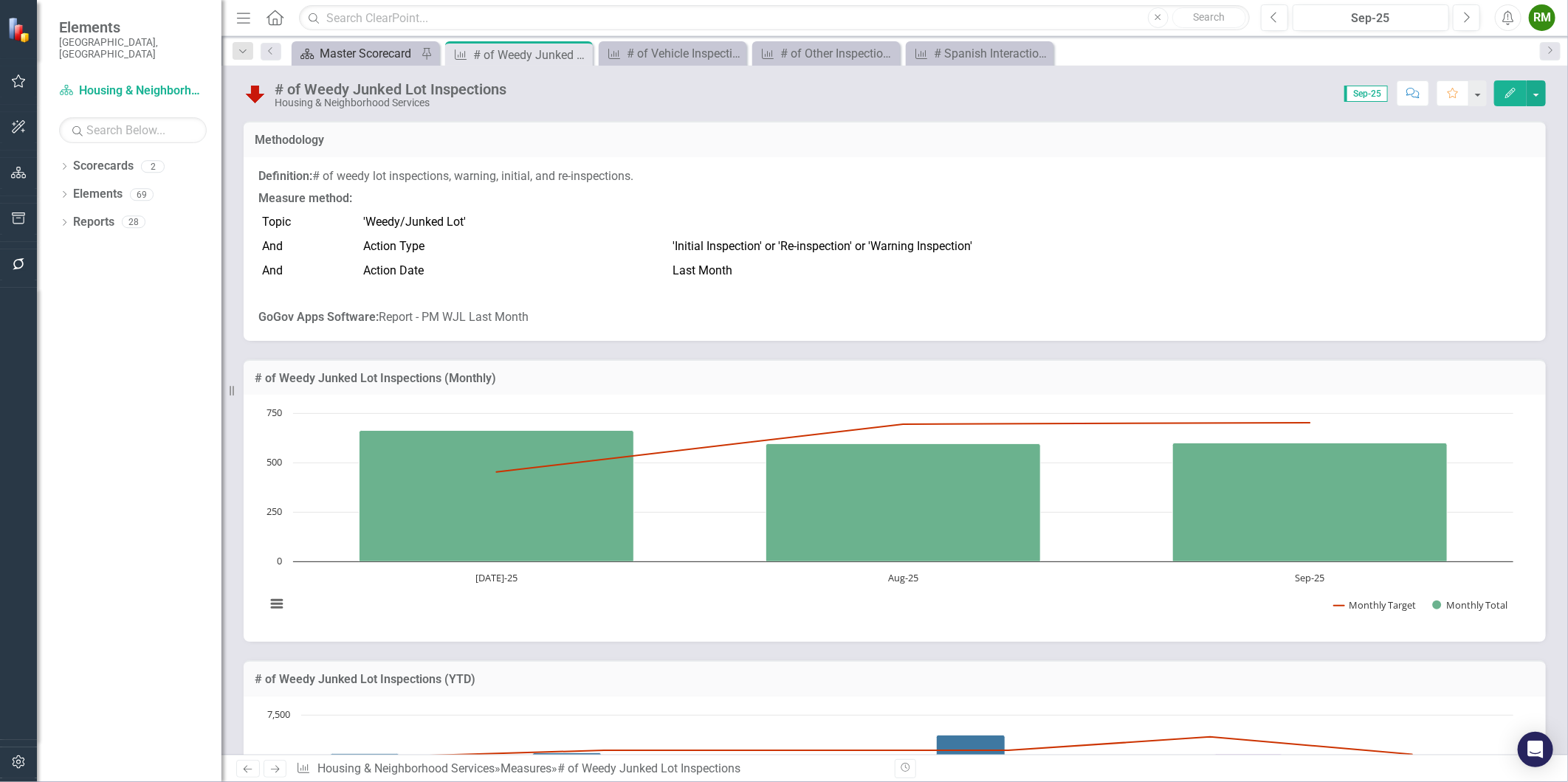
click at [344, 54] on div "Master Scorecard" at bounding box center [368, 53] width 97 height 18
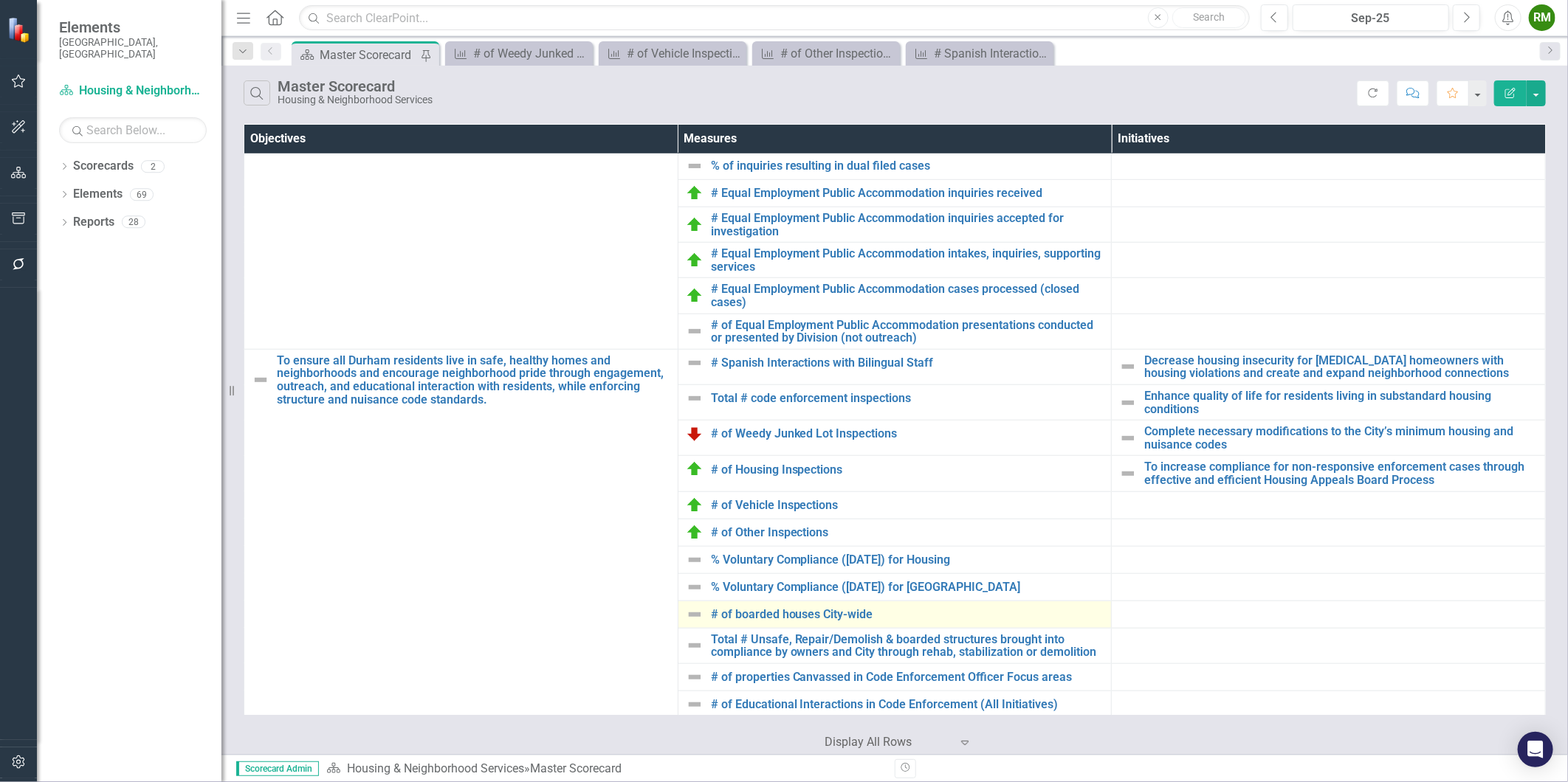
scroll to position [738, 0]
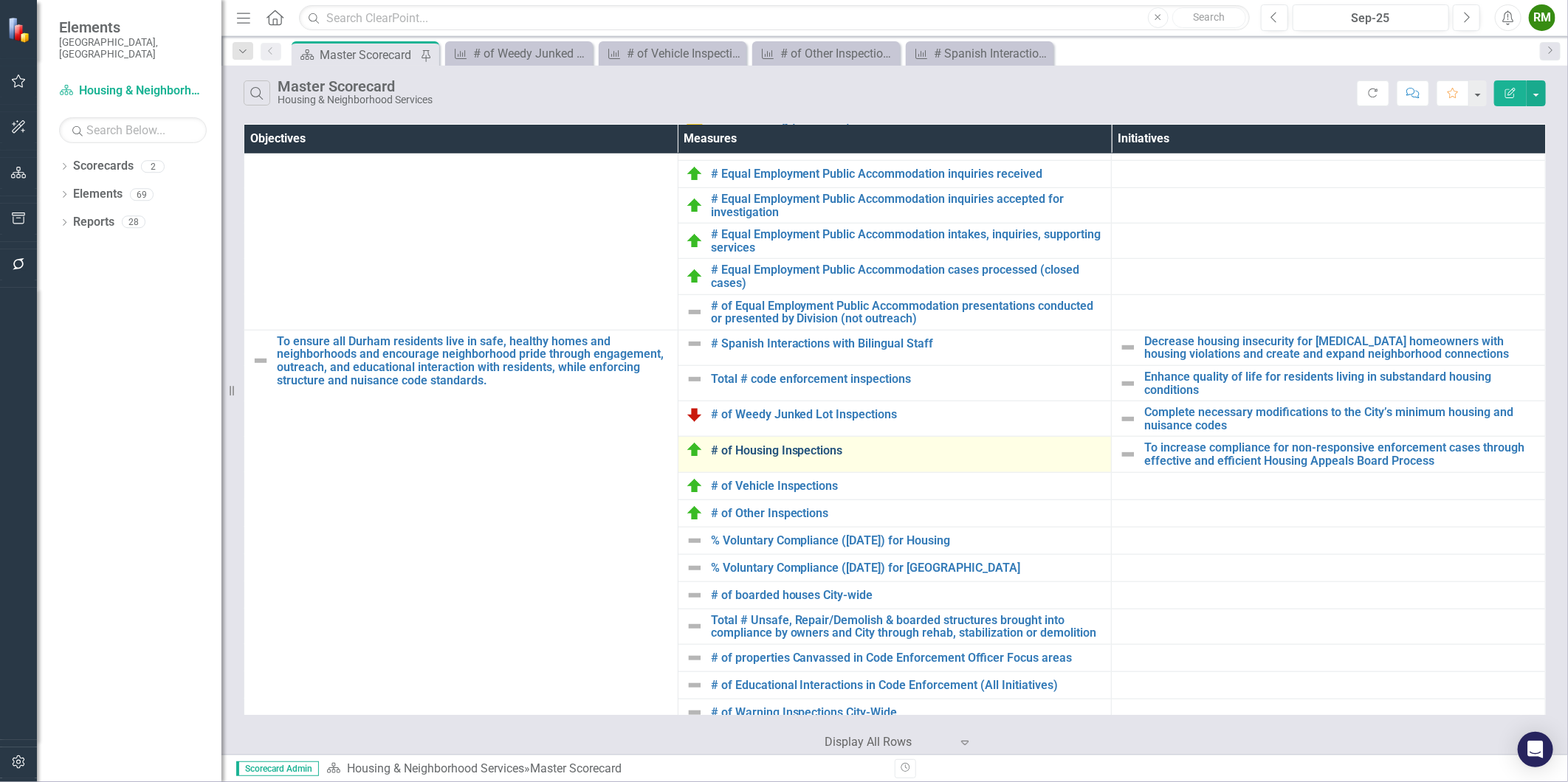
click at [781, 454] on link "# of Housing Inspections" at bounding box center [907, 451] width 393 height 13
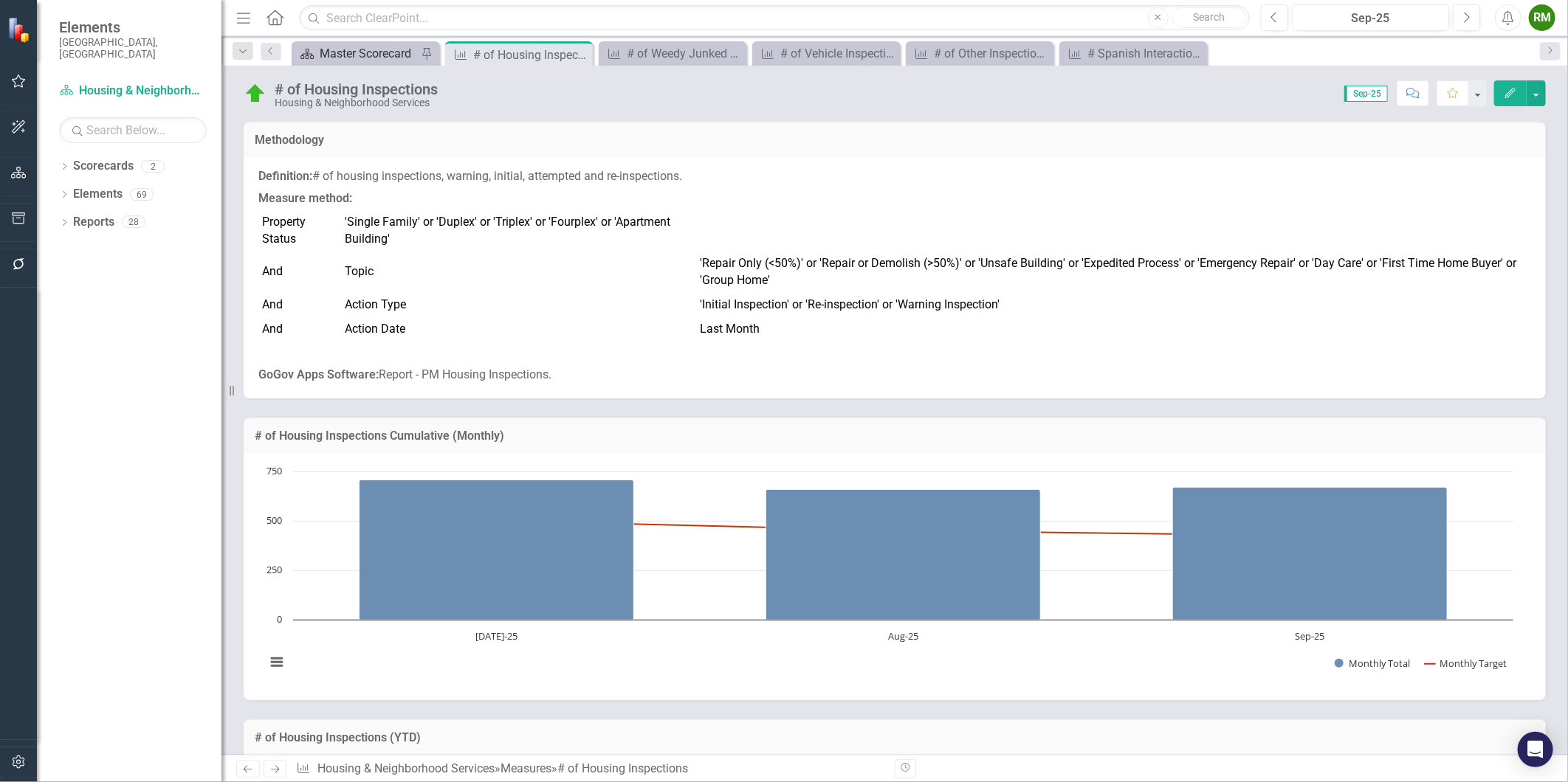
click at [367, 56] on div "Master Scorecard" at bounding box center [368, 53] width 97 height 18
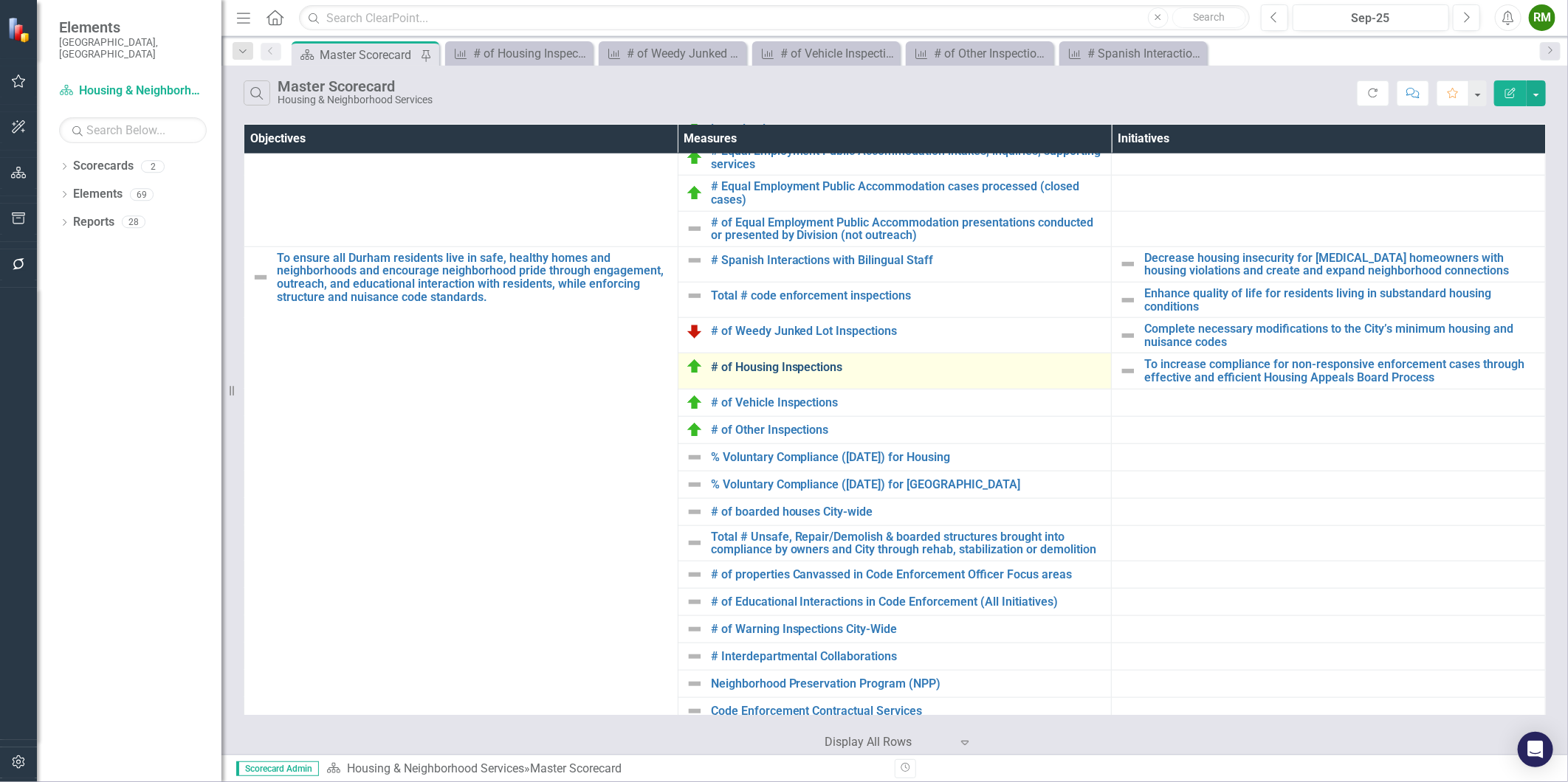
scroll to position [820, 0]
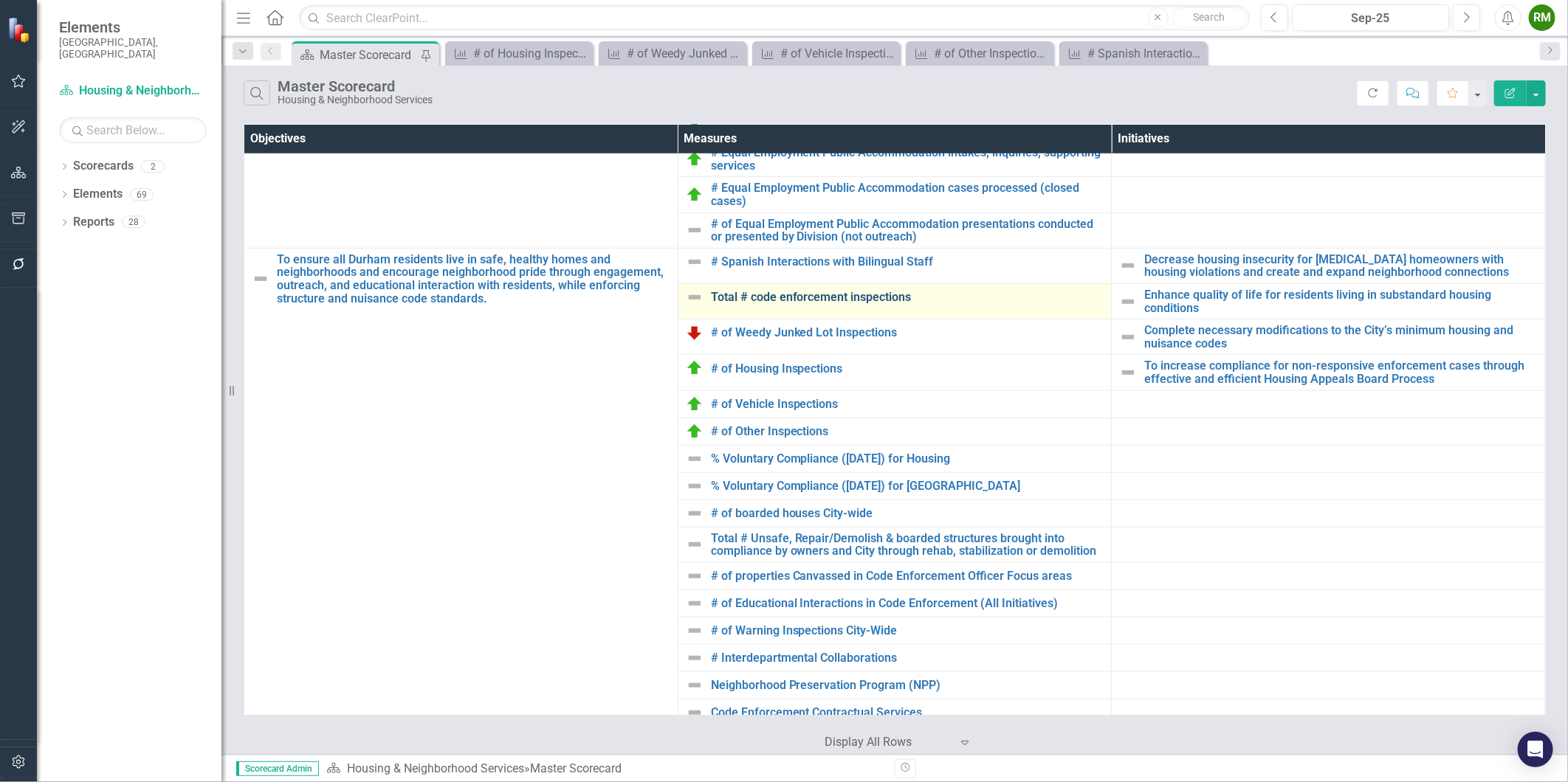
click at [762, 297] on link "Total # code enforcement inspections" at bounding box center [907, 298] width 393 height 13
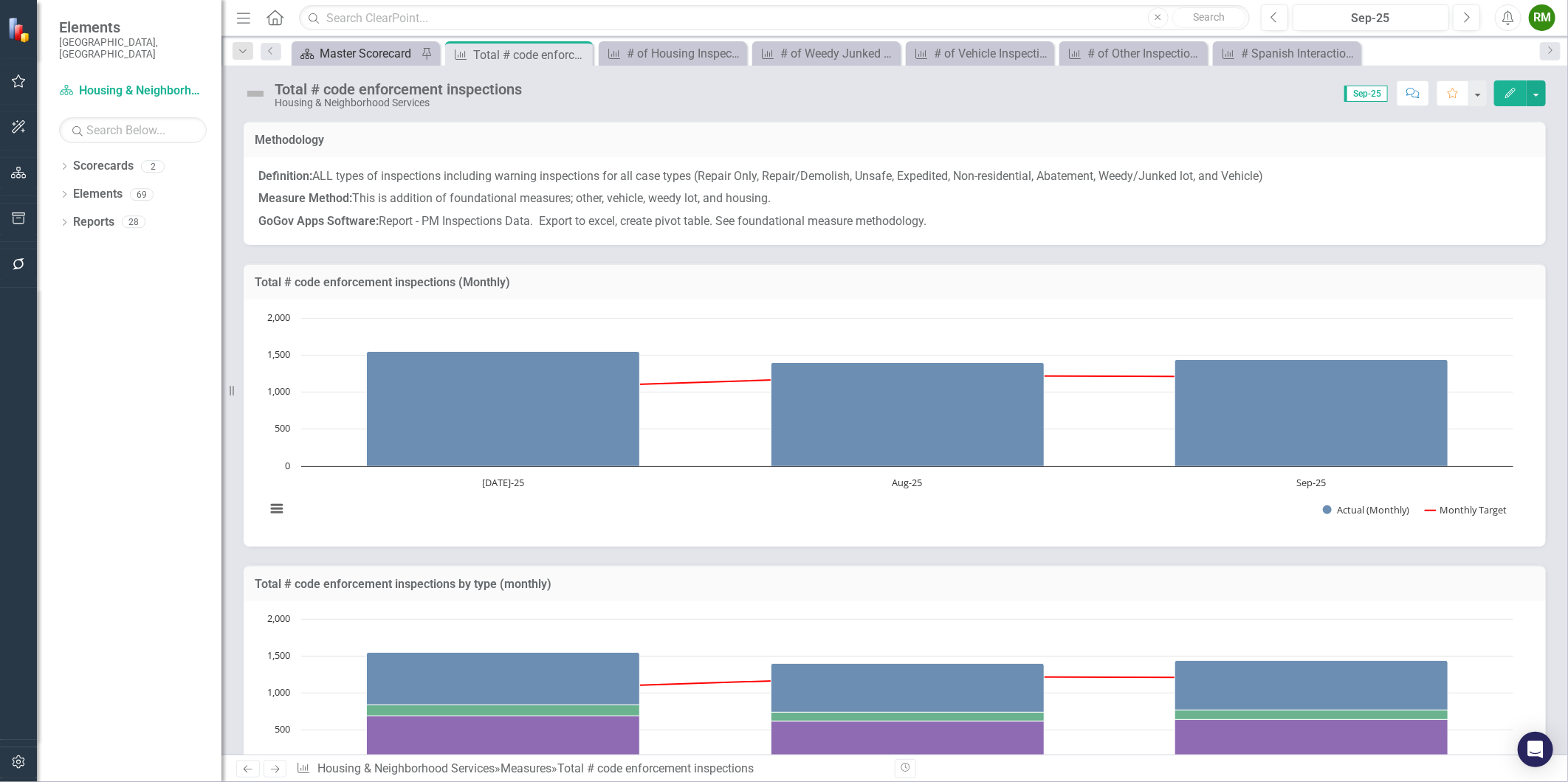
click at [338, 59] on div "Master Scorecard" at bounding box center [368, 53] width 97 height 18
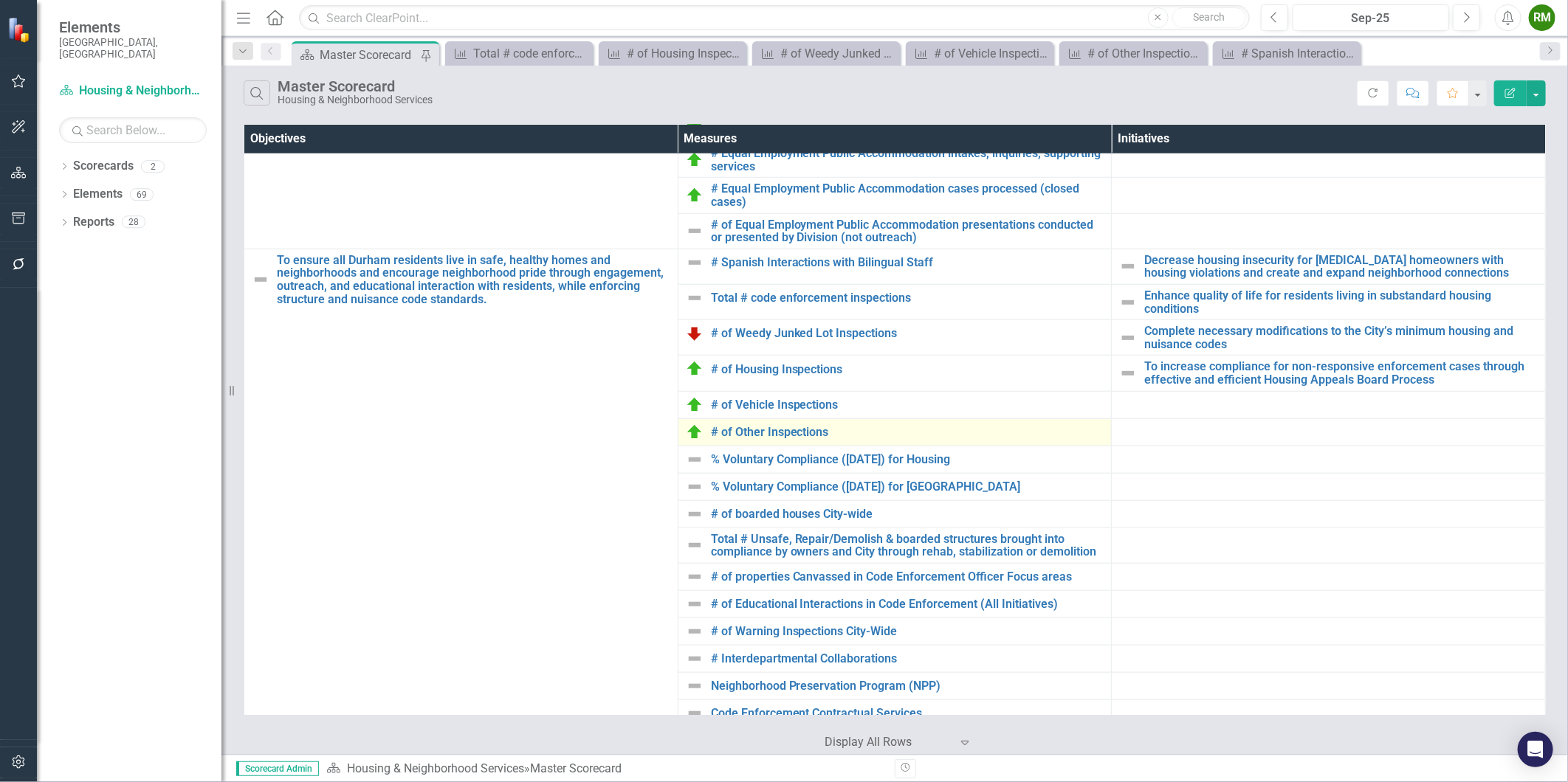
scroll to position [820, 0]
click at [840, 465] on link "% Voluntary Compliance ([DATE]) for Housing" at bounding box center [907, 459] width 393 height 13
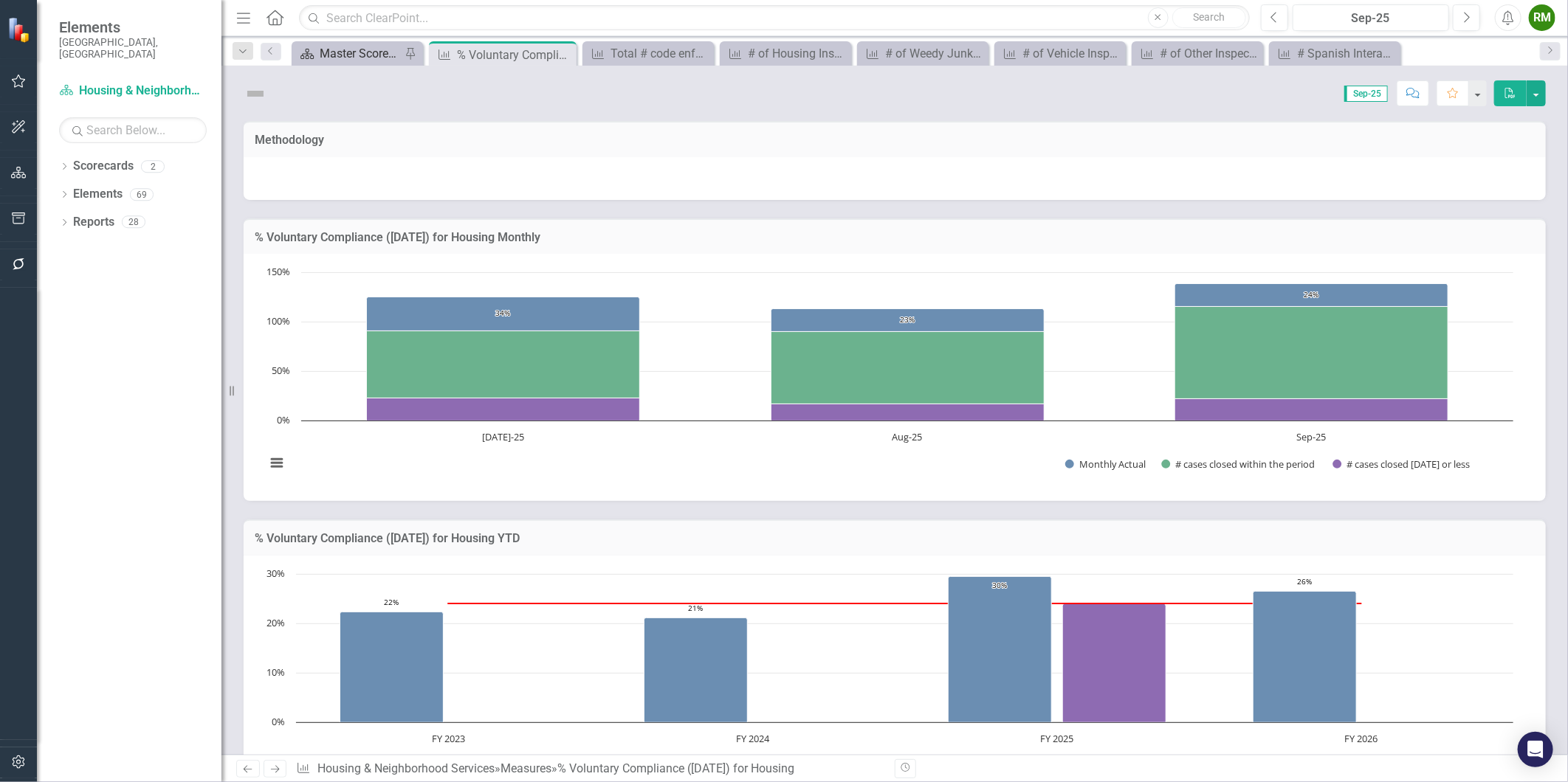
click at [343, 44] on div "Master Scorecard" at bounding box center [361, 53] width 81 height 18
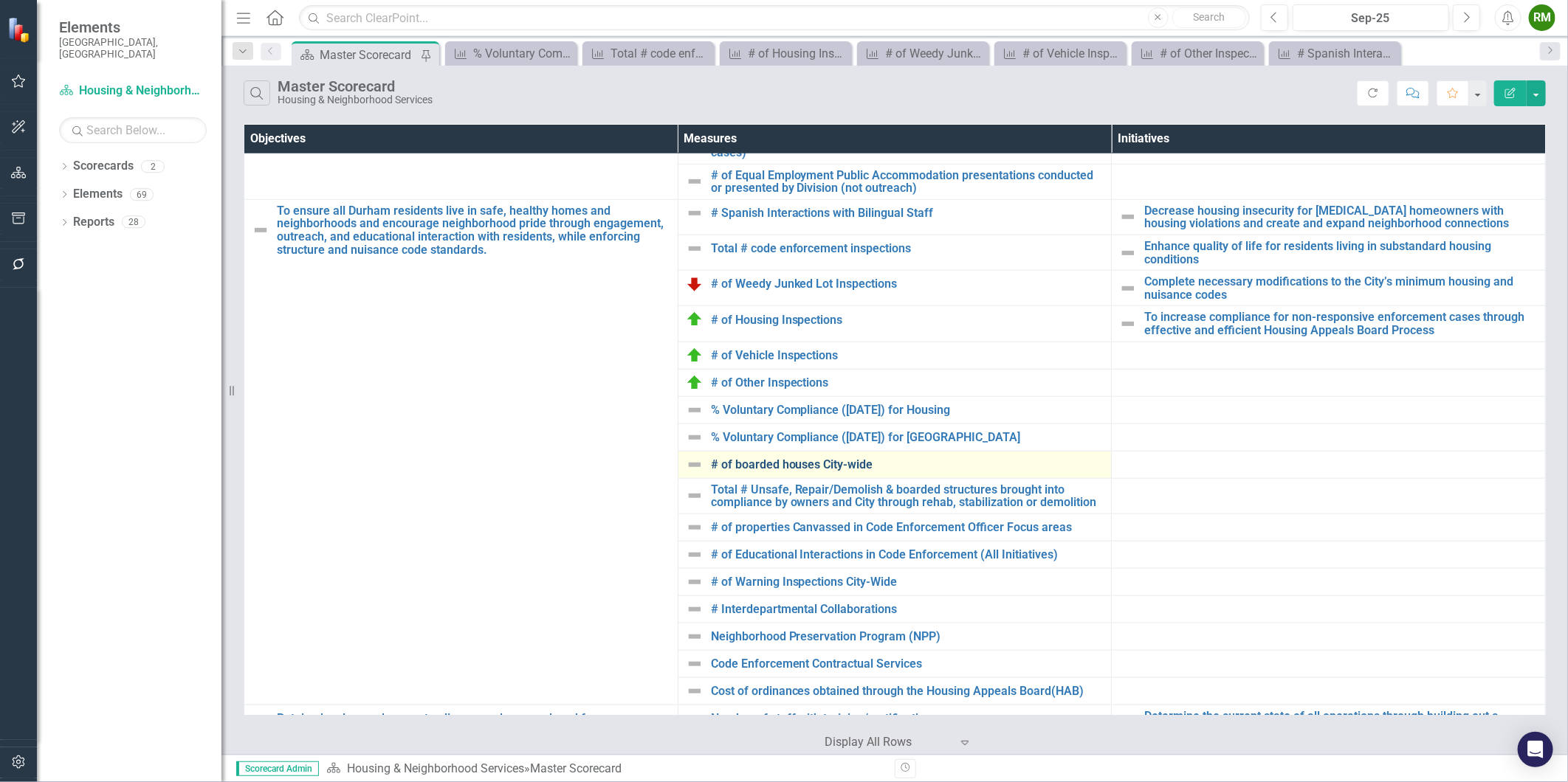
scroll to position [902, 0]
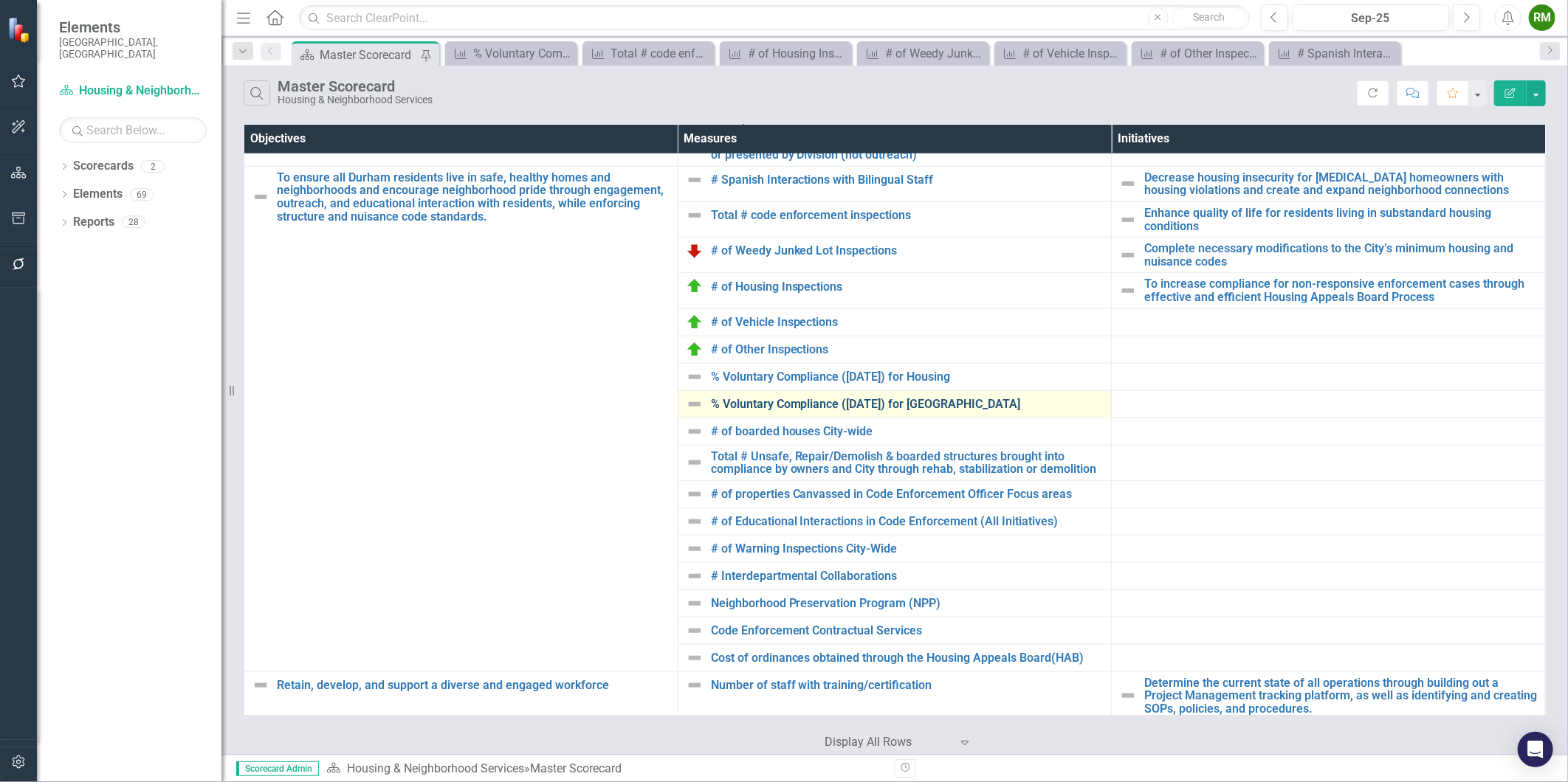
click at [923, 406] on link "% Voluntary Compliance ([DATE]) for [GEOGRAPHIC_DATA]" at bounding box center [907, 405] width 393 height 13
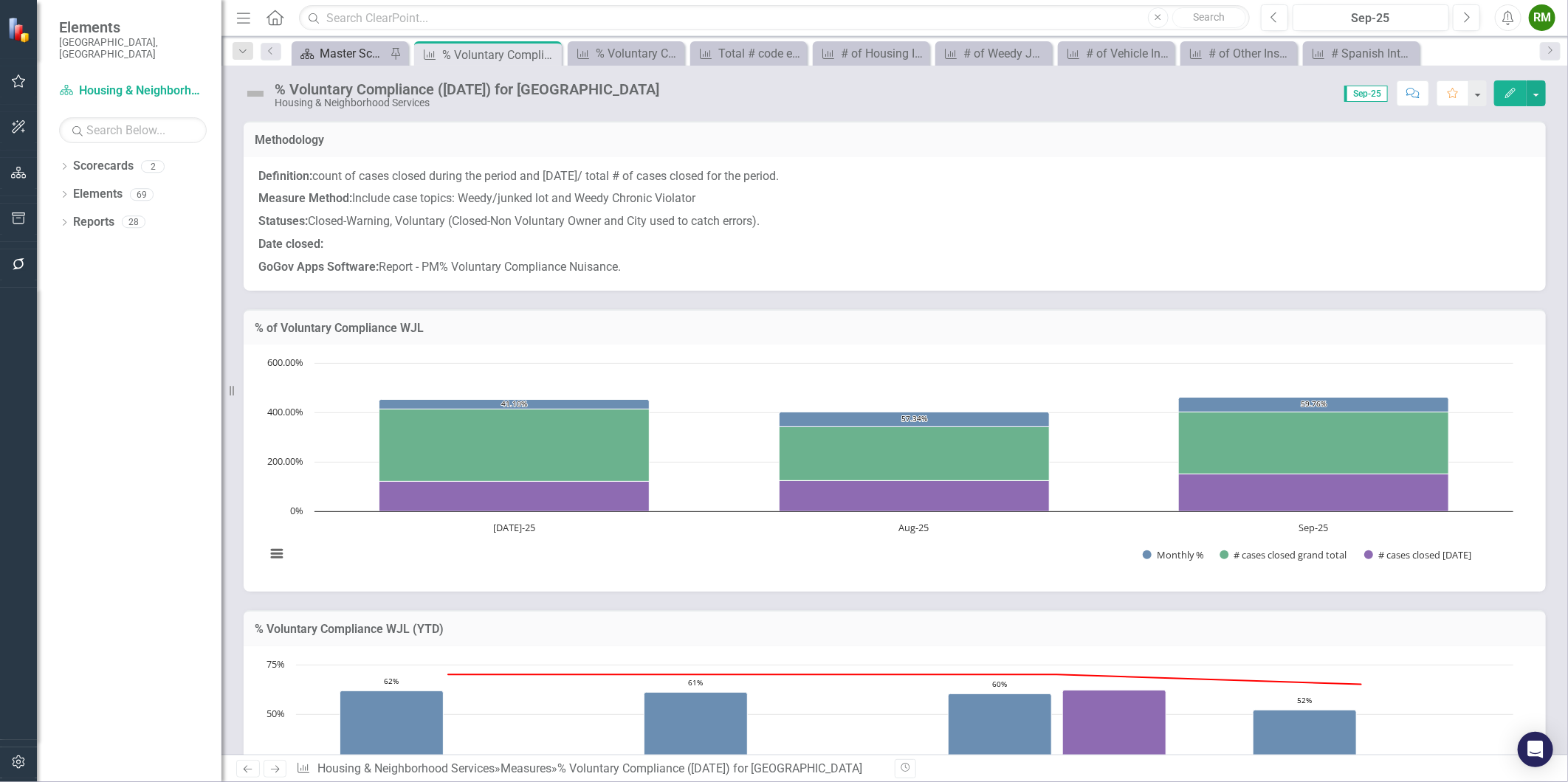
click at [348, 53] on div "Master Scorecard" at bounding box center [353, 53] width 67 height 18
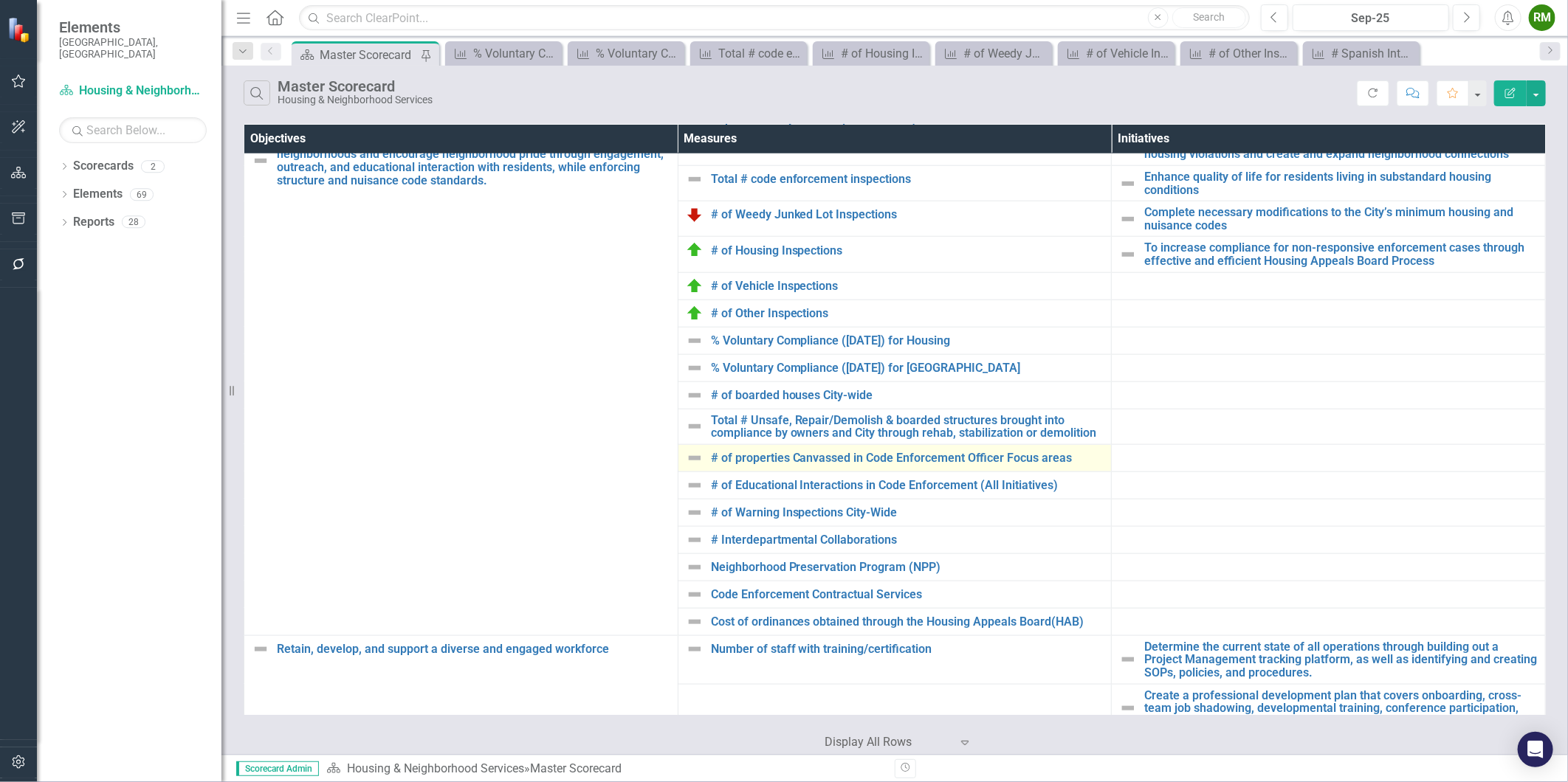
scroll to position [940, 0]
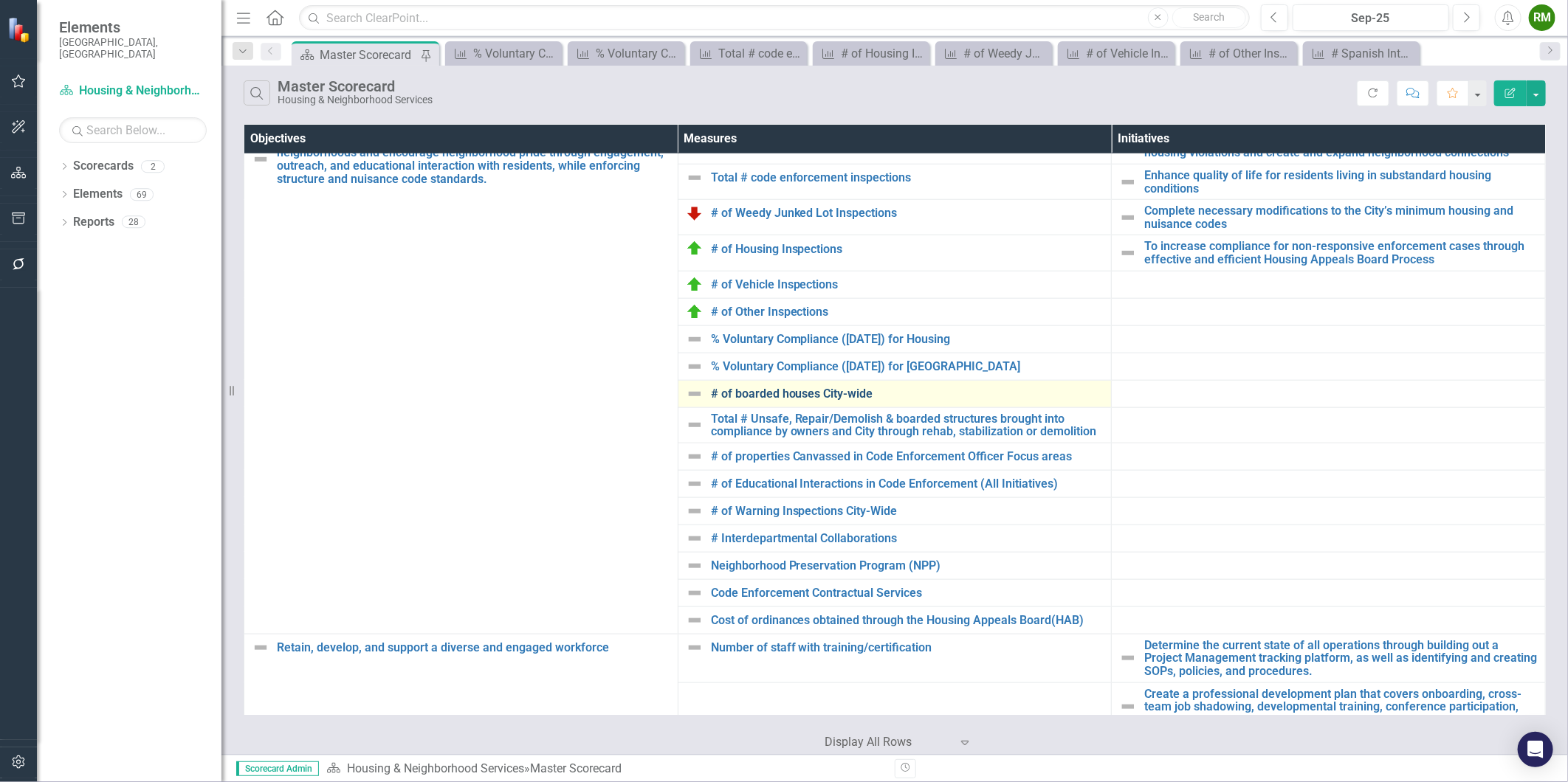
click at [798, 392] on link "# of boarded houses City-wide" at bounding box center [907, 394] width 393 height 13
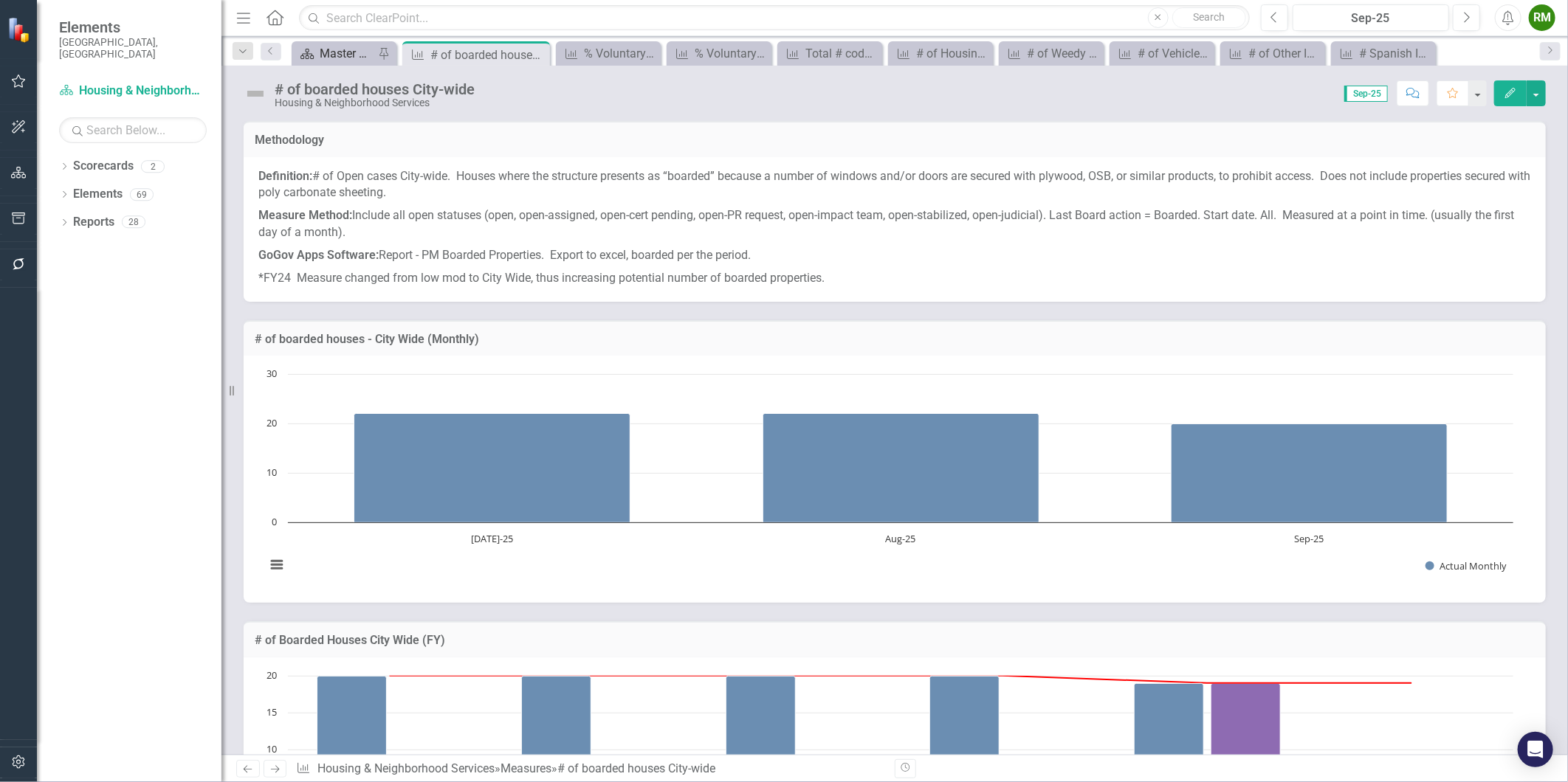
click at [342, 55] on div "Master Scorecard" at bounding box center [348, 53] width 55 height 18
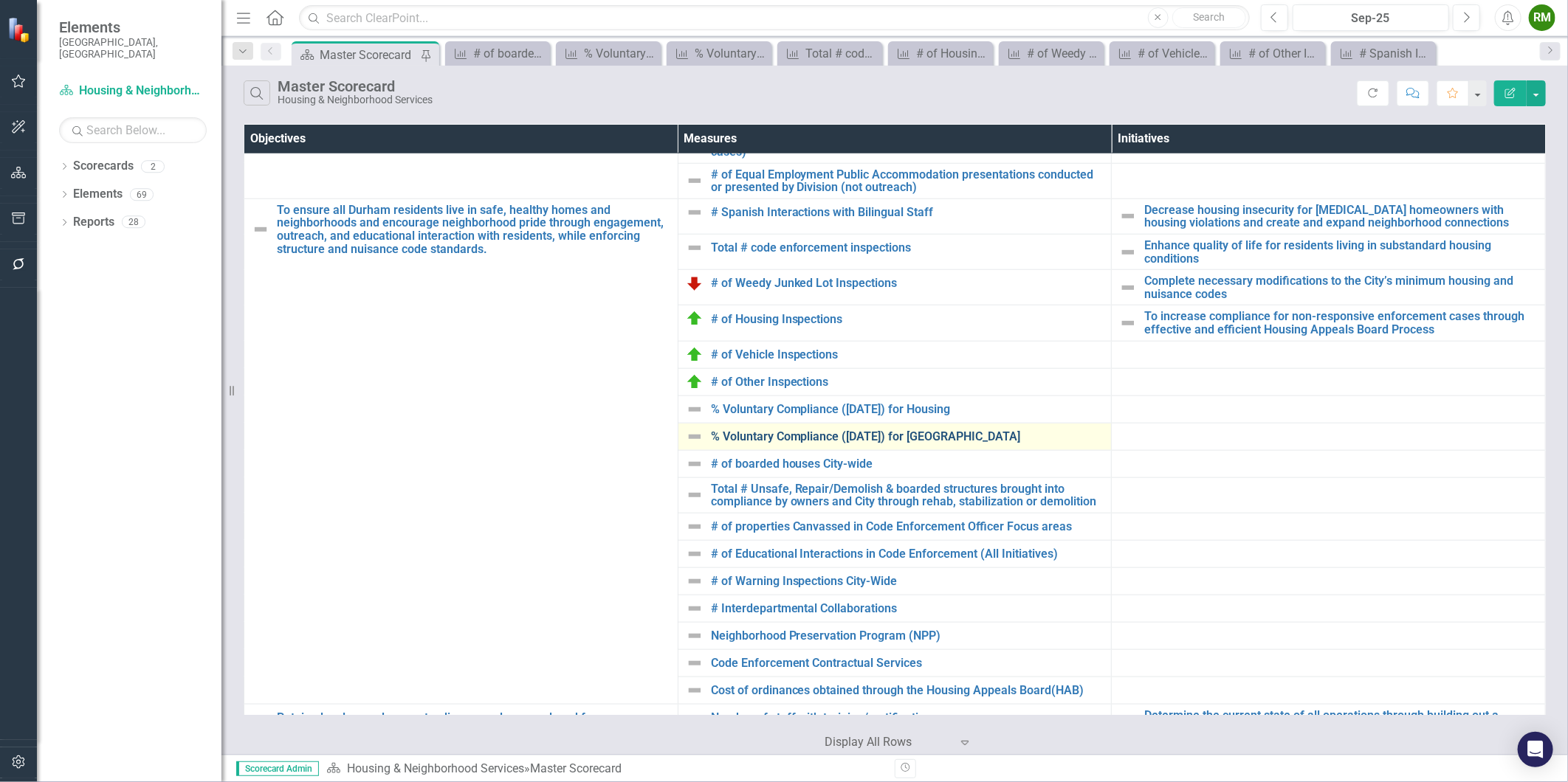
scroll to position [858, 0]
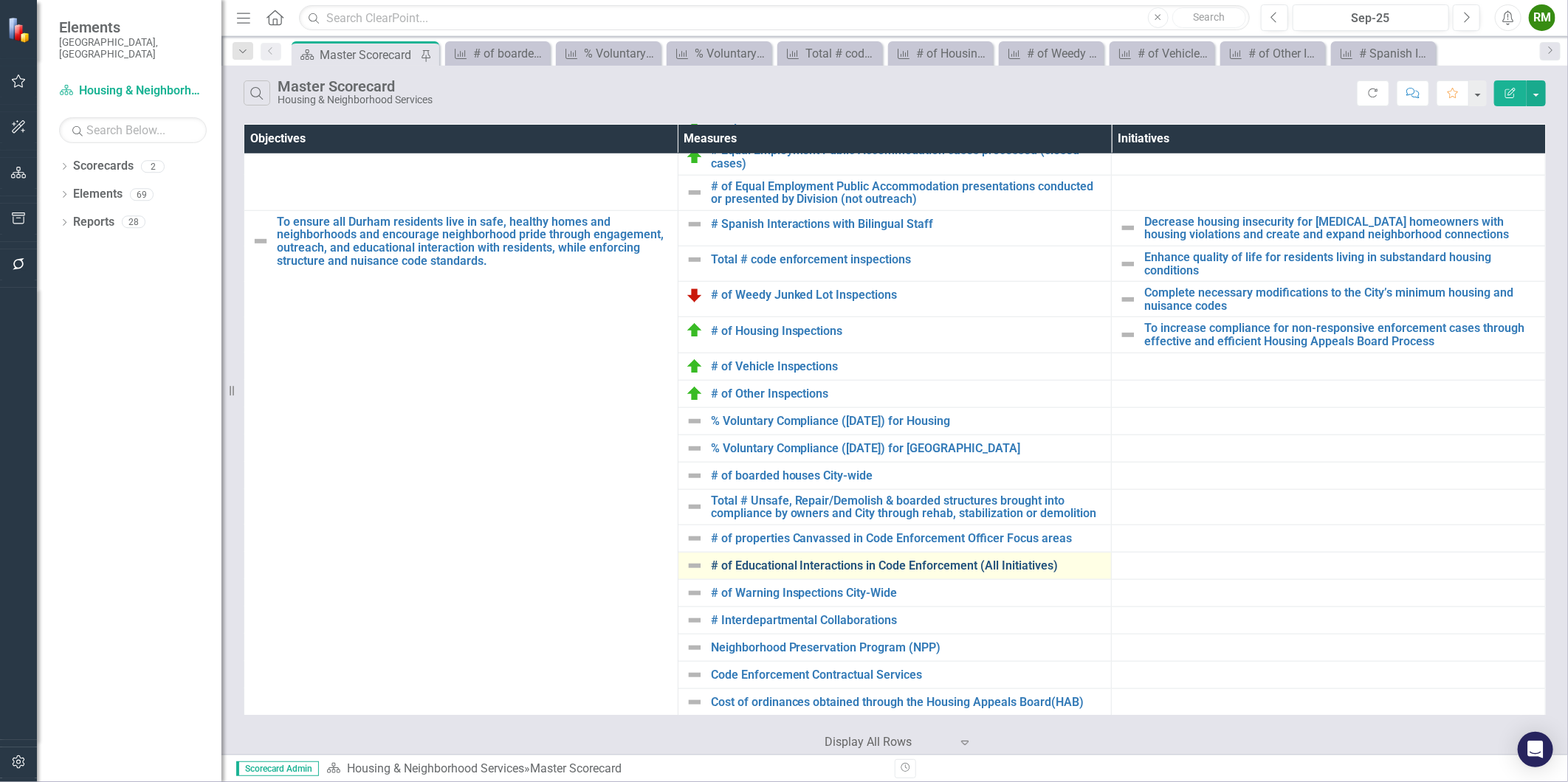
click at [781, 569] on link "# of Educational Interactions in Code Enforcement (All Initiatives)" at bounding box center [907, 566] width 393 height 13
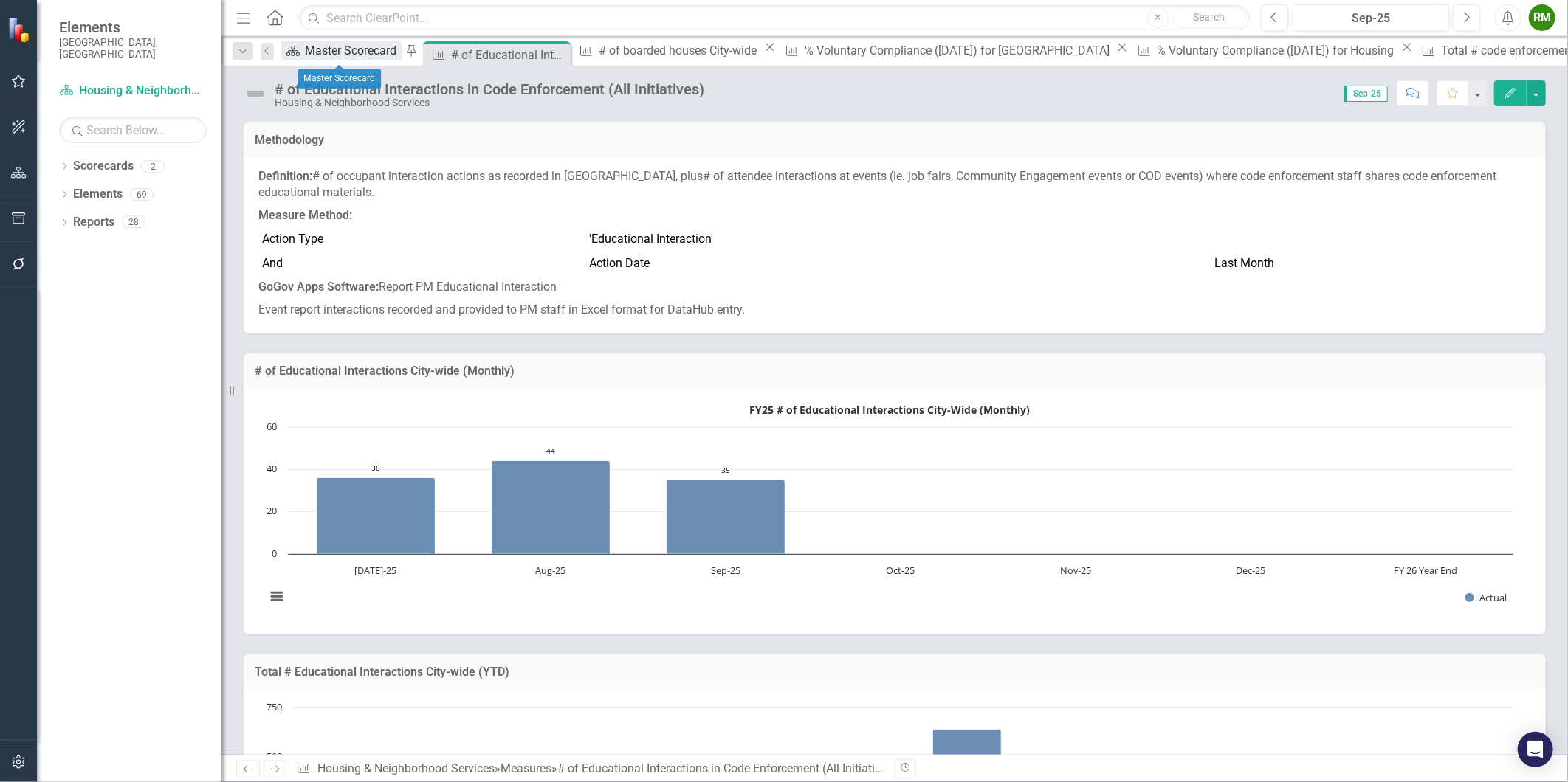
click at [330, 46] on div "Master Scorecard" at bounding box center [353, 51] width 96 height 18
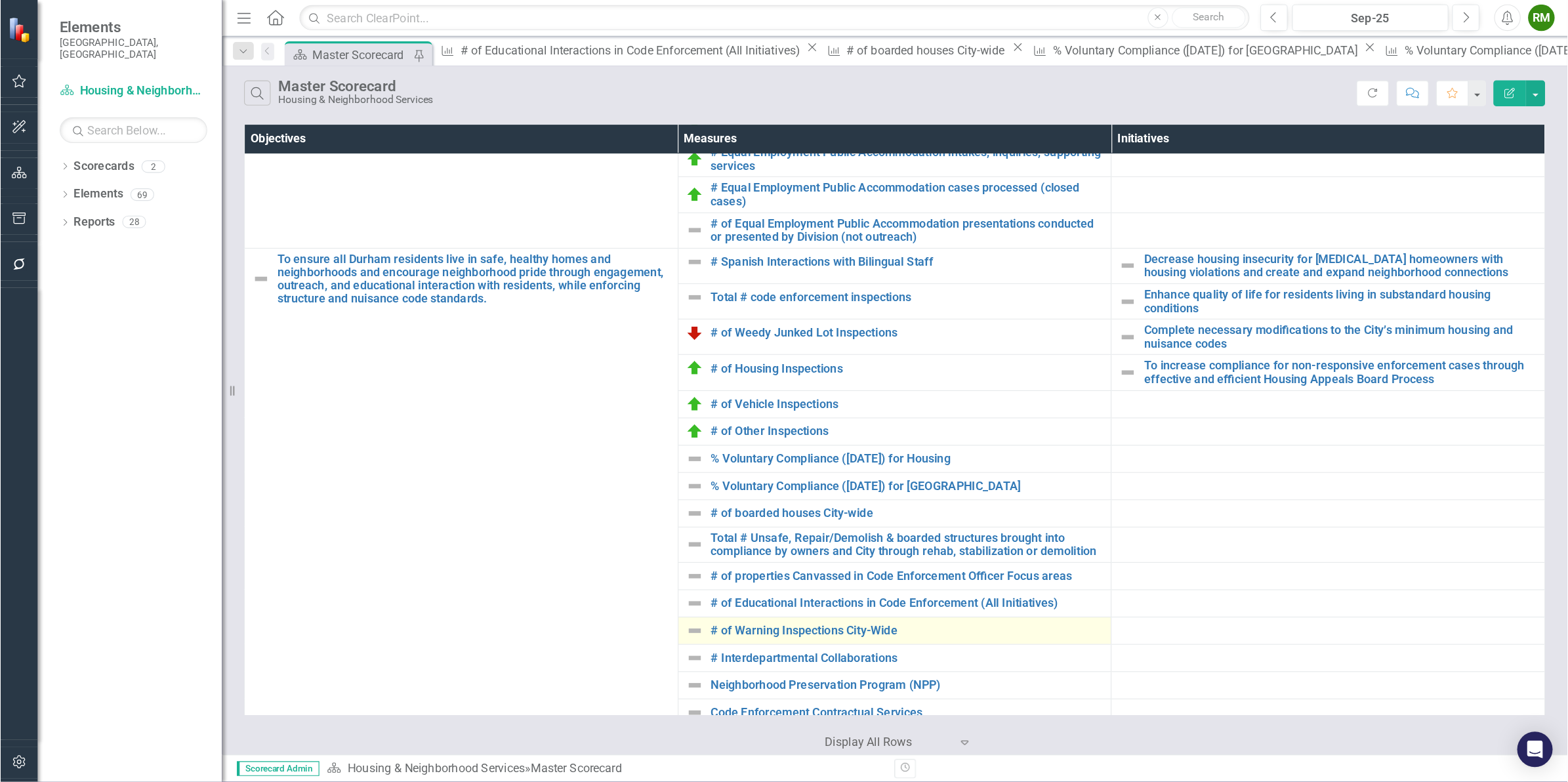
scroll to position [874, 0]
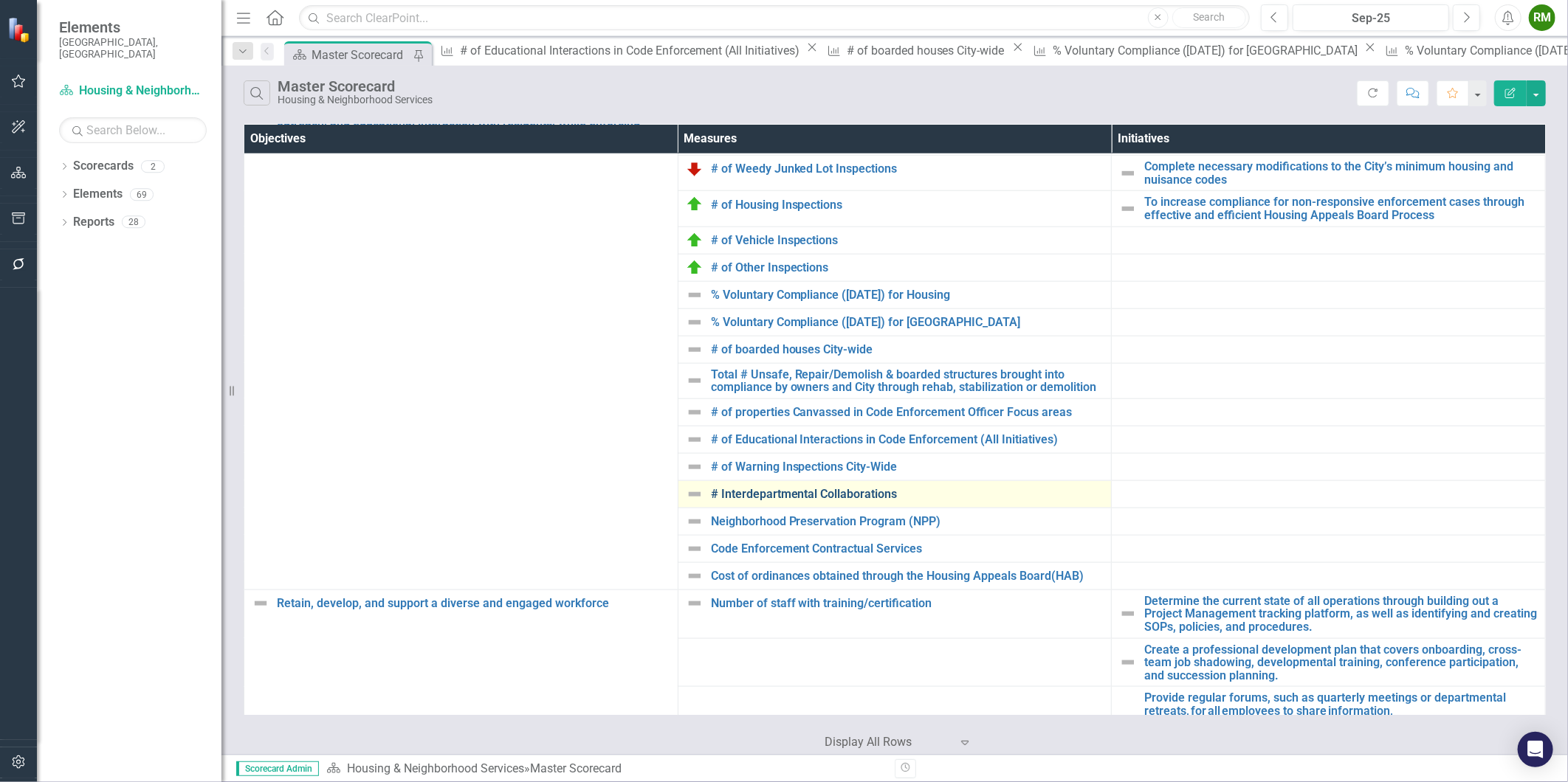
click at [762, 495] on link "# Interdepartmental Collaborations" at bounding box center [907, 494] width 393 height 13
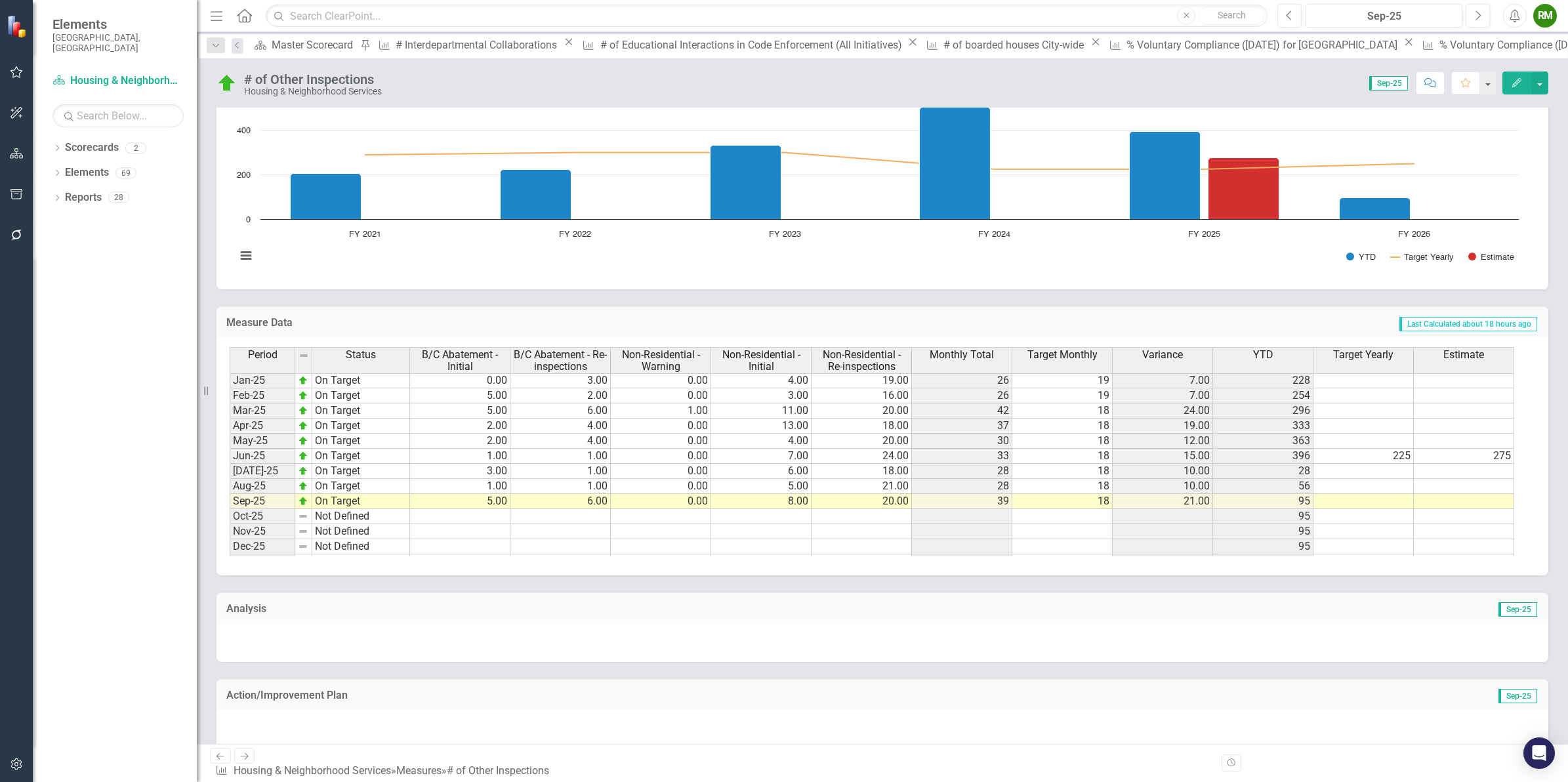
scroll to position [669, 0]
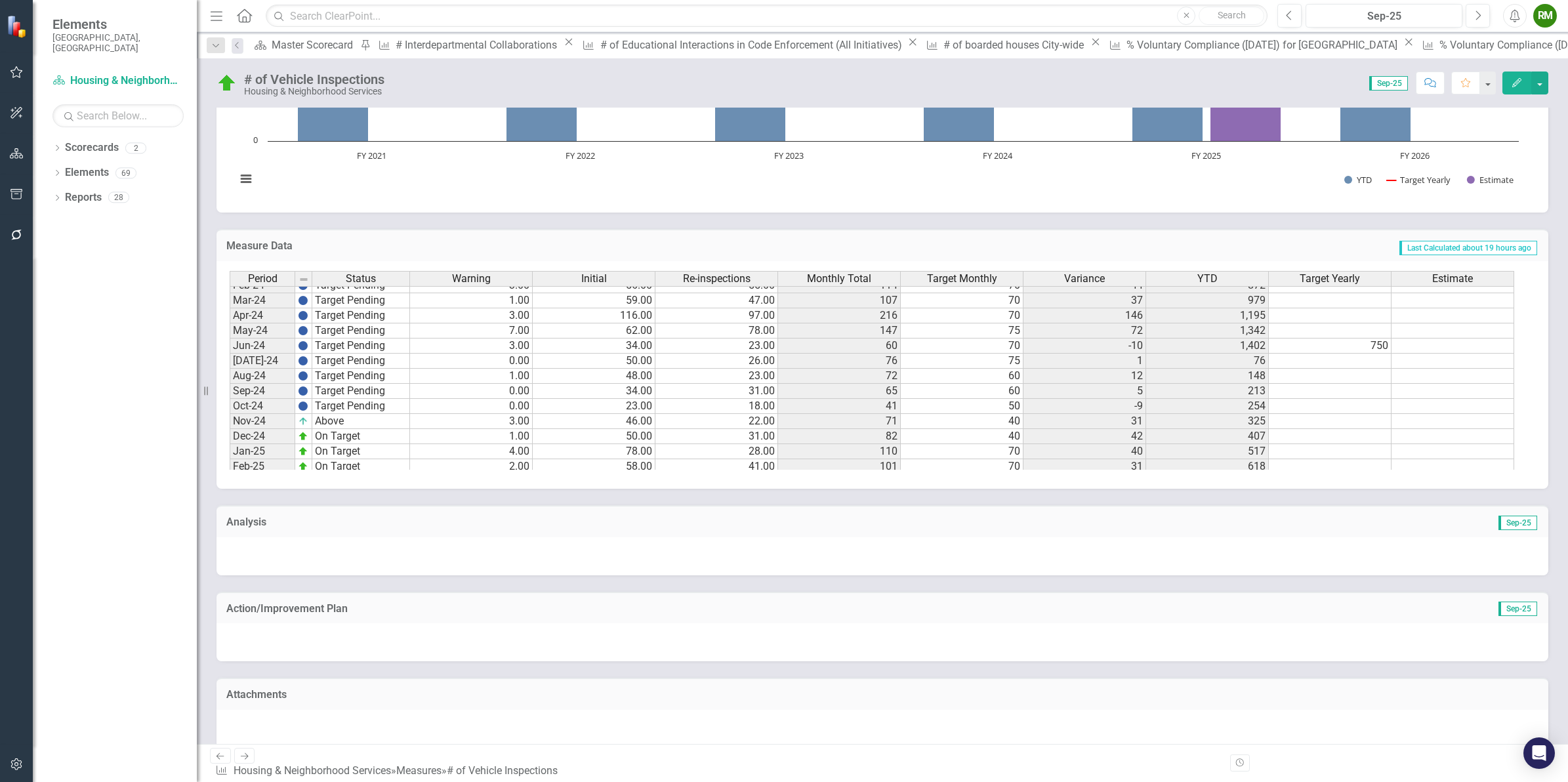
scroll to position [644, 0]
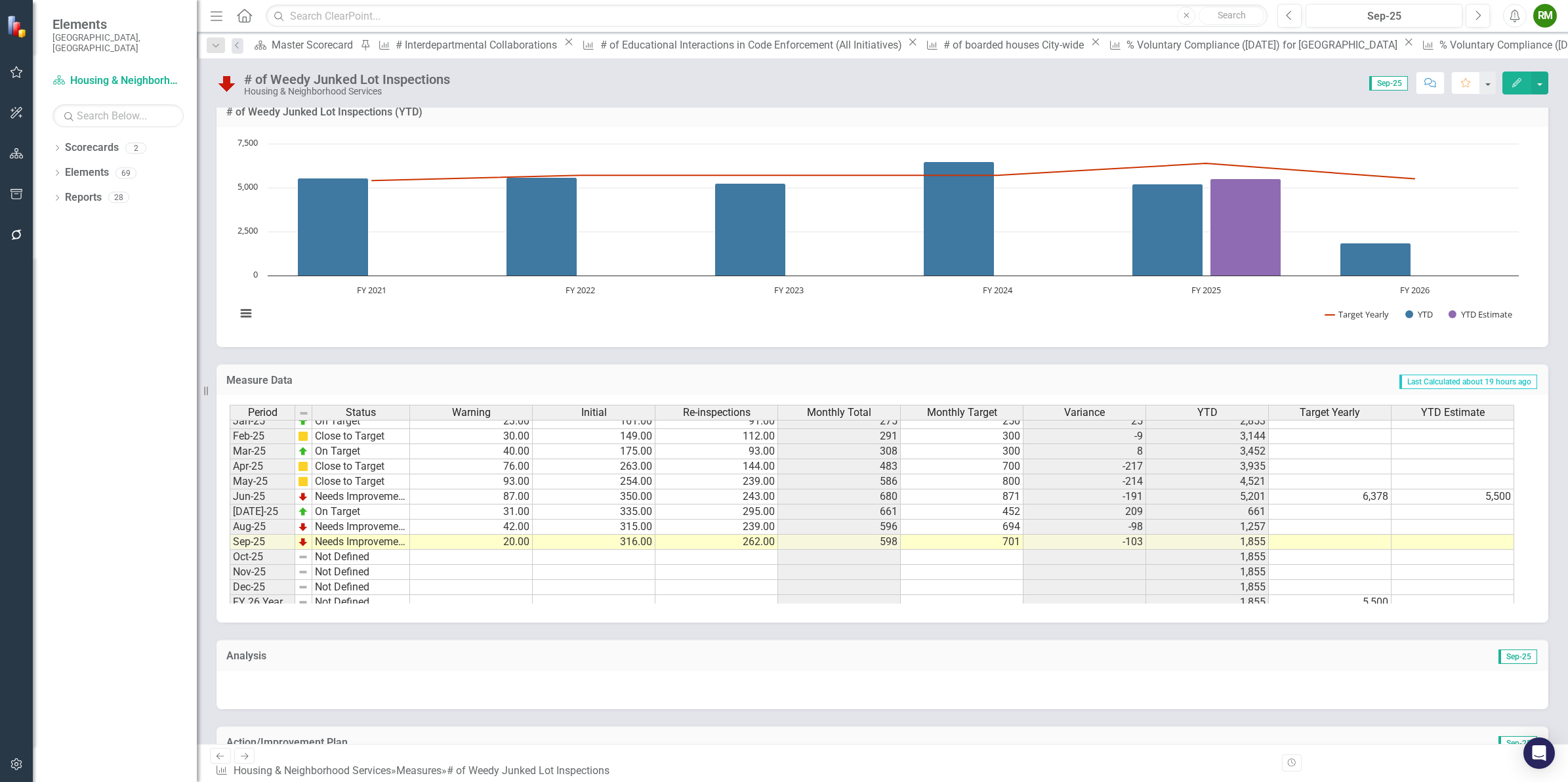
scroll to position [665, 0]
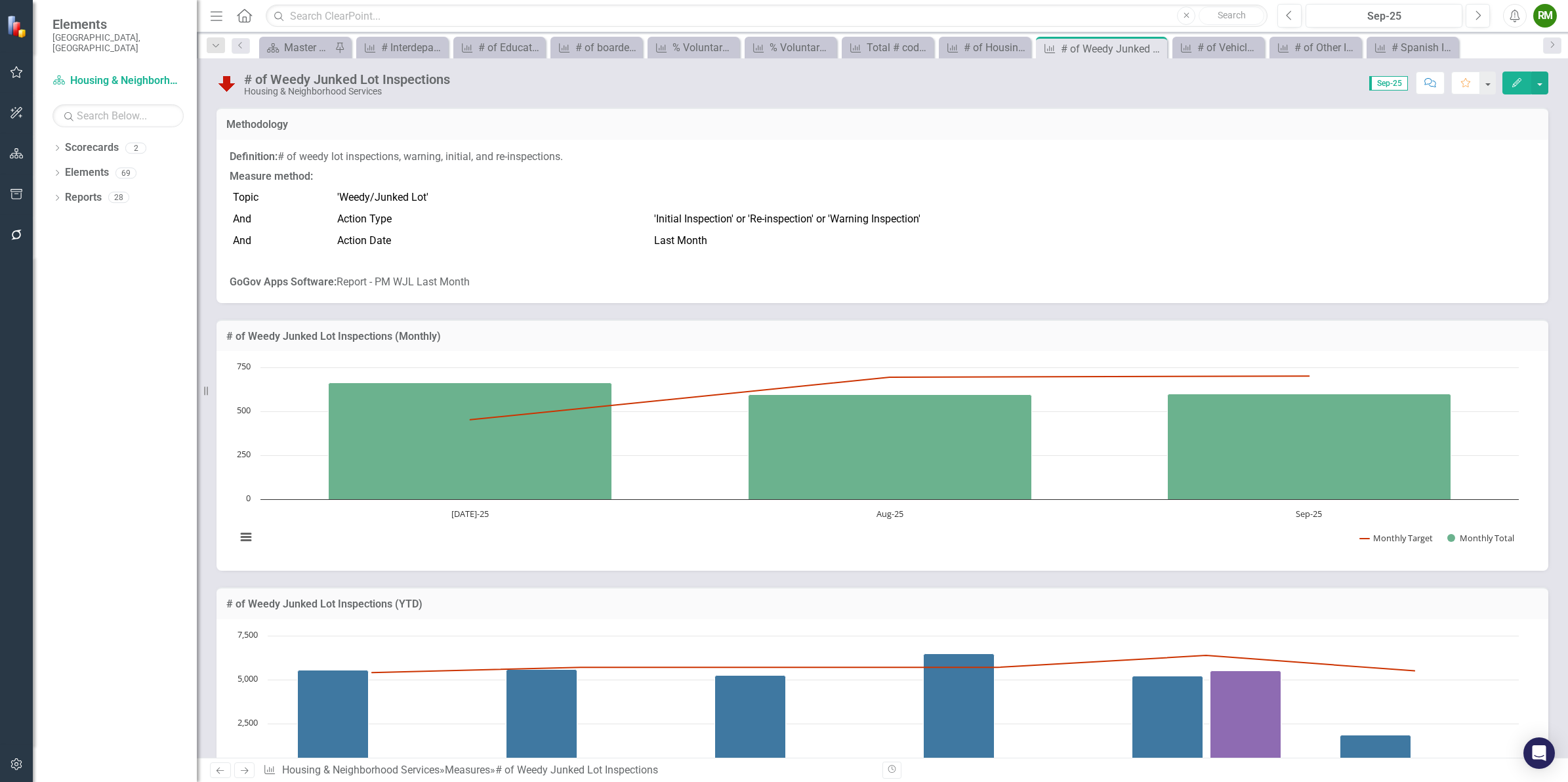
scroll to position [668, 0]
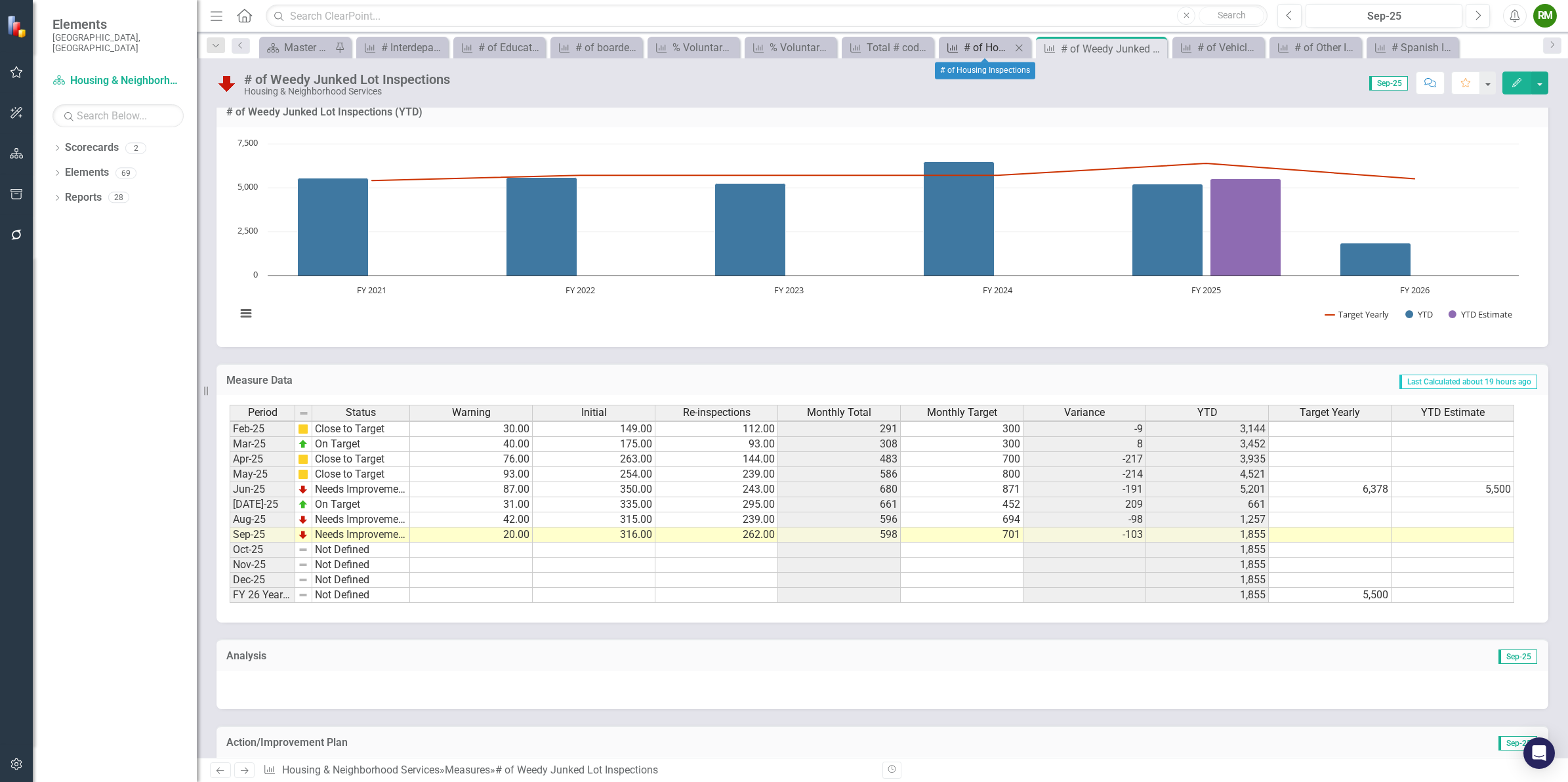
click at [993, 47] on div "# of Housing Inspections" at bounding box center [987, 47] width 47 height 16
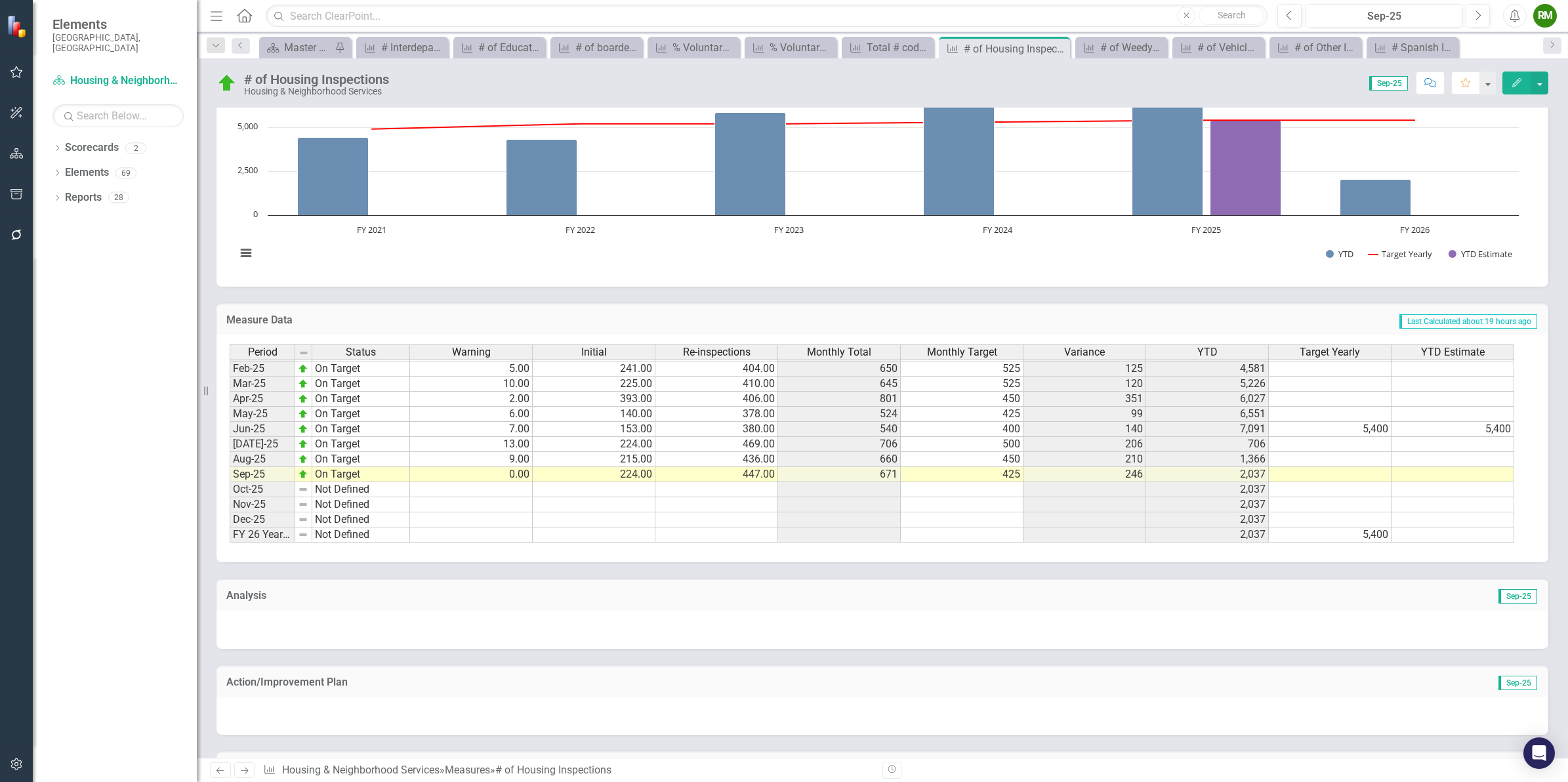
scroll to position [668, 0]
click at [896, 49] on div "Total # code enforcement inspections" at bounding box center [890, 47] width 47 height 16
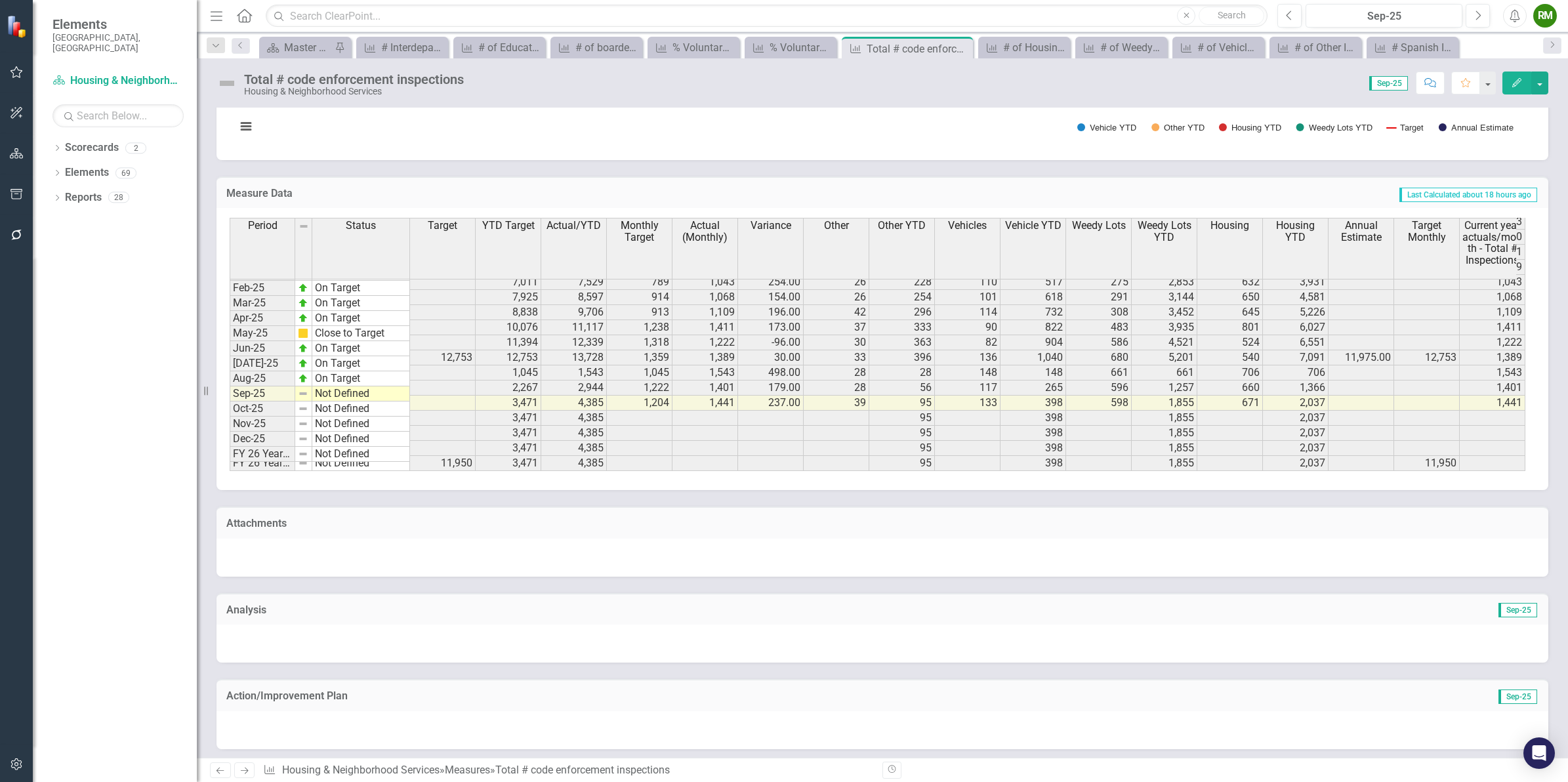
scroll to position [668, 0]
click at [795, 47] on div "% Voluntary Compliance ([DATE]) for Housing" at bounding box center [793, 47] width 47 height 16
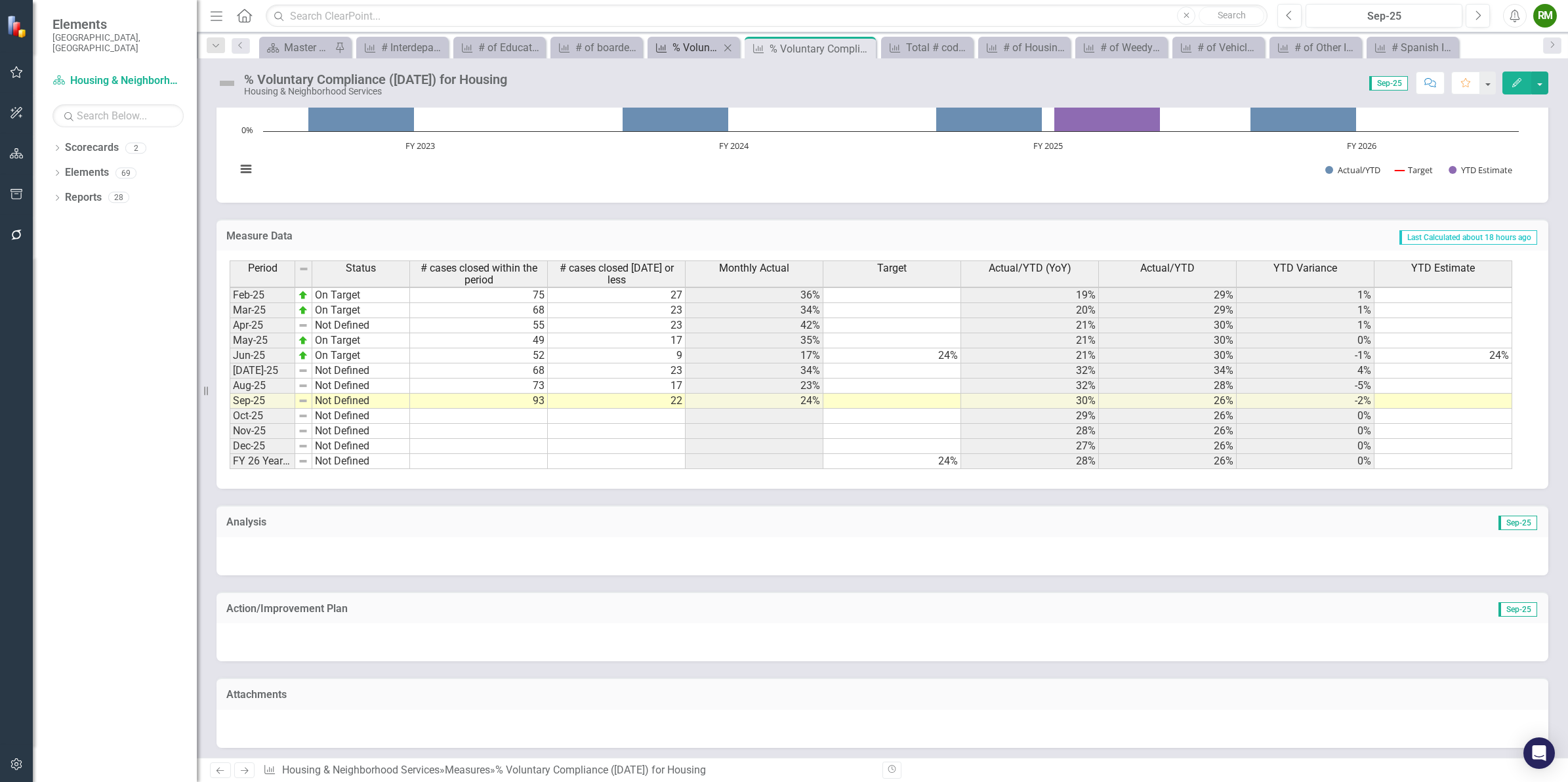
click at [679, 44] on div "% Voluntary Compliance ([DATE]) for [GEOGRAPHIC_DATA]" at bounding box center [696, 47] width 47 height 16
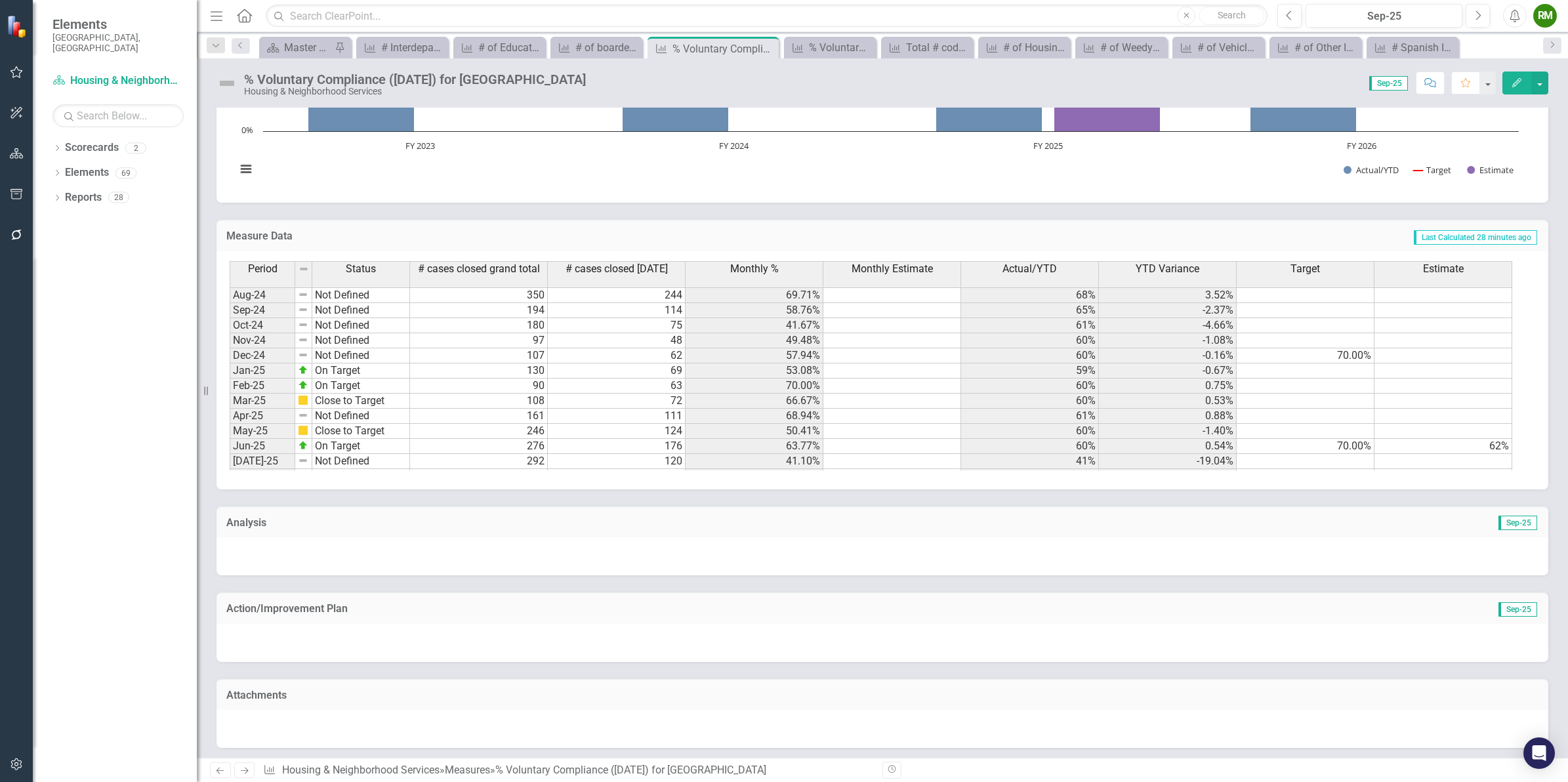
scroll to position [631, 0]
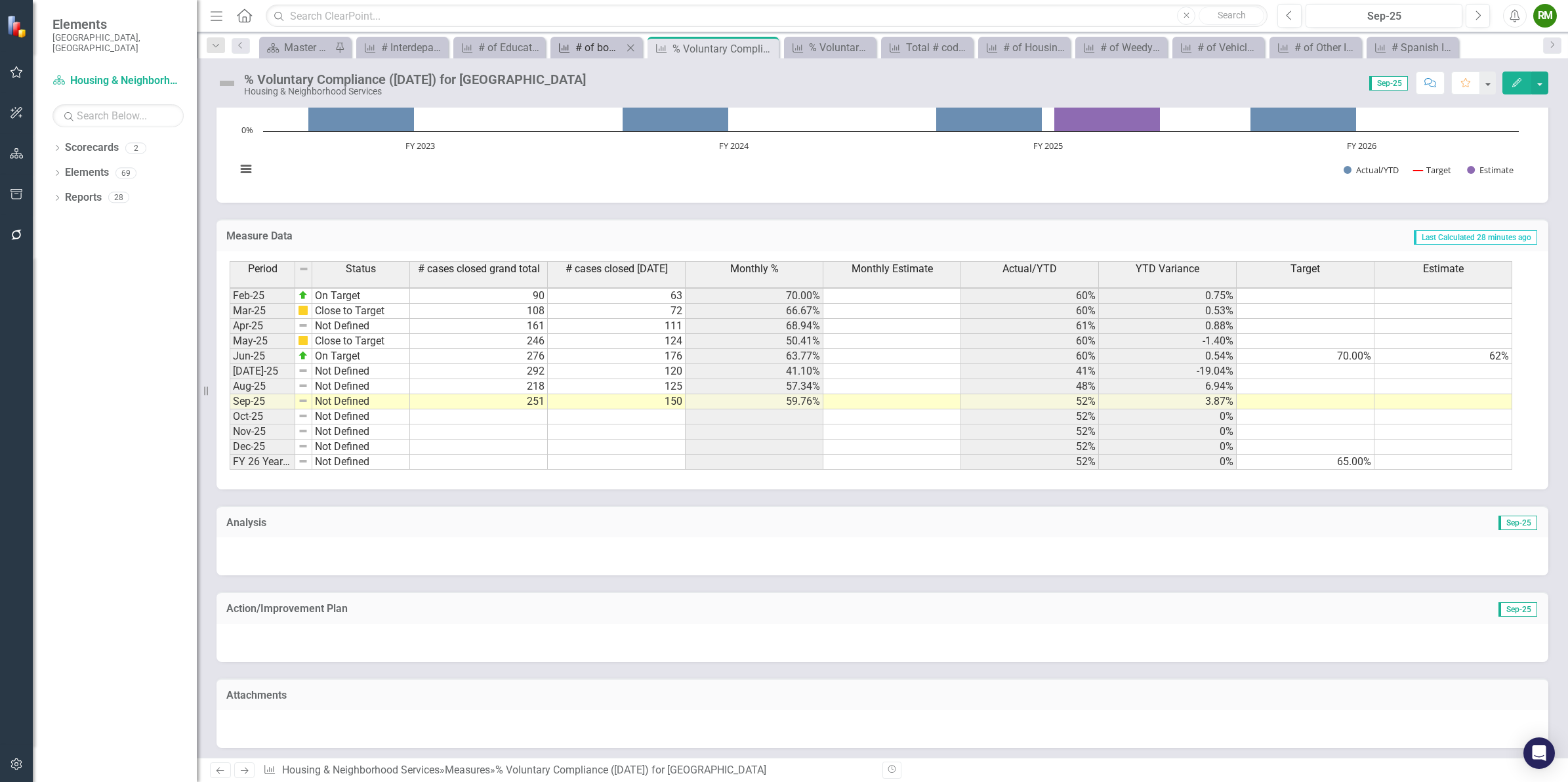
click at [572, 44] on link "Measure # of boarded houses City-wide" at bounding box center [588, 47] width 69 height 16
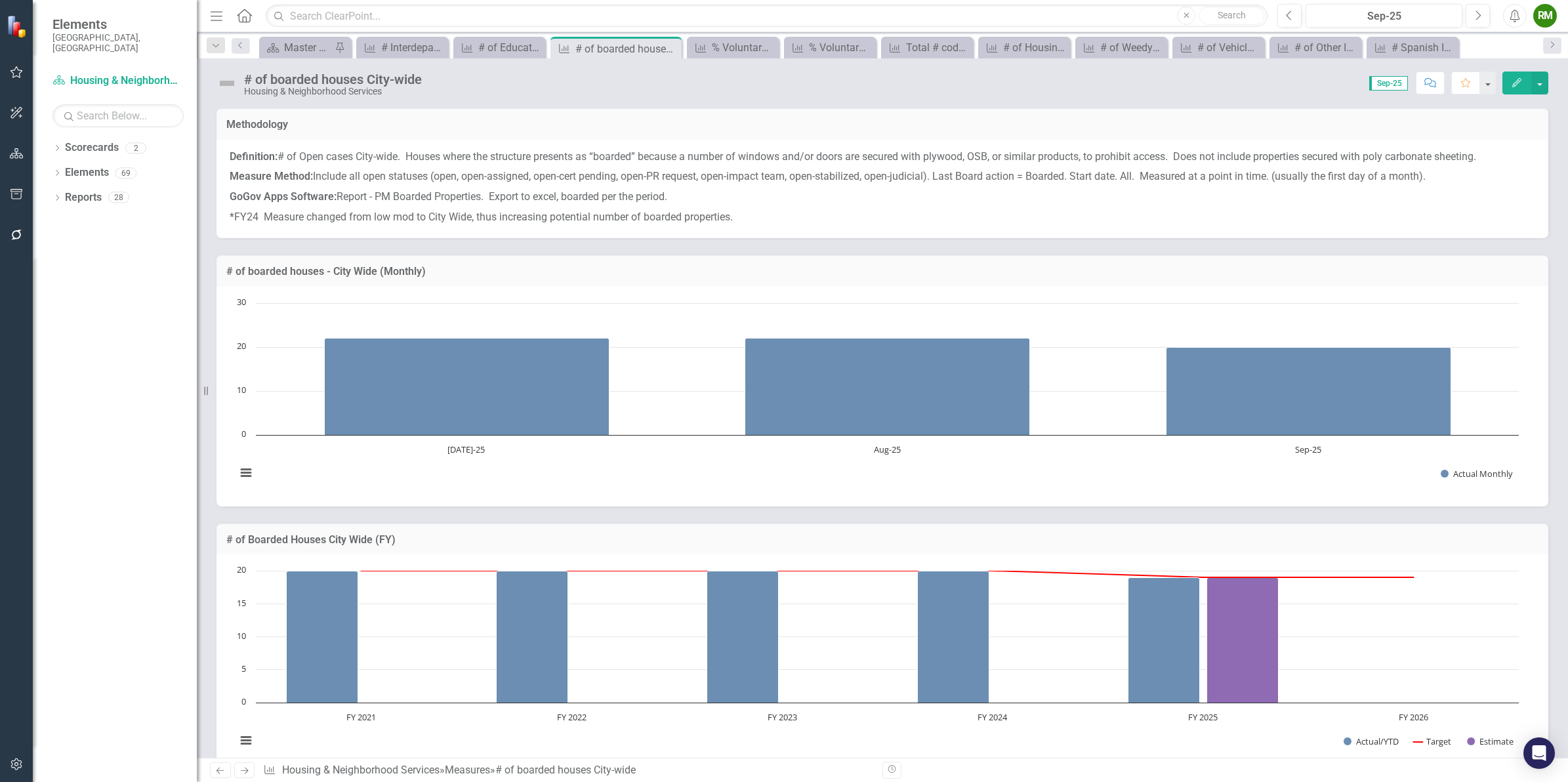
click at [578, 44] on div "# of boarded houses City-wide" at bounding box center [626, 49] width 103 height 16
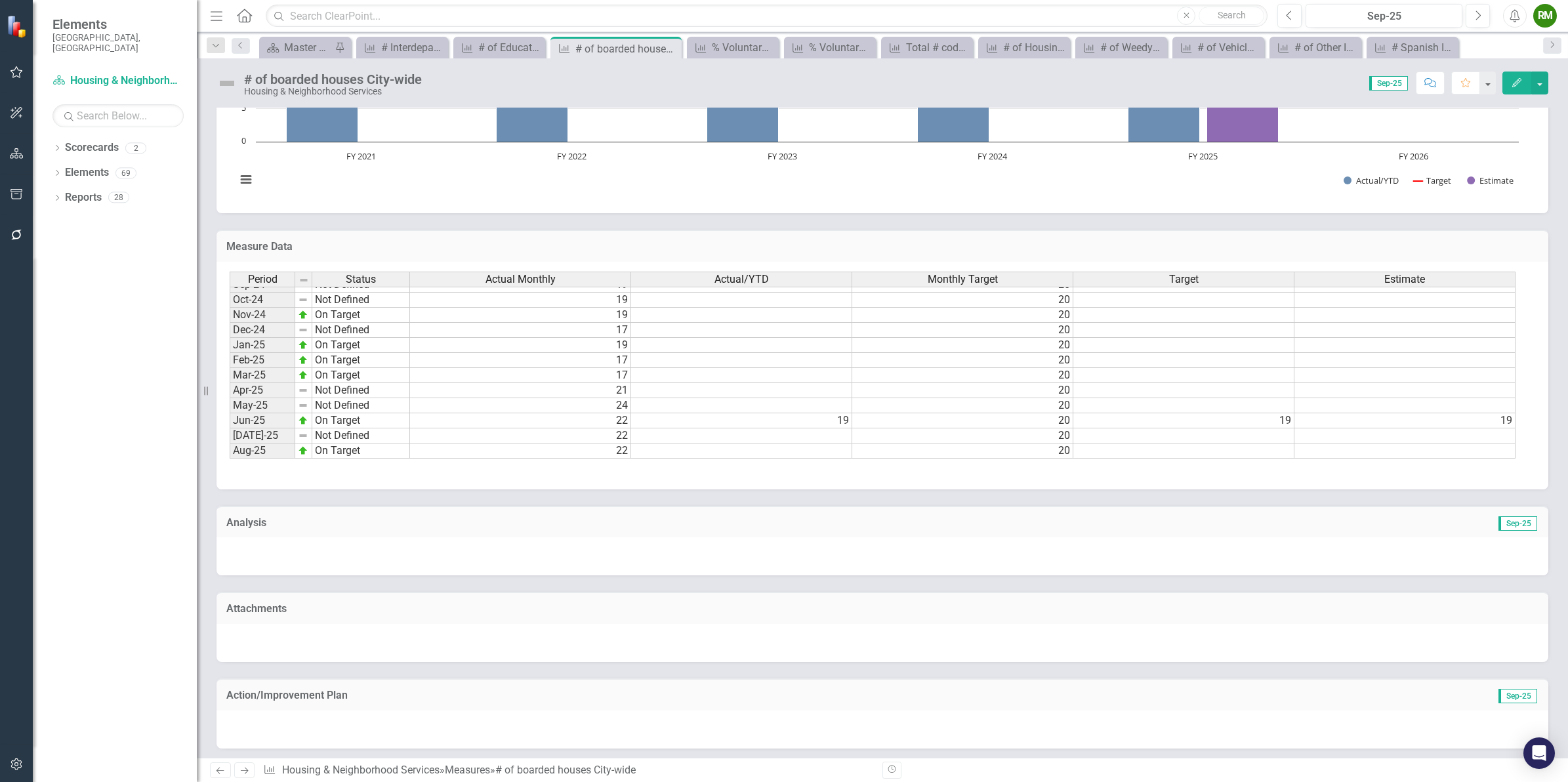
scroll to position [662, 0]
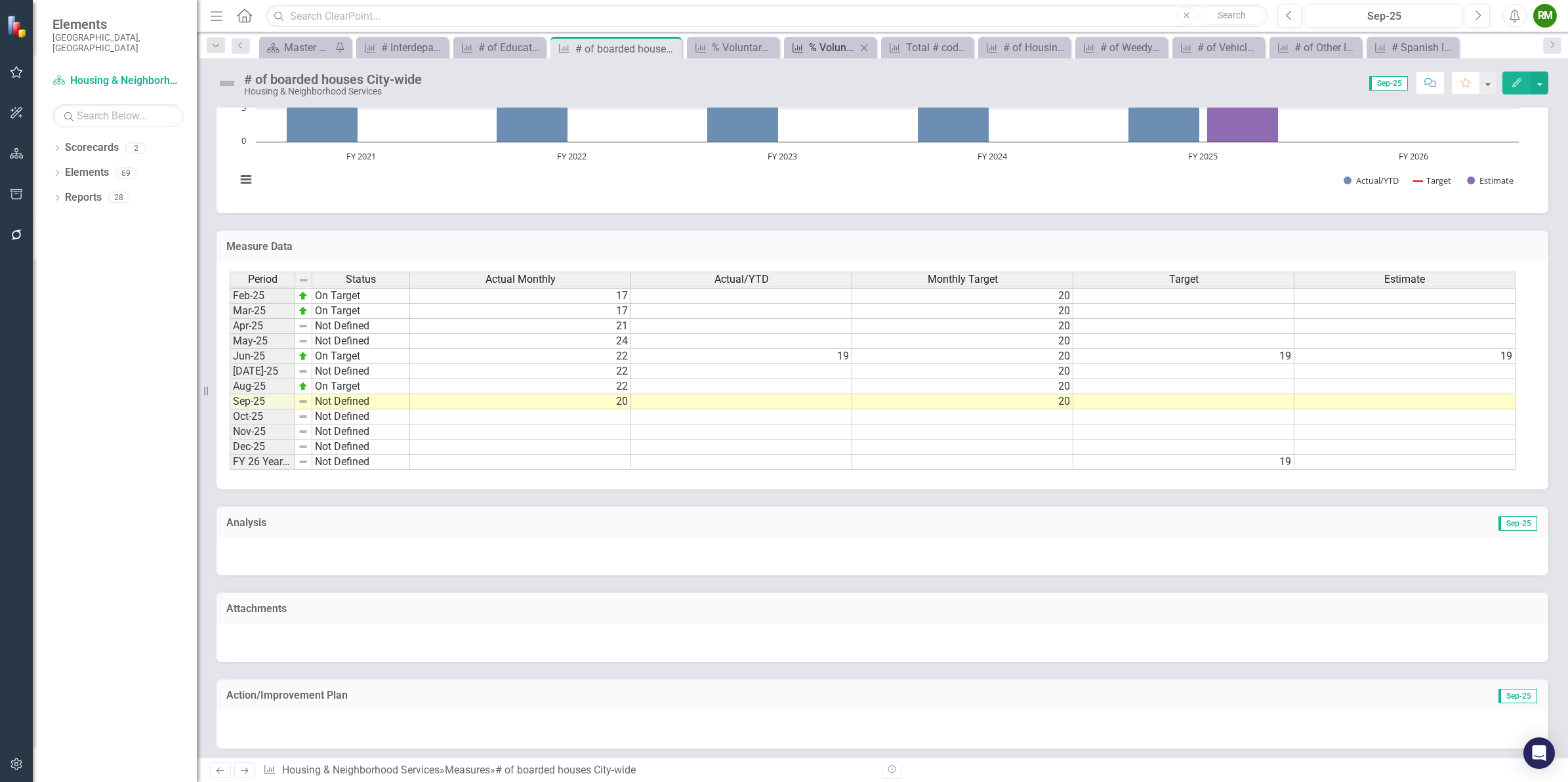
click at [801, 40] on div "Measure" at bounding box center [795, 47] width 16 height 16
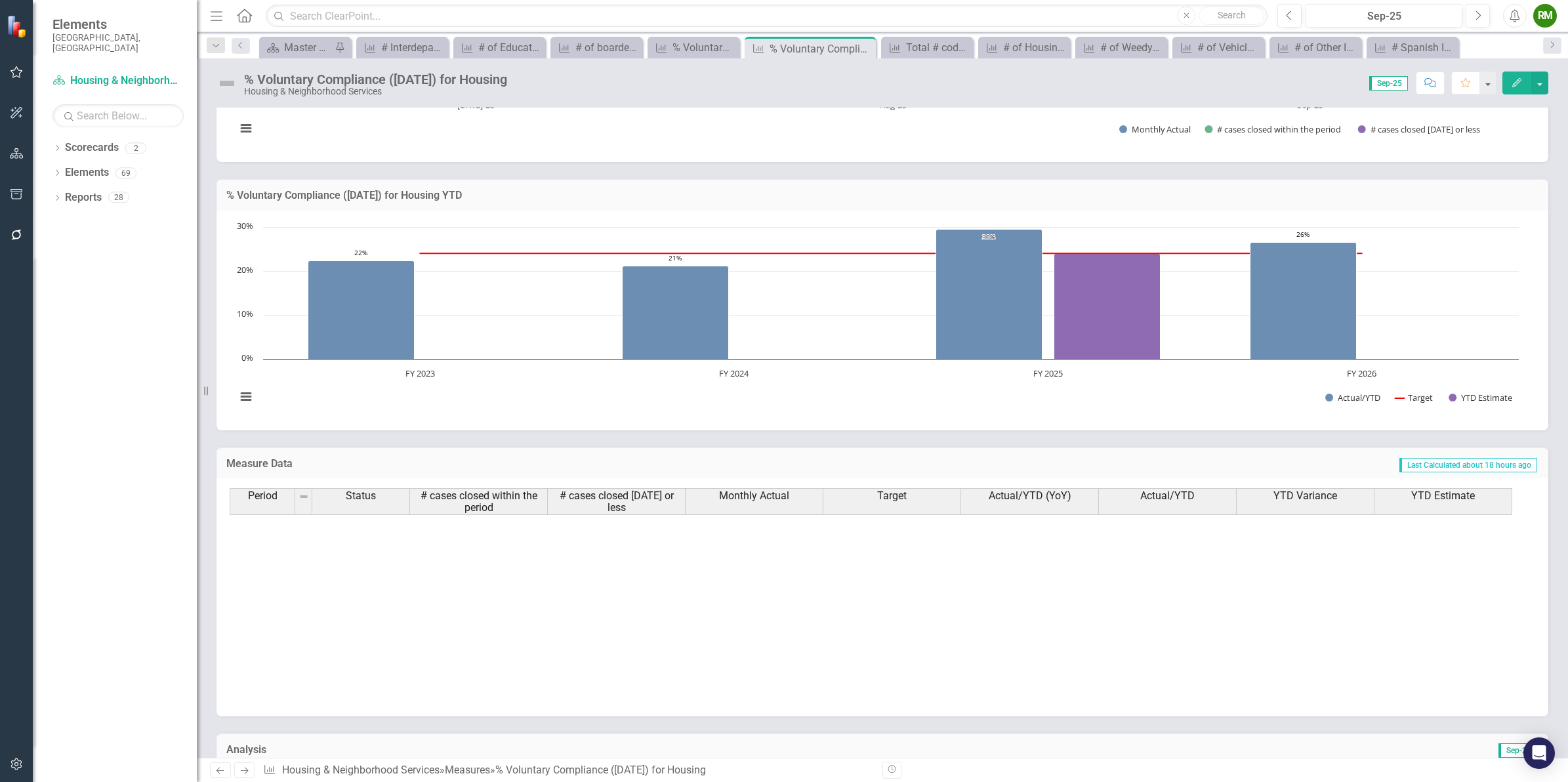
scroll to position [663, 0]
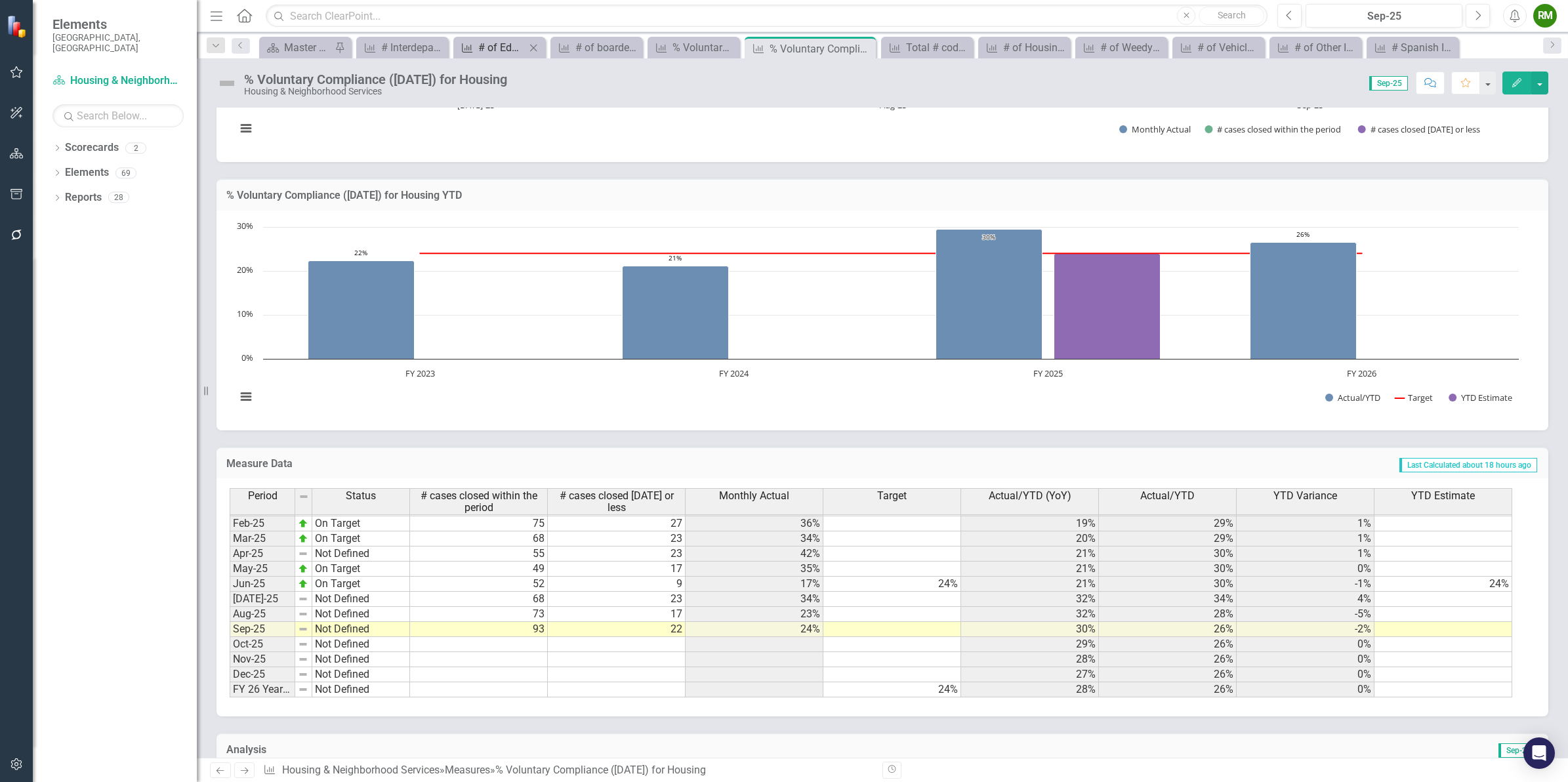
click at [496, 43] on div "# of Educational Interactions in Code Enforcement (All Initiatives)" at bounding box center [501, 47] width 47 height 16
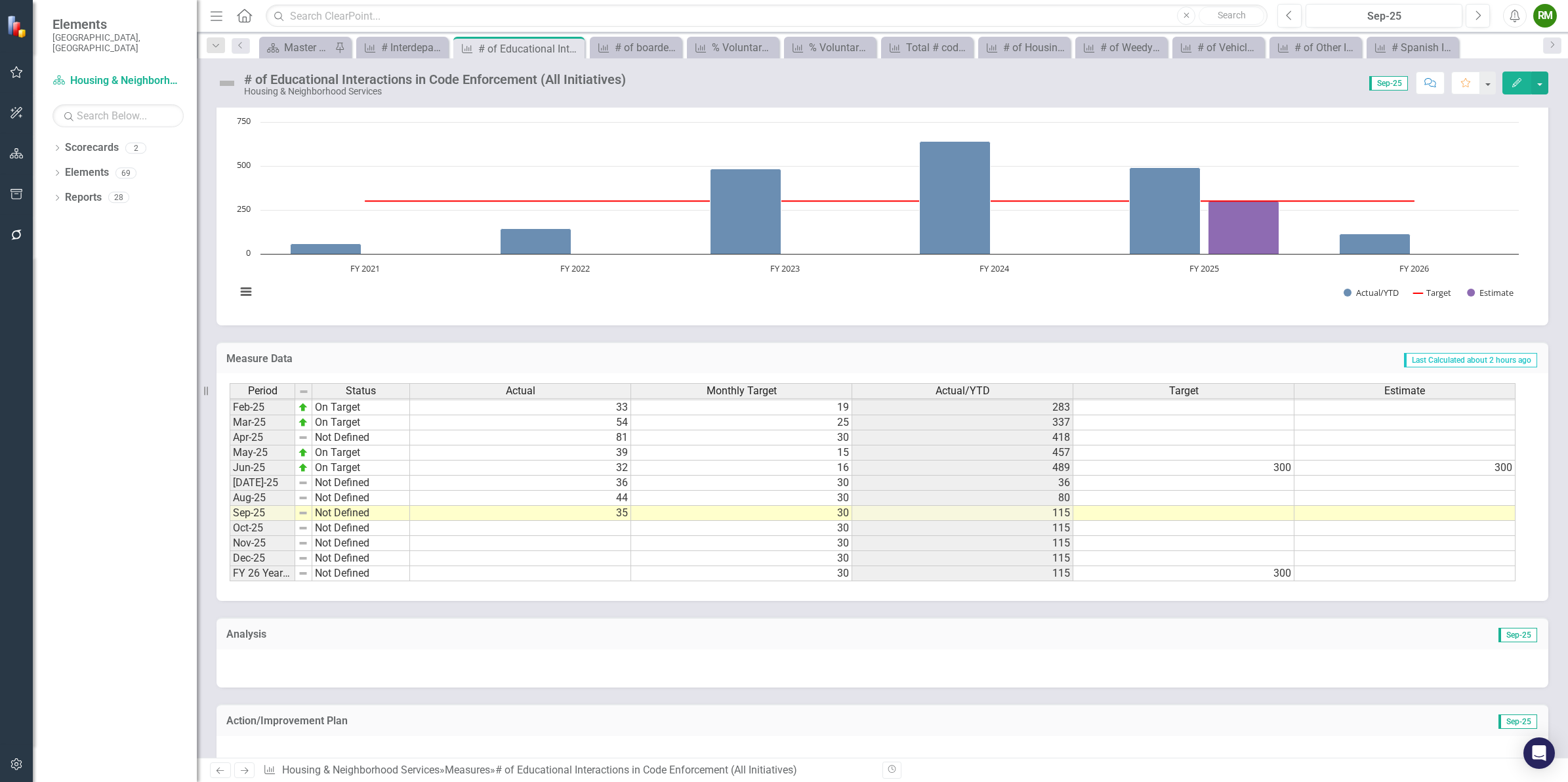
scroll to position [669, 0]
click at [397, 47] on div "# Interdepartmental Collaborations" at bounding box center [405, 47] width 47 height 16
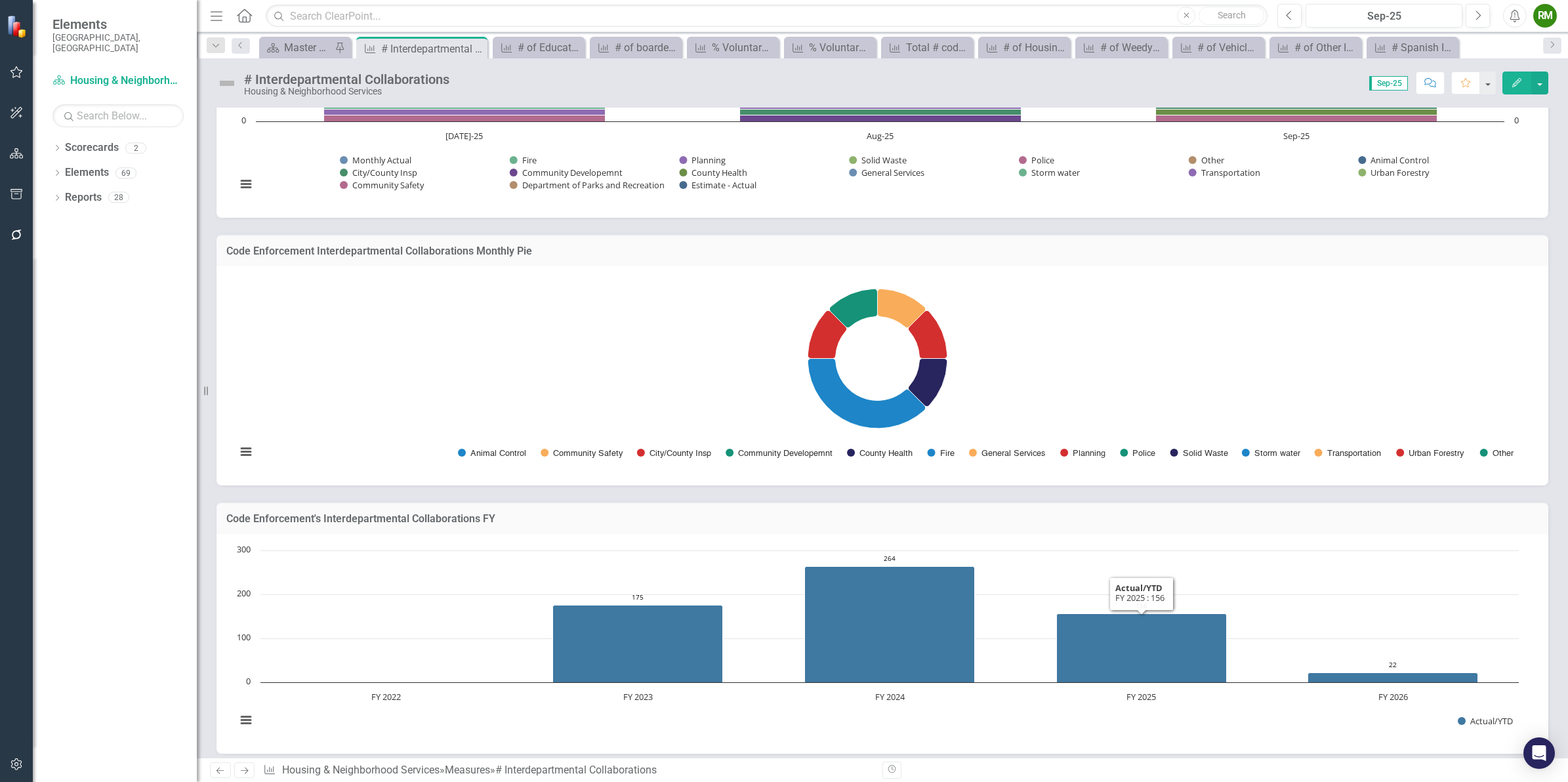
scroll to position [344, 0]
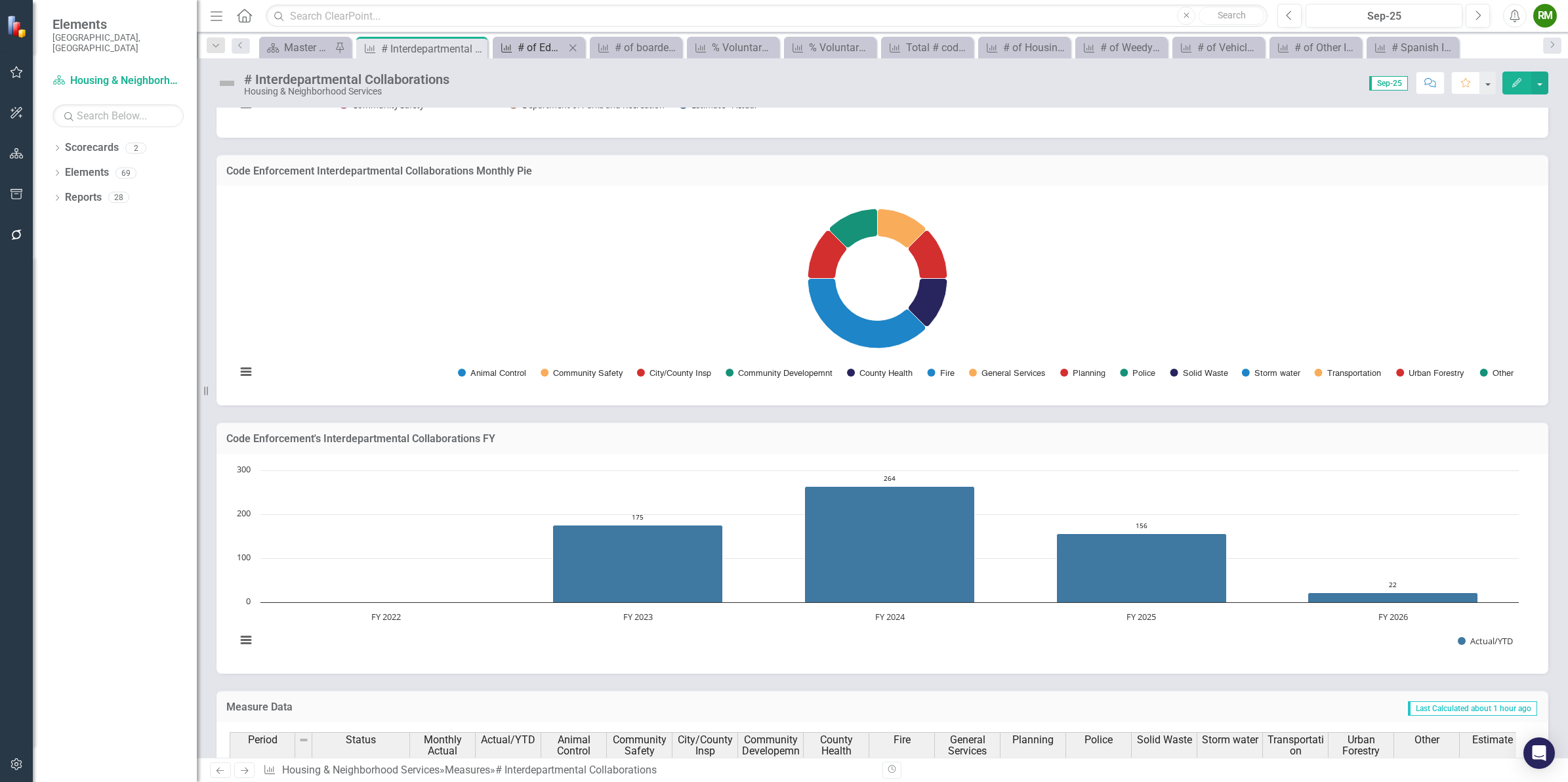
click at [521, 50] on div "# of Educational Interactions in Code Enforcement (All Initiatives)" at bounding box center [541, 47] width 47 height 16
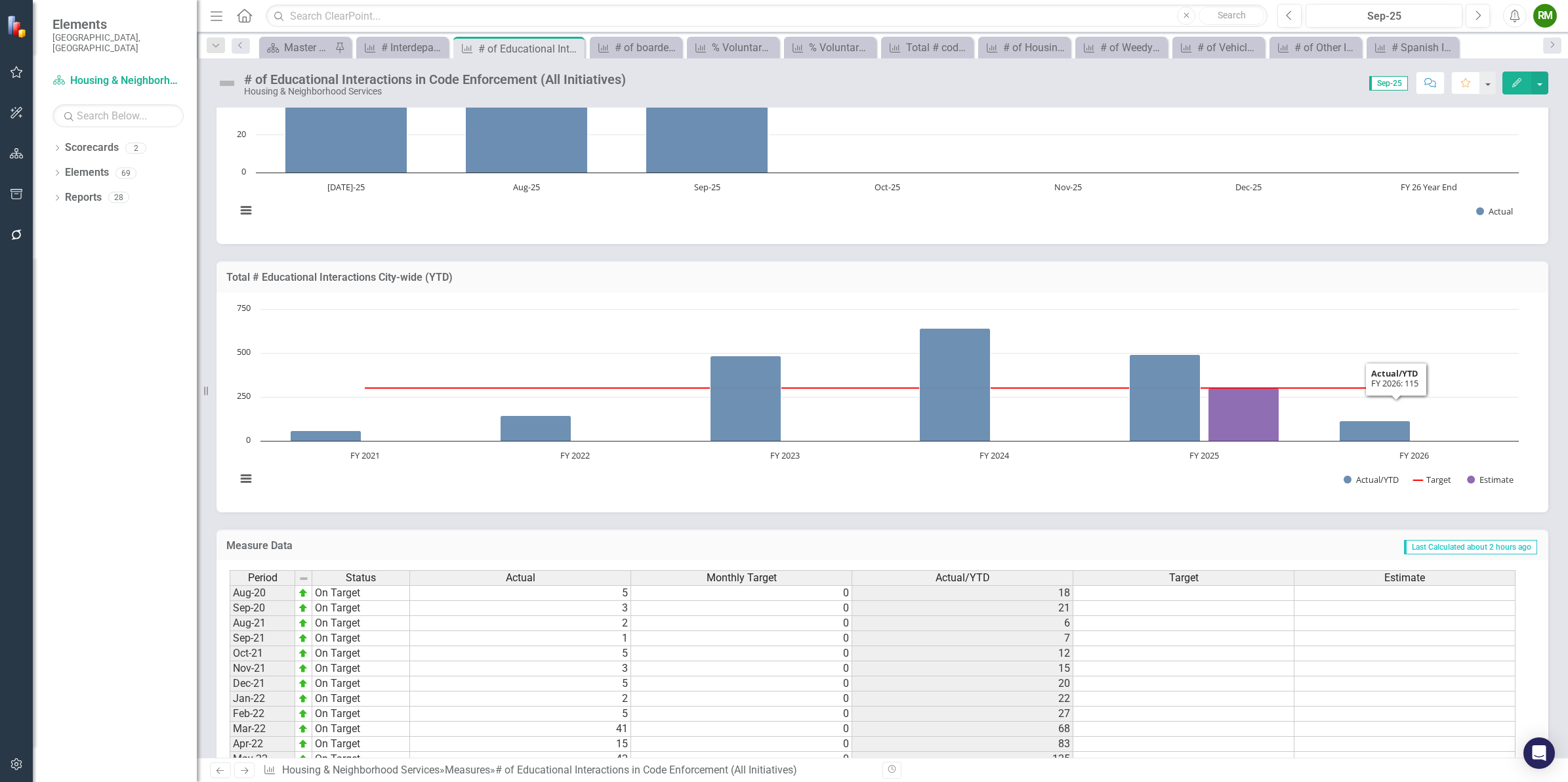
scroll to position [328, 0]
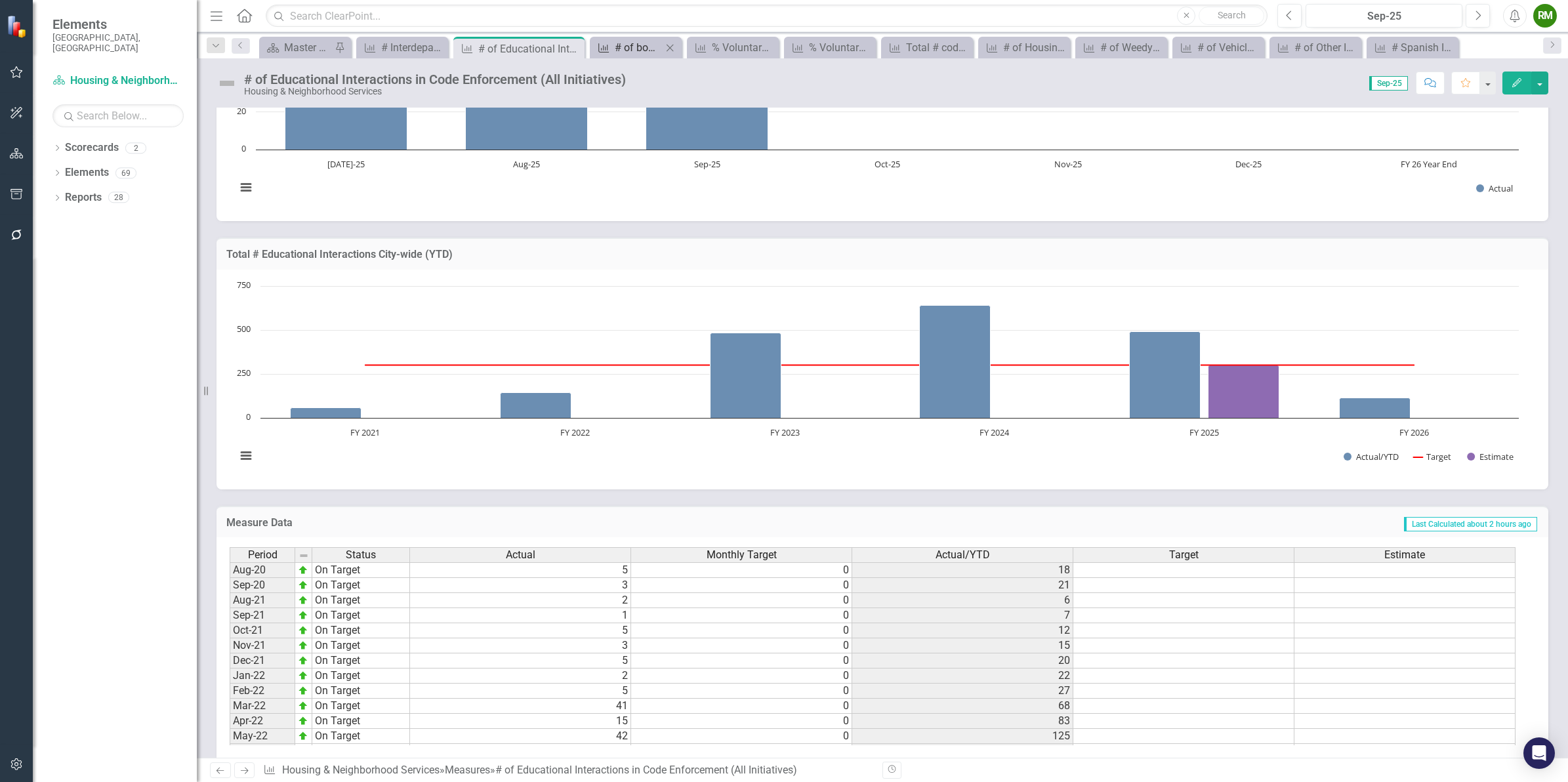
click at [631, 44] on div "# of boarded houses City-wide" at bounding box center [638, 47] width 47 height 16
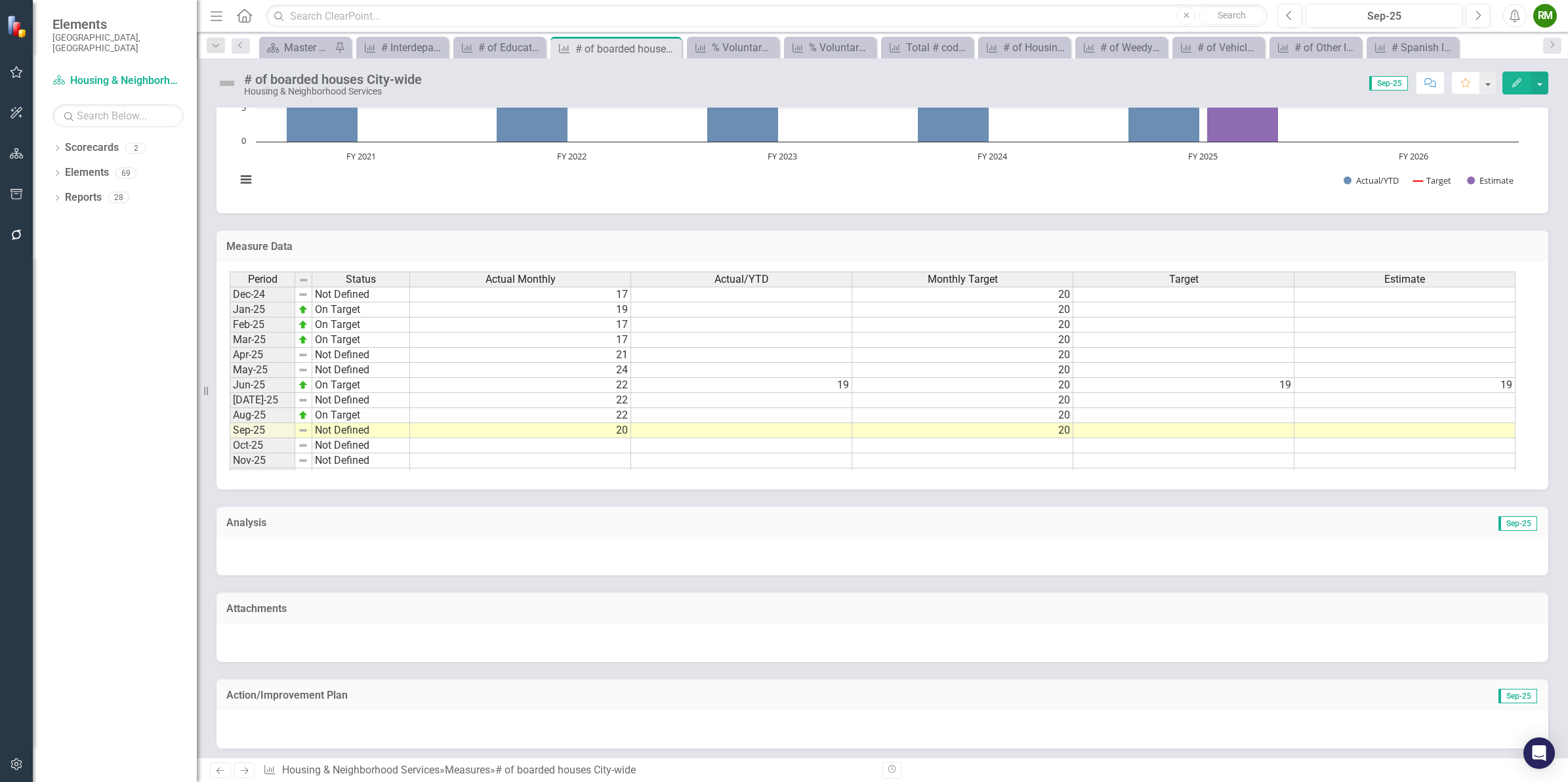
scroll to position [668, 0]
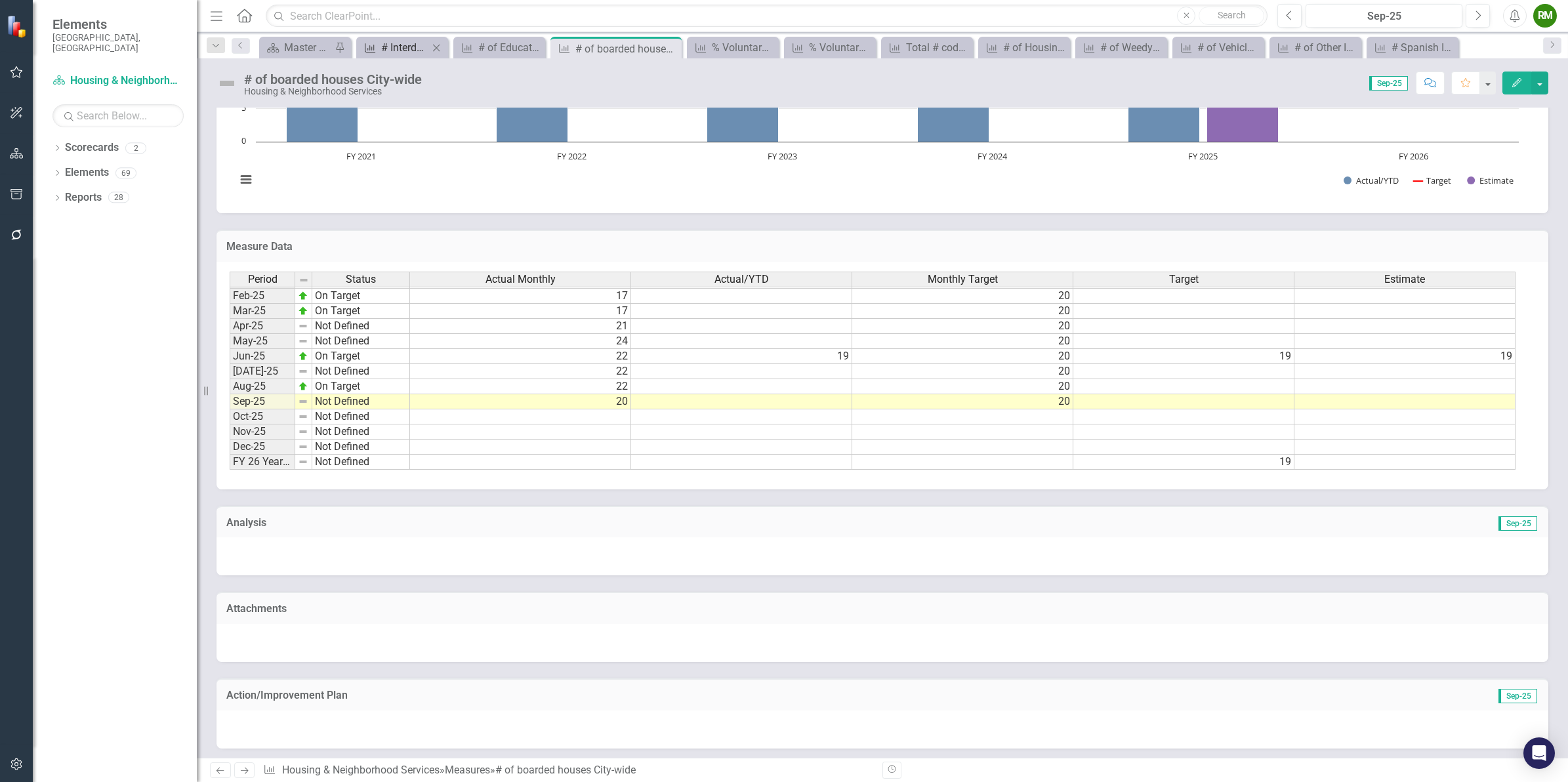
click at [408, 46] on div "# Interdepartmental Collaborations" at bounding box center [405, 47] width 47 height 16
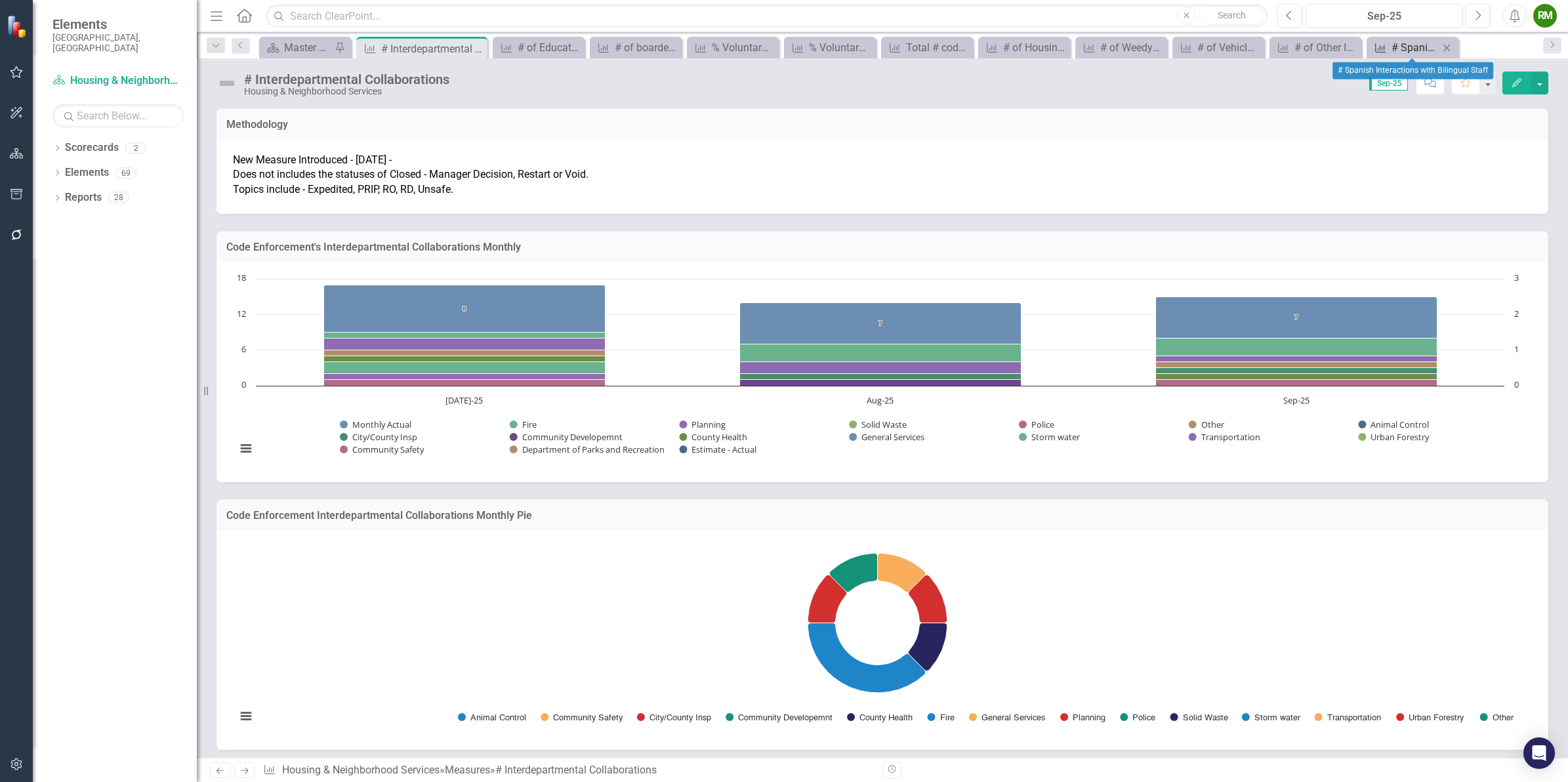
click at [1395, 51] on div "# Spanish Interactions with Bilingual Staff" at bounding box center [1415, 47] width 47 height 16
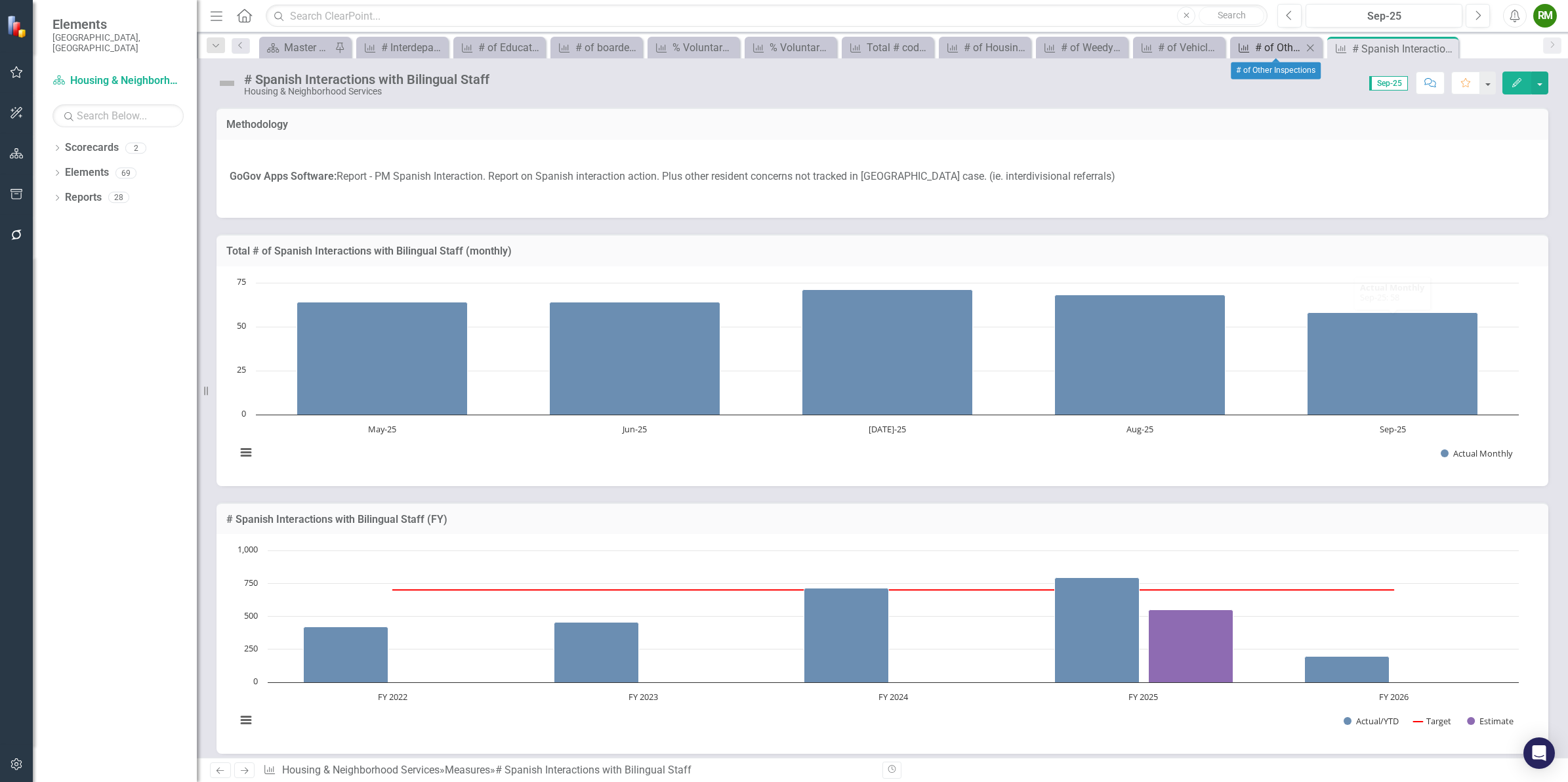
click at [1255, 48] on div "# of Other Inspections" at bounding box center [1278, 47] width 47 height 16
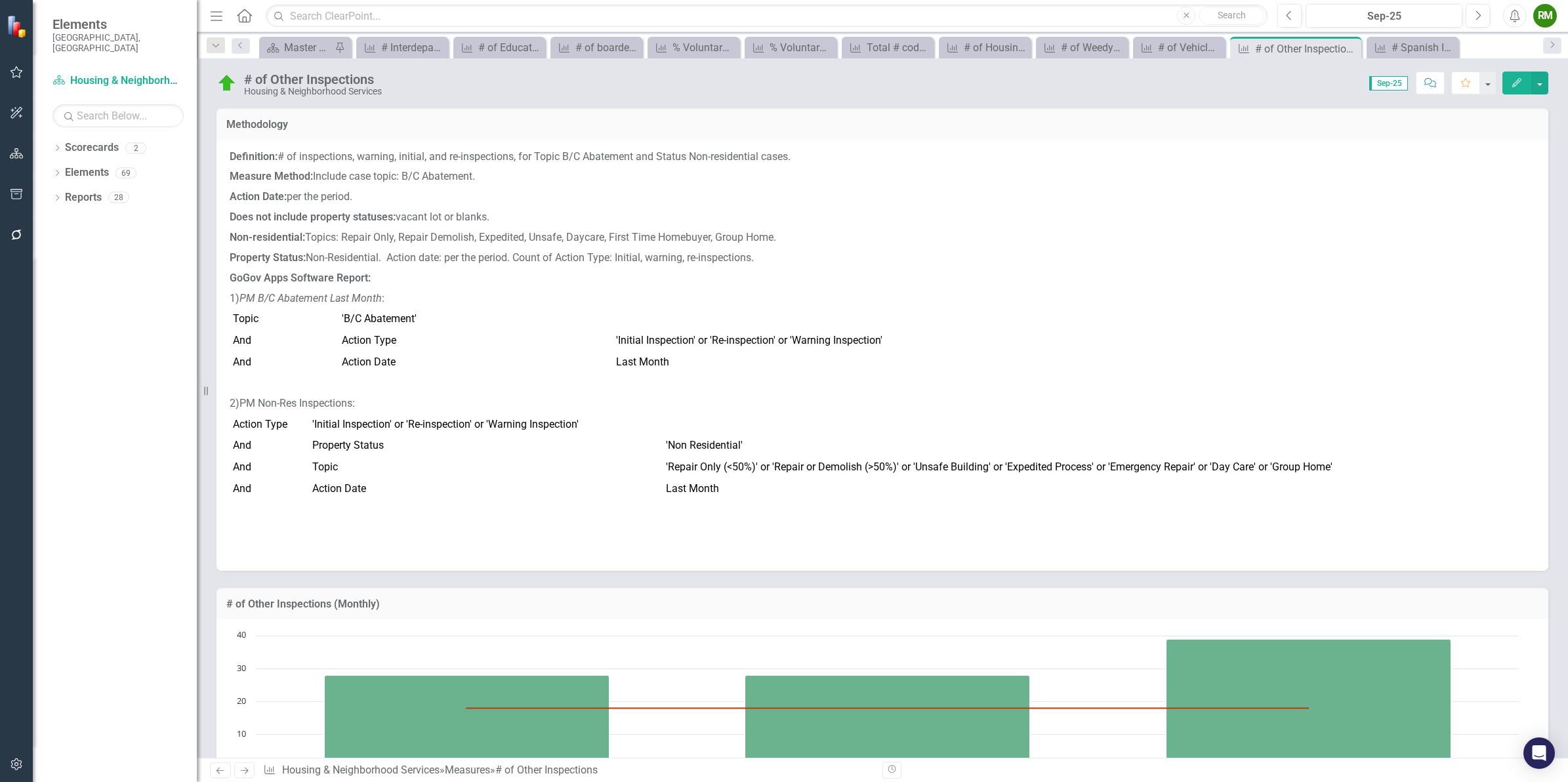
scroll to position [246, 0]
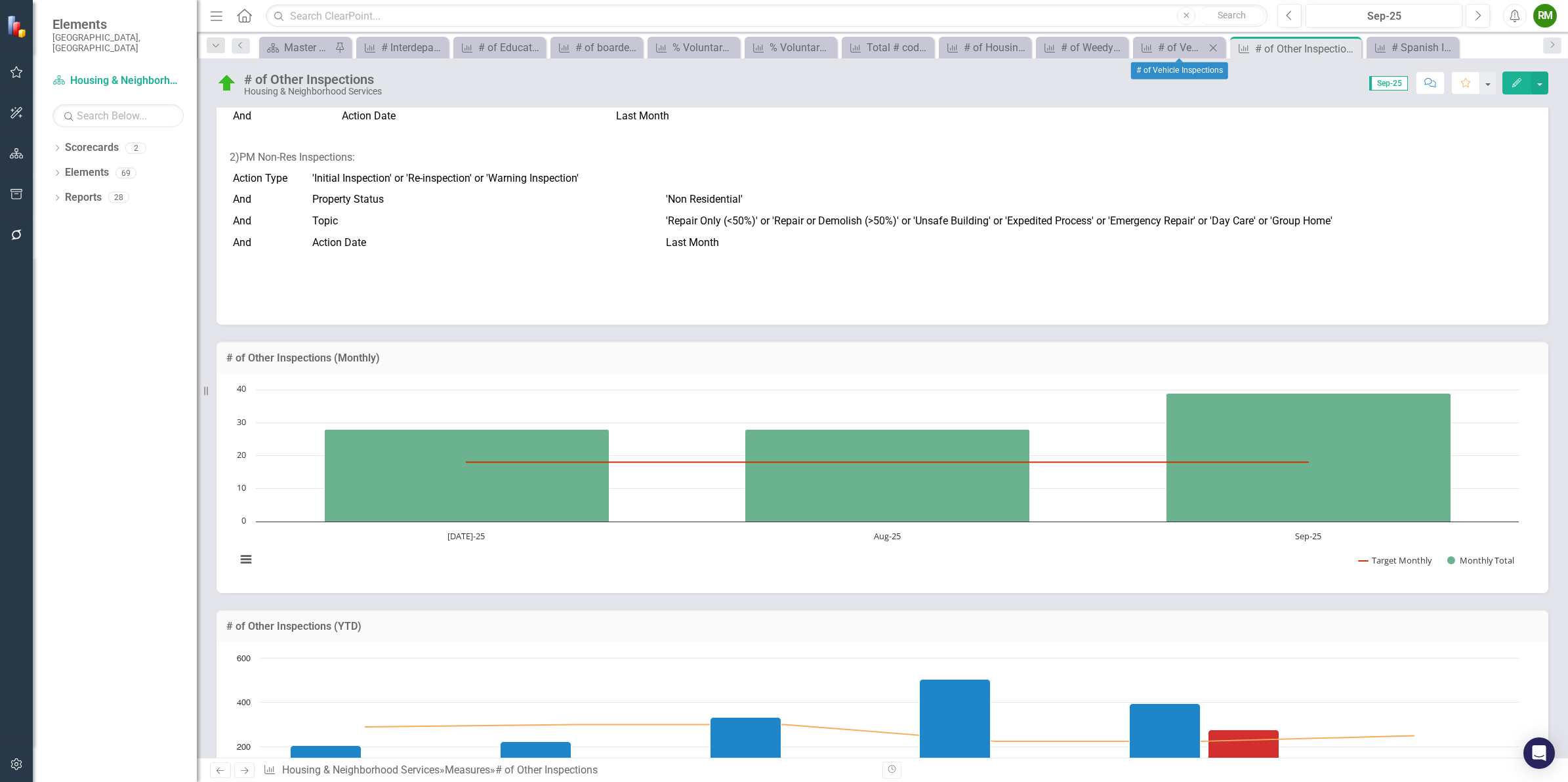
click at [1174, 56] on div "Measure # of Vehicle Inspections Close" at bounding box center [1179, 47] width 92 height 21
click at [1171, 51] on div "# of Vehicle Inspections" at bounding box center [1182, 47] width 47 height 16
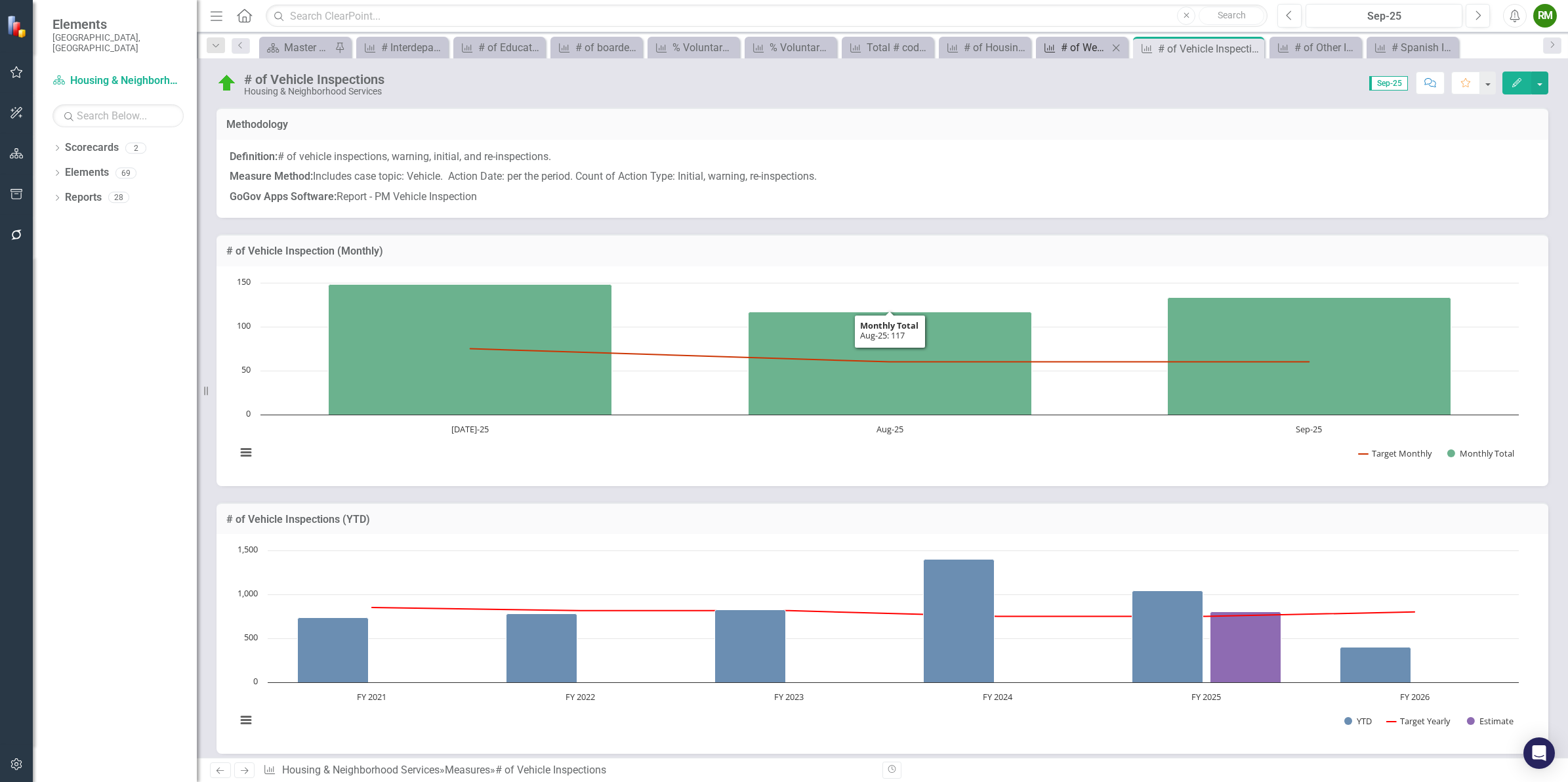
click at [1076, 48] on div "# of Weedy Junked Lot Inspections" at bounding box center [1084, 47] width 47 height 16
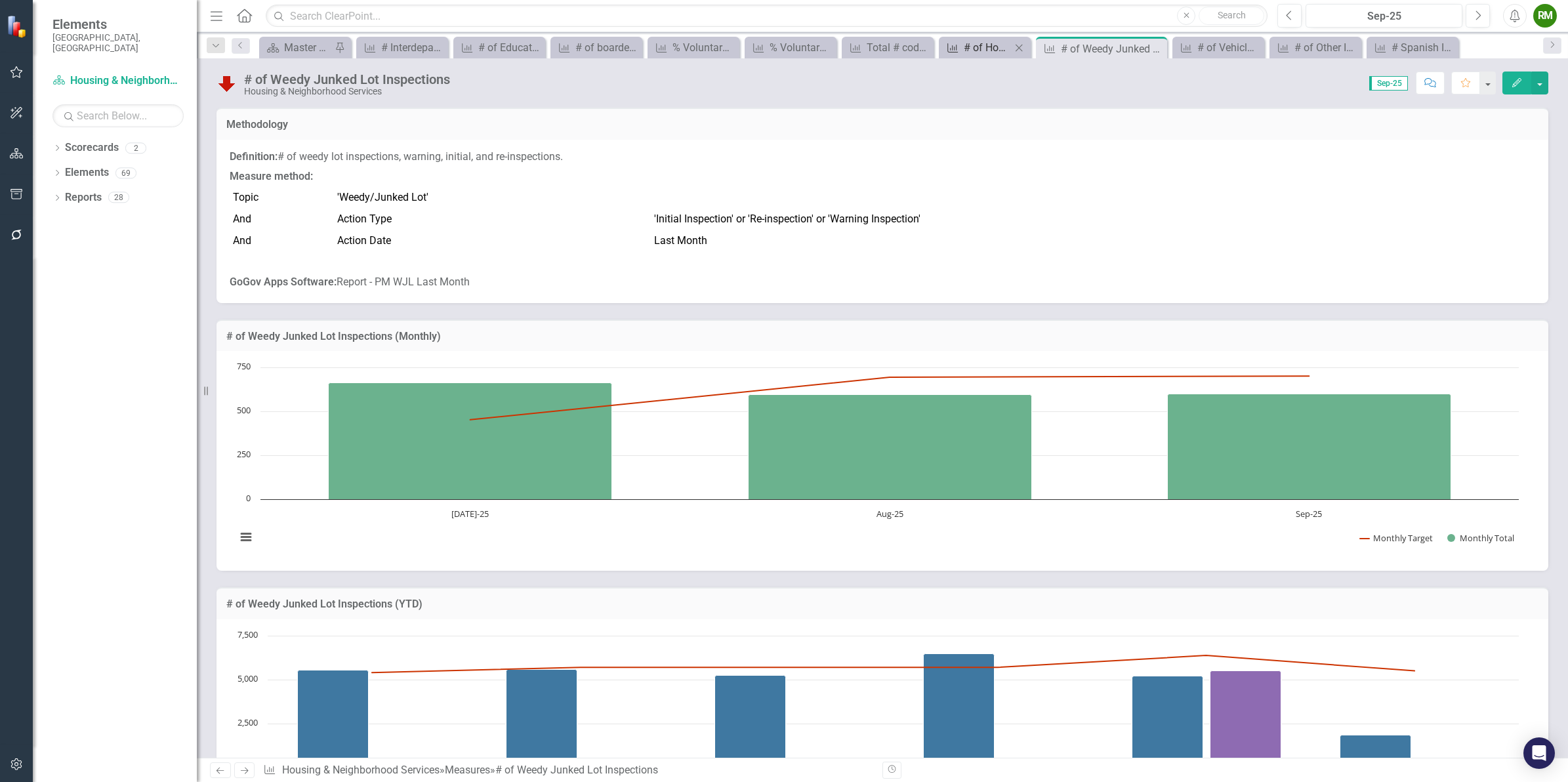
click at [964, 43] on div "# of Housing Inspections" at bounding box center [987, 47] width 47 height 16
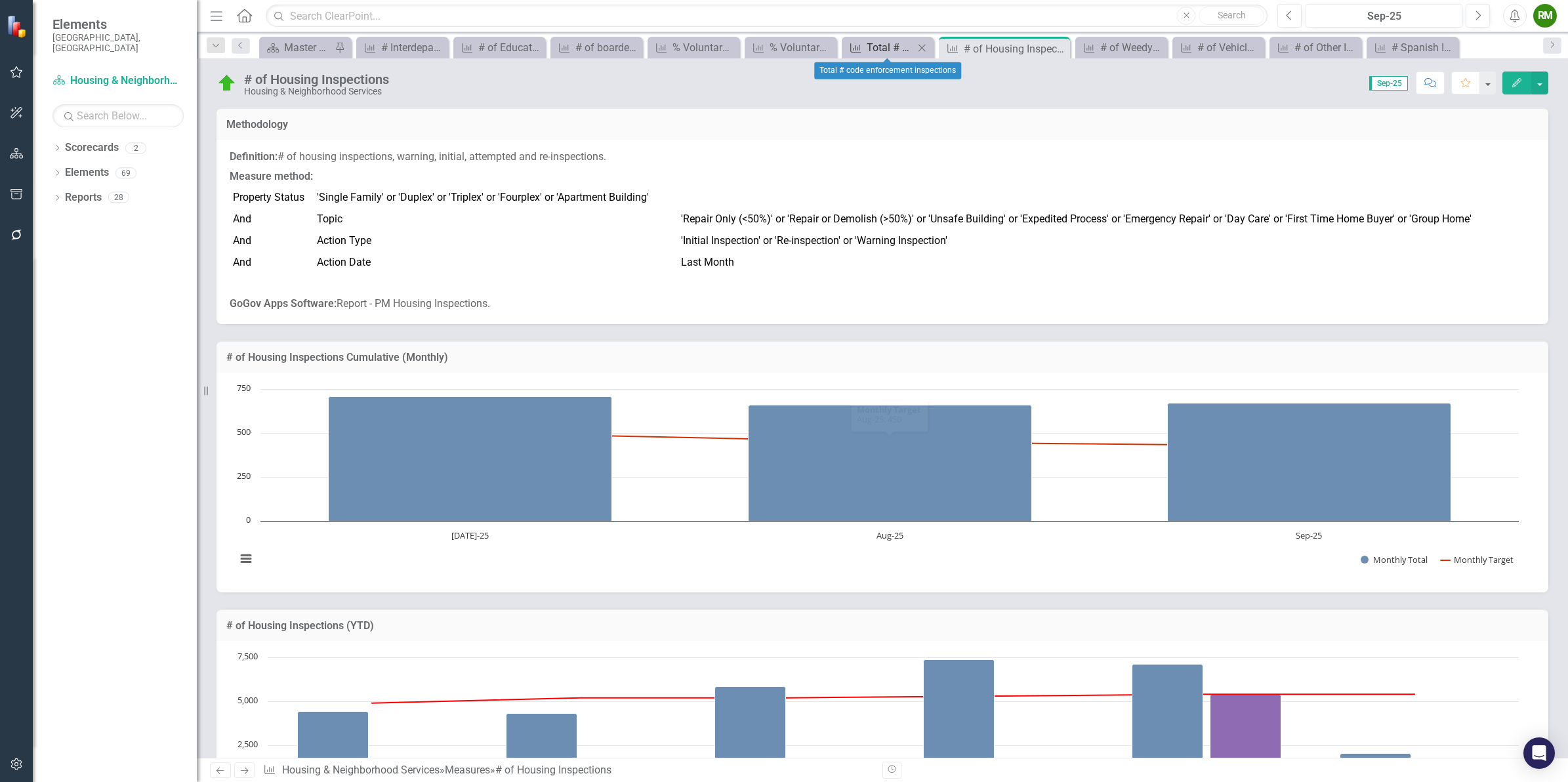
click at [886, 39] on div "Total # code enforcement inspections" at bounding box center [890, 47] width 47 height 16
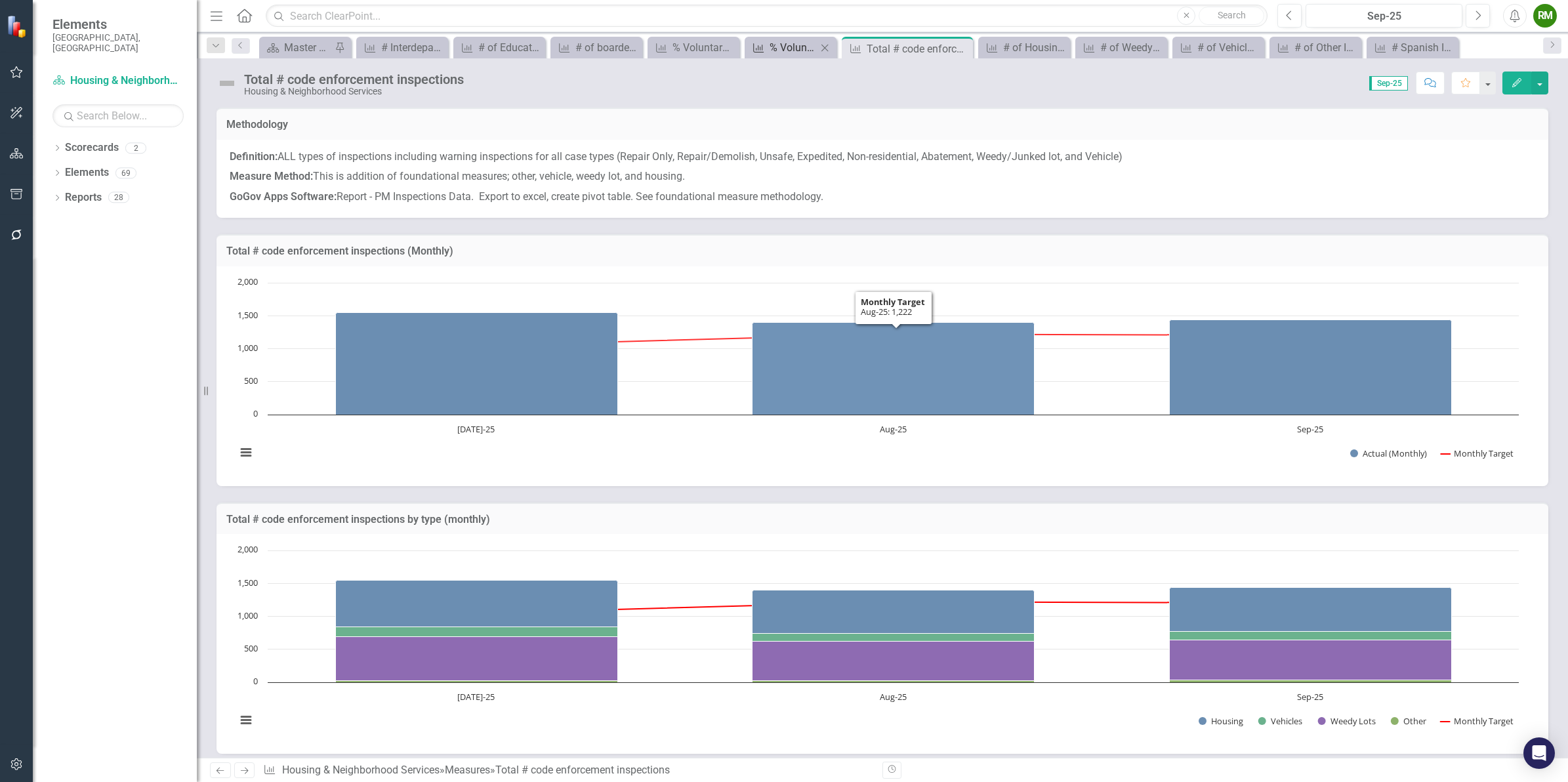
click at [787, 52] on div "% Voluntary Compliance ([DATE]) for Housing" at bounding box center [793, 47] width 47 height 16
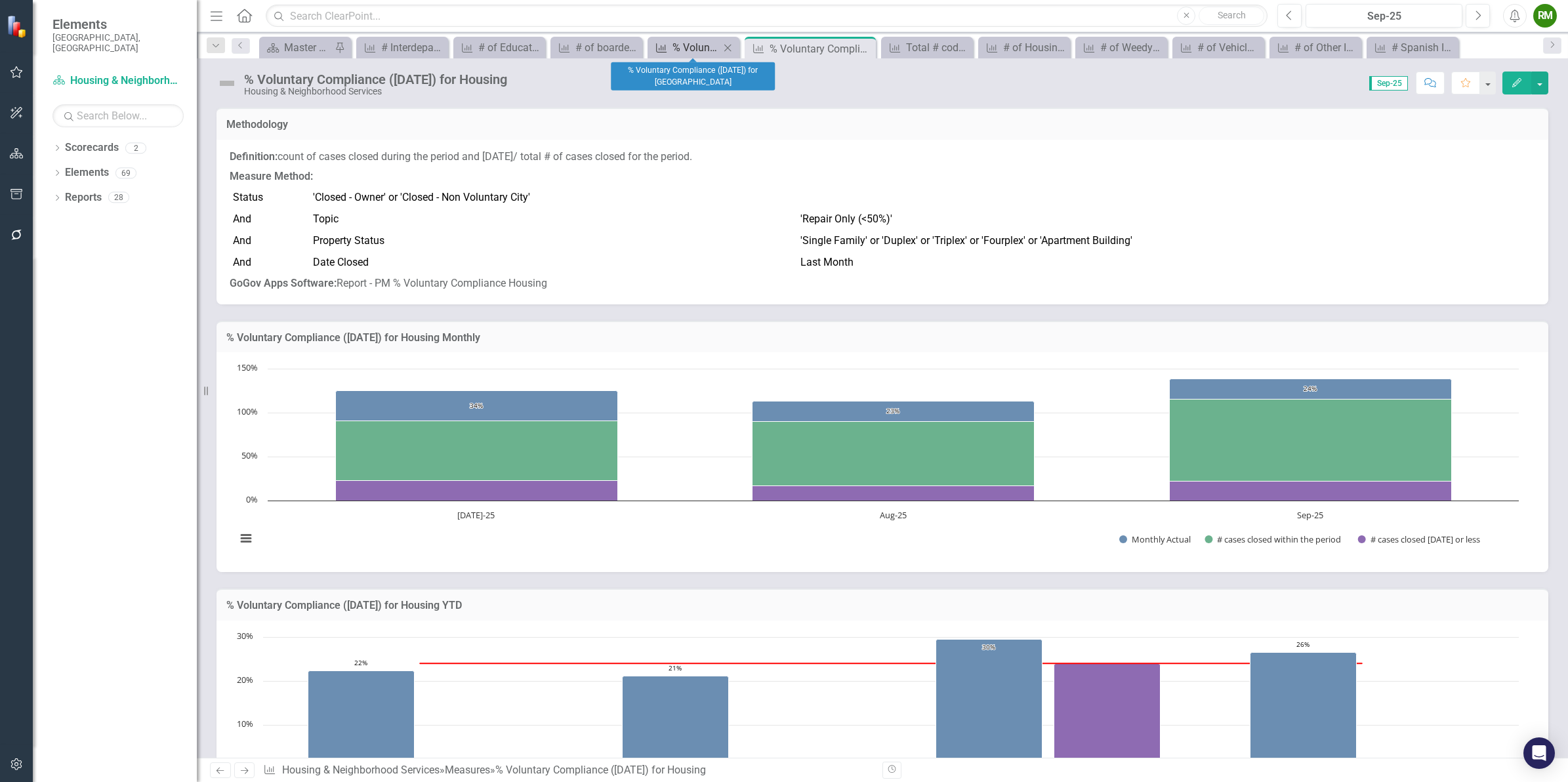
click at [694, 40] on div "% Voluntary Compliance ([DATE]) for [GEOGRAPHIC_DATA]" at bounding box center [696, 47] width 47 height 16
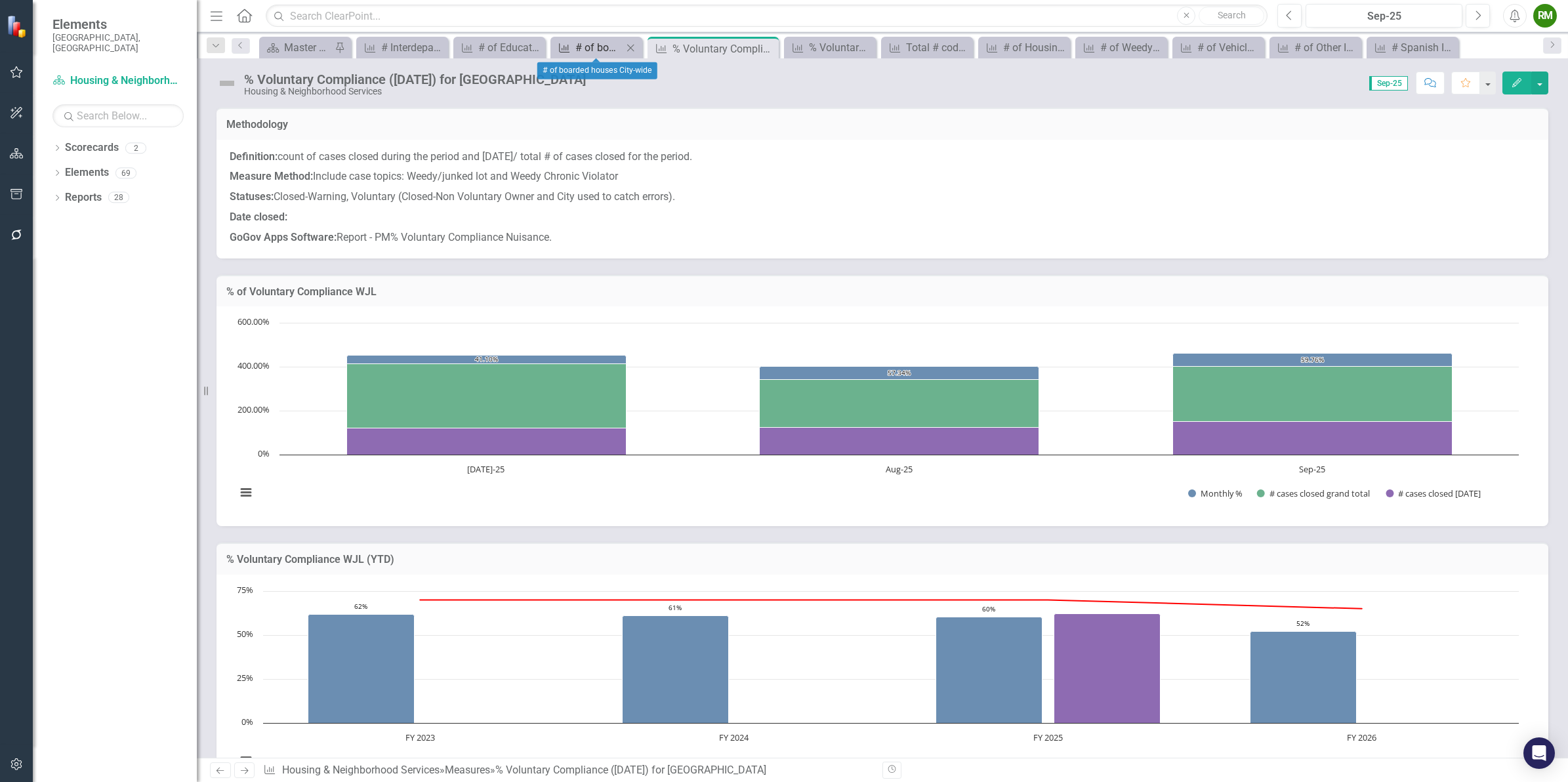
click at [586, 44] on div "# of boarded houses City-wide" at bounding box center [599, 47] width 47 height 16
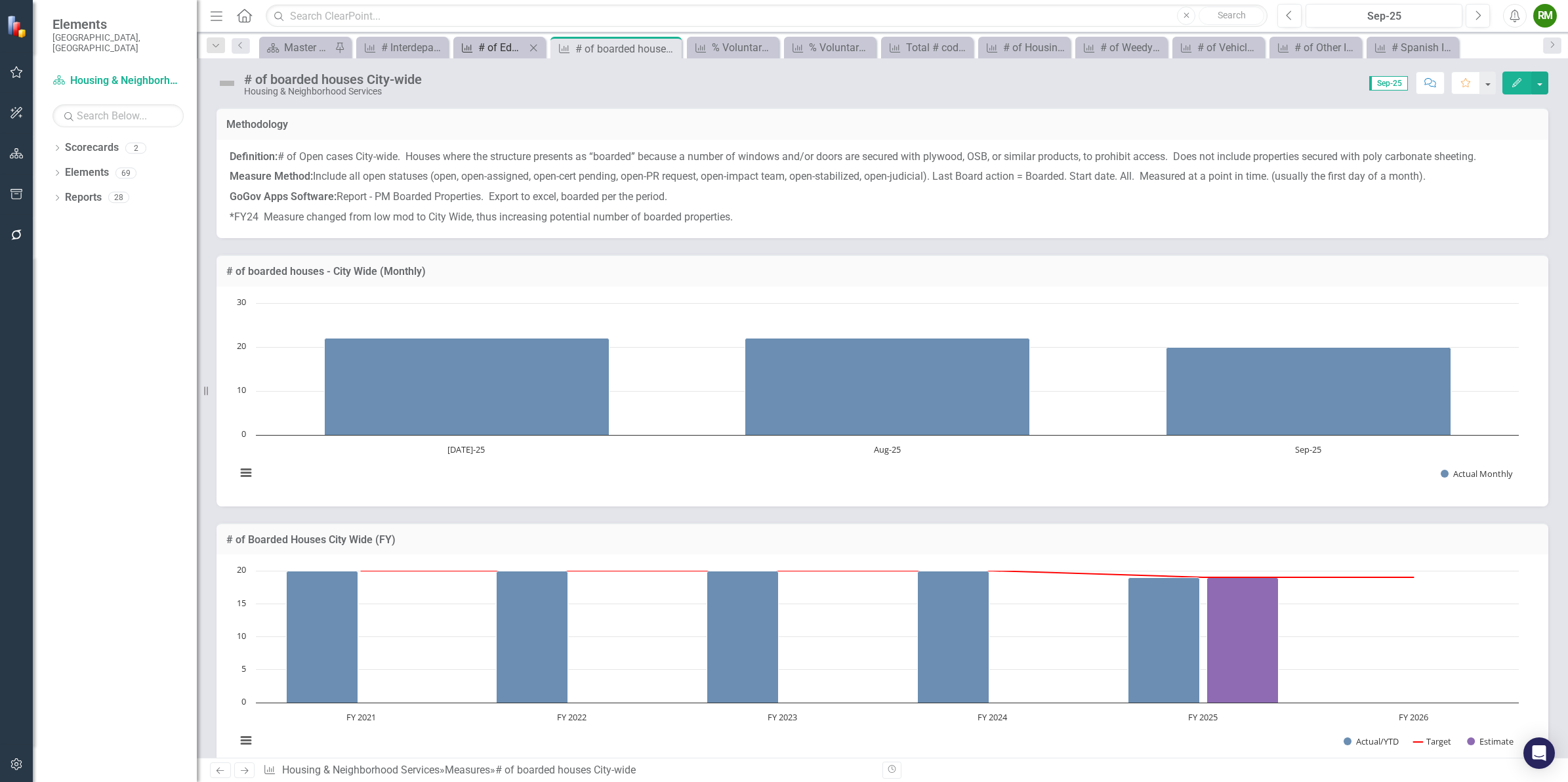
click at [490, 48] on div "# of Educational Interactions in Code Enforcement (All Initiatives)" at bounding box center [501, 47] width 47 height 16
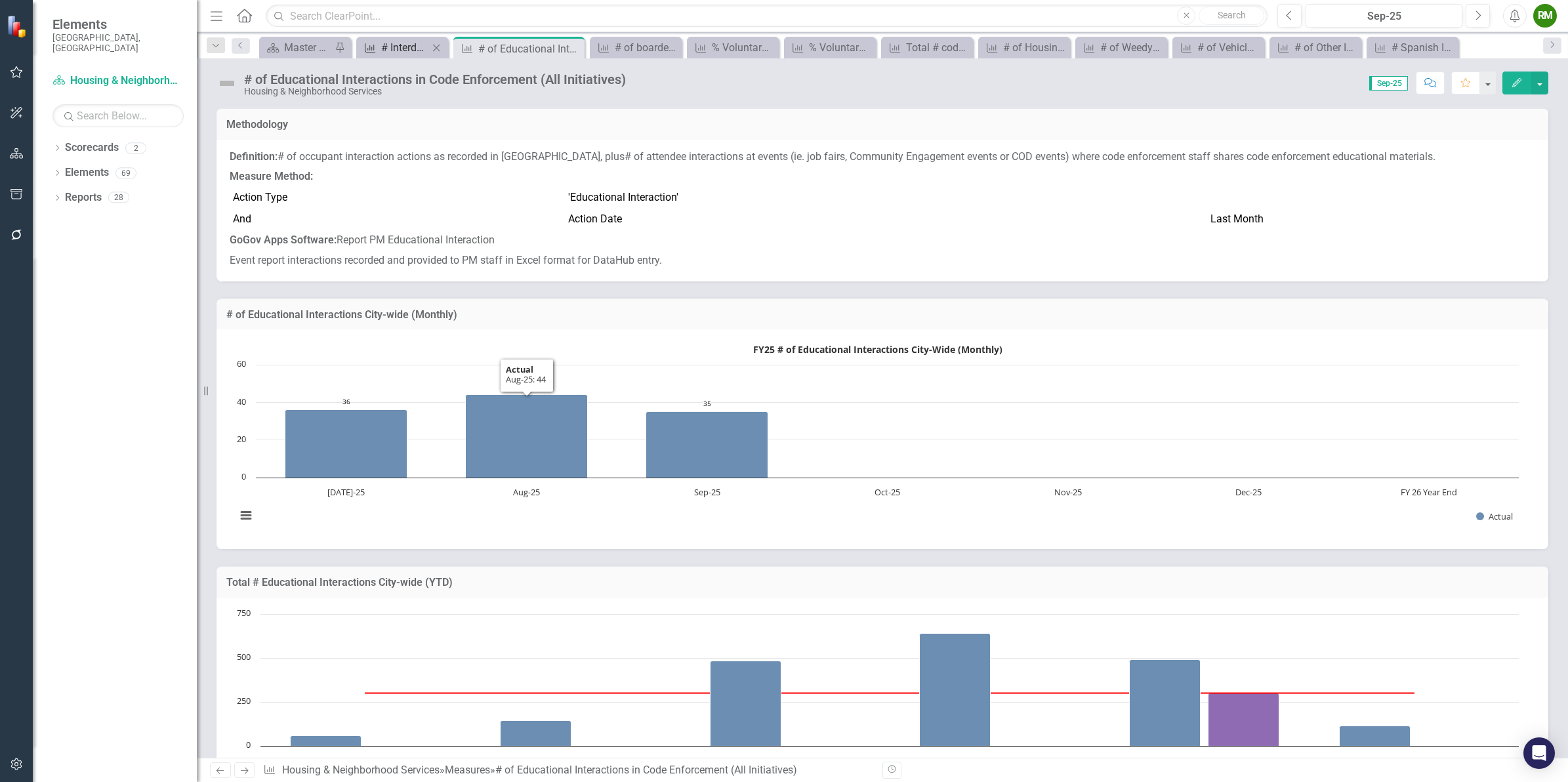
click at [392, 50] on div "# Interdepartmental Collaborations" at bounding box center [405, 47] width 47 height 16
